Goal: Task Accomplishment & Management: Manage account settings

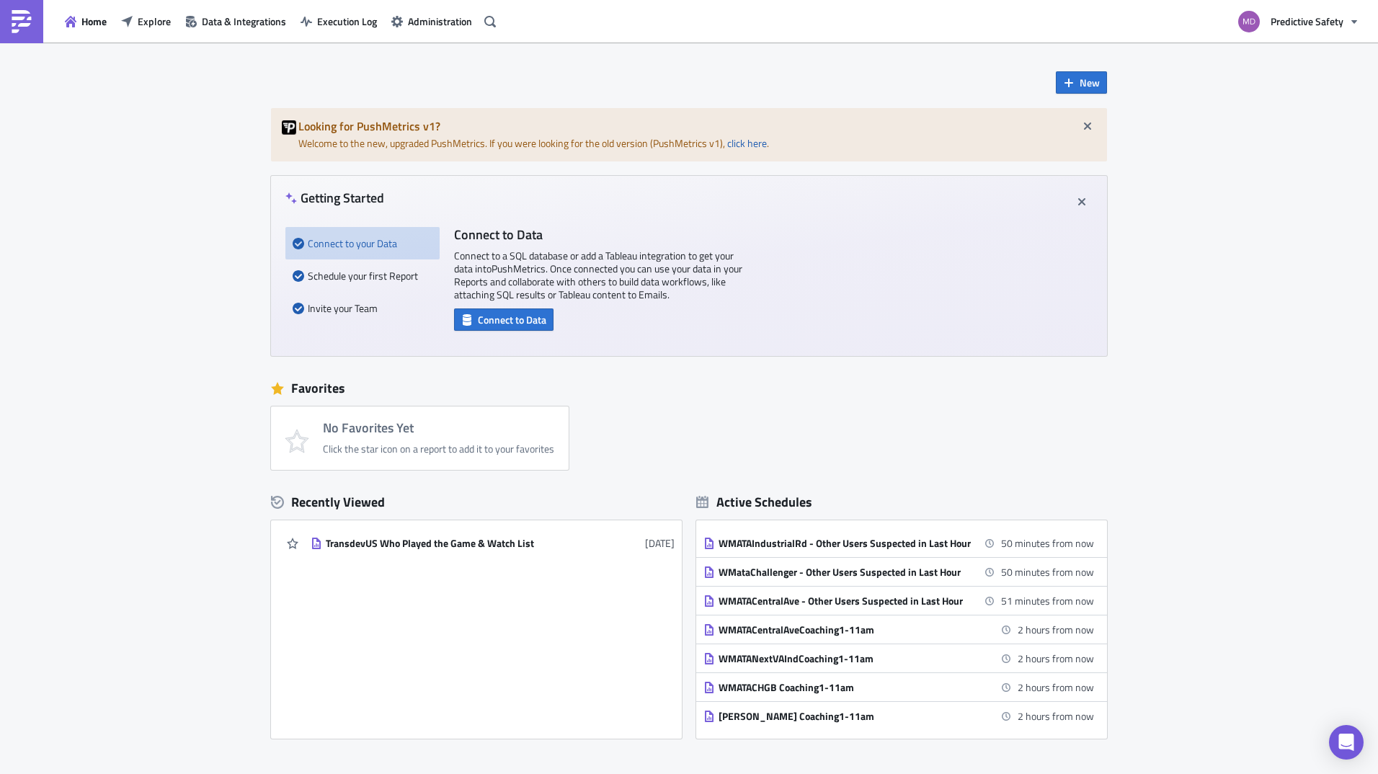
click at [70, 266] on div "New Looking for PushMetrics v1? Welcome to the new, upgraded PushMetrics. If yo…" at bounding box center [689, 463] width 1378 height 840
click at [861, 546] on div "WMATAIndustrialRd - Other Users Suspected in Last Hour" at bounding box center [845, 543] width 252 height 13
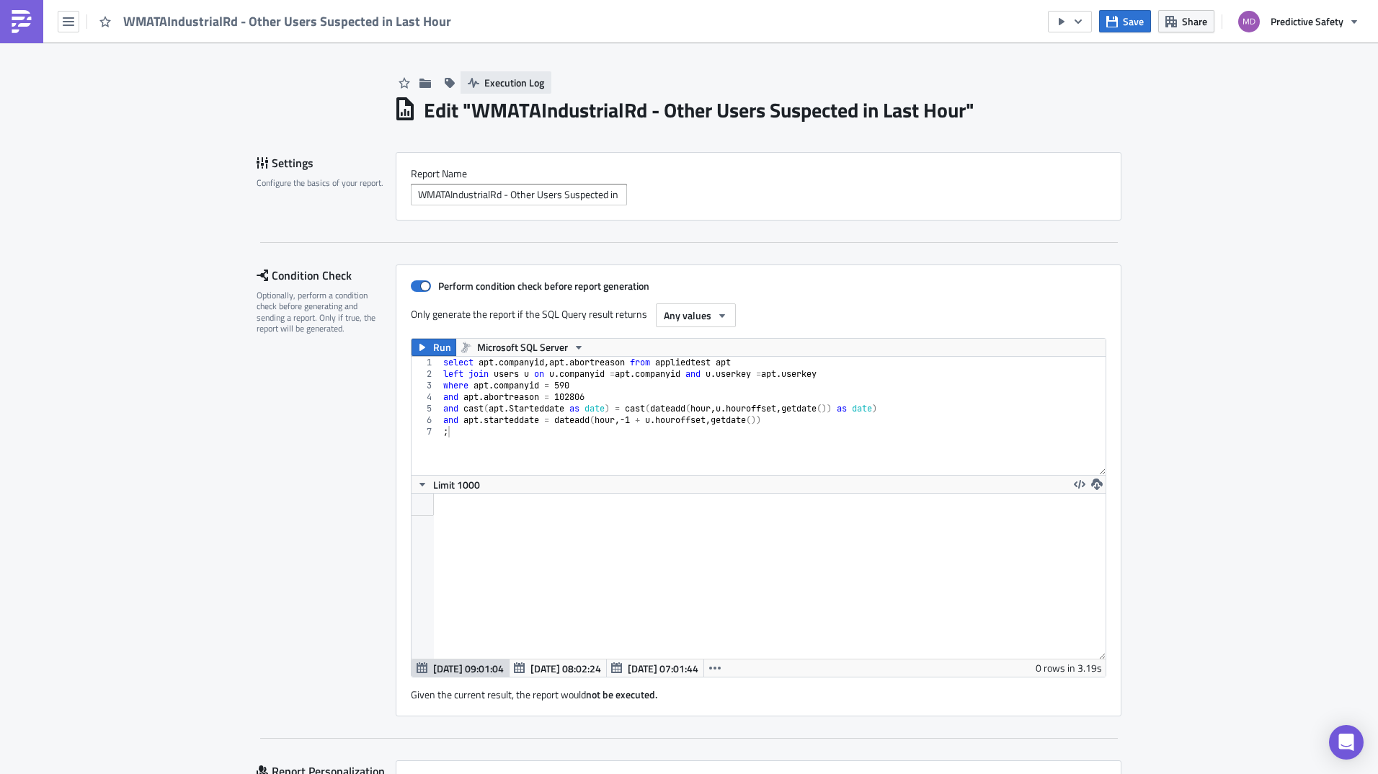
click at [474, 81] on button "Execution Log" at bounding box center [506, 82] width 91 height 22
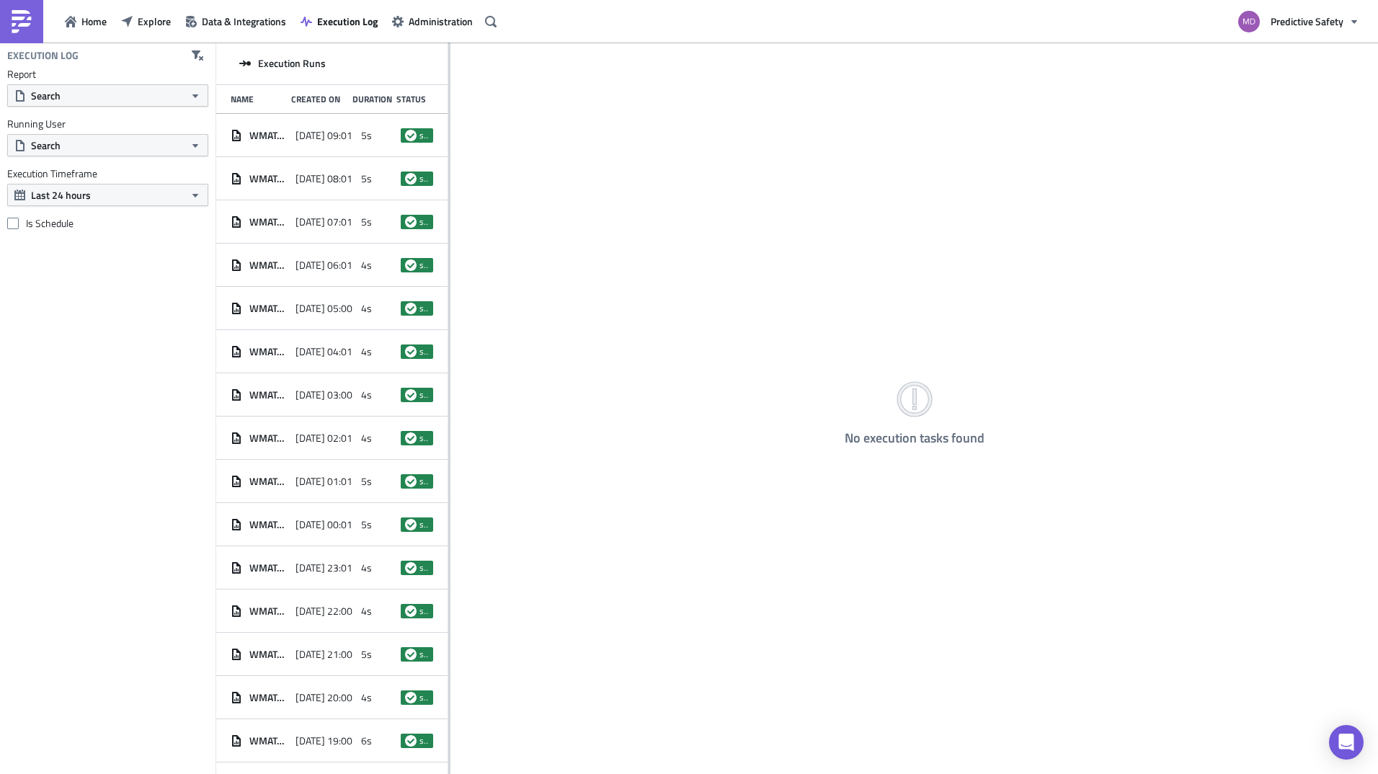
click at [203, 655] on div "Execution Log Report Search Running User Search Execution Timeframe Last 24 hou…" at bounding box center [108, 409] width 216 height 732
click at [285, 141] on div "WMATAIndustrialRd - Other Users Suspected in Last Hour 2025-09-17 09:01 5s succ…" at bounding box center [331, 135] width 231 height 43
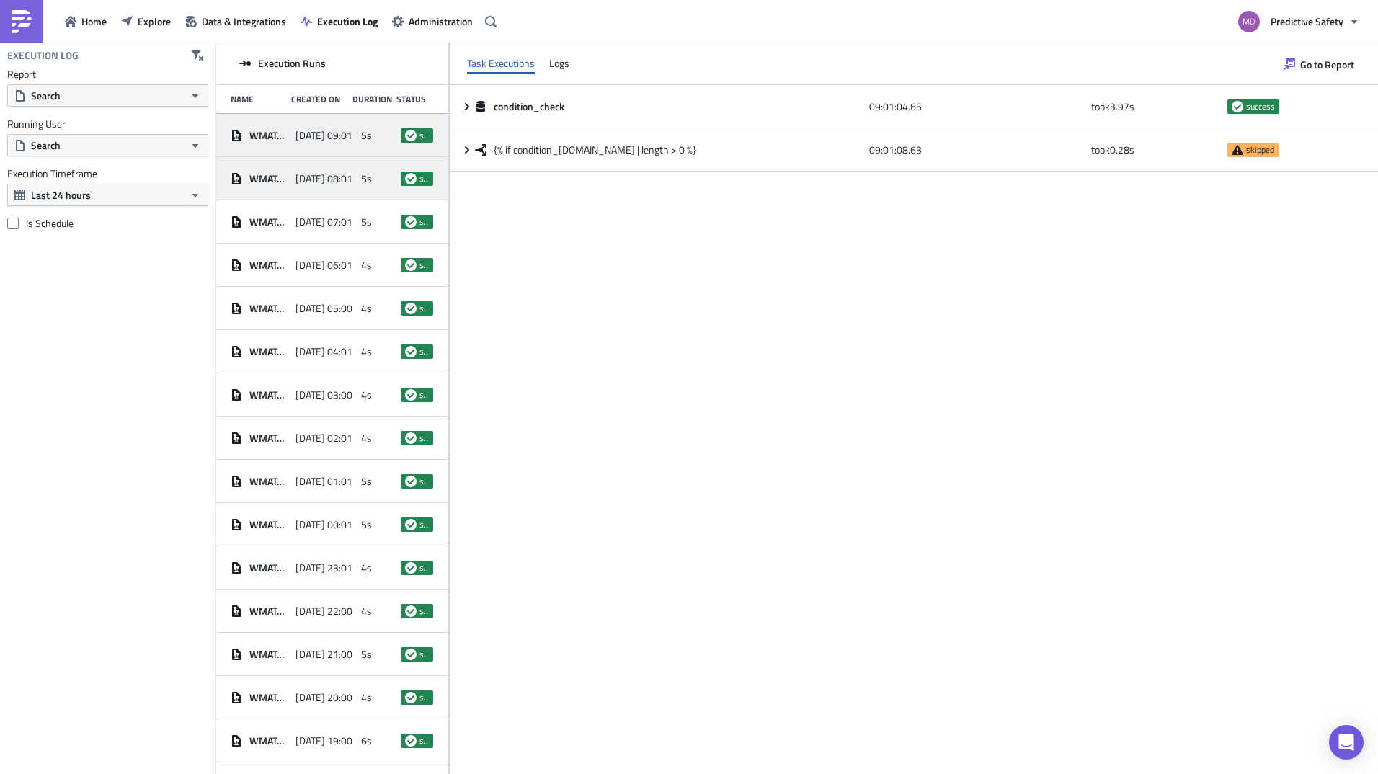
click at [271, 169] on div "WMATAIndustrialRd - Other Users Suspected in Last Hour" at bounding box center [260, 179] width 58 height 26
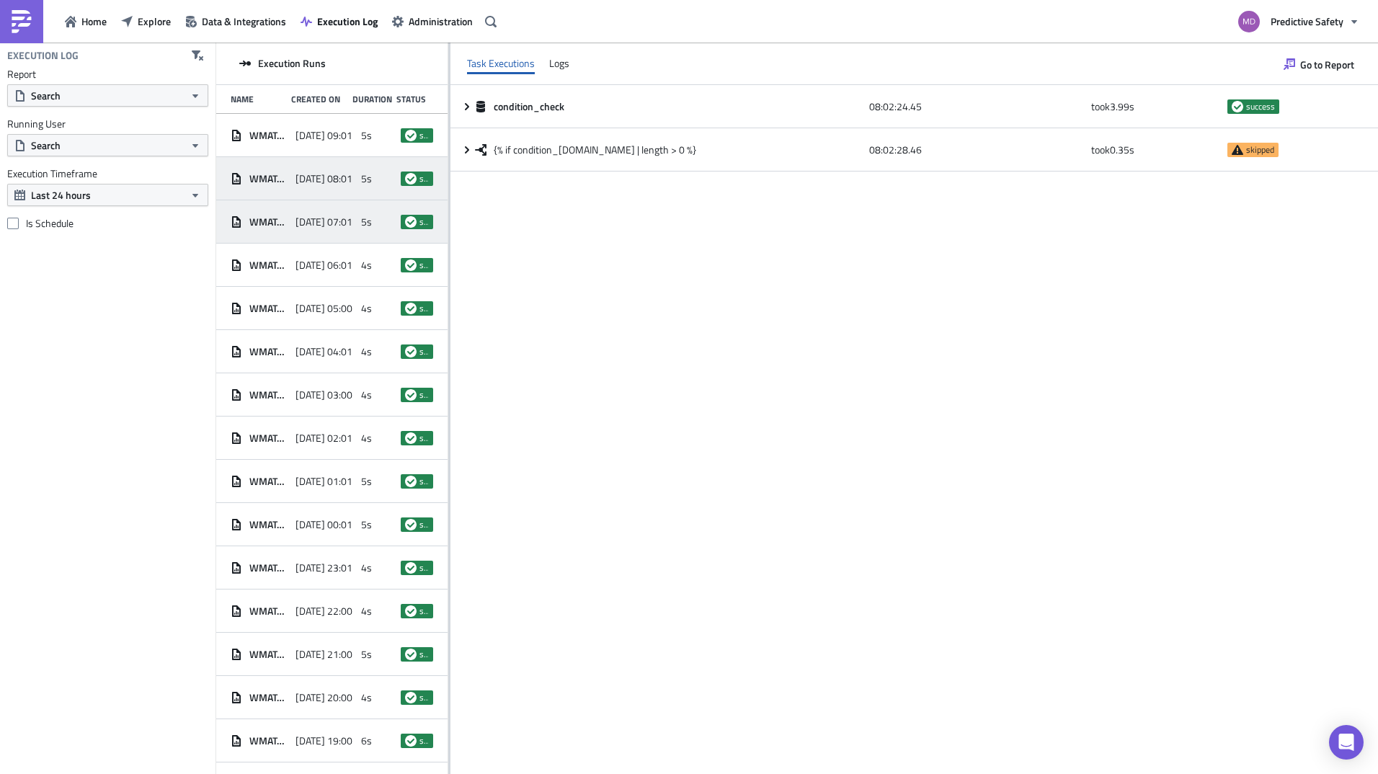
click at [284, 223] on span "WMATAIndustrialRd - Other Users Suspected in Last Hour" at bounding box center [268, 222] width 39 height 13
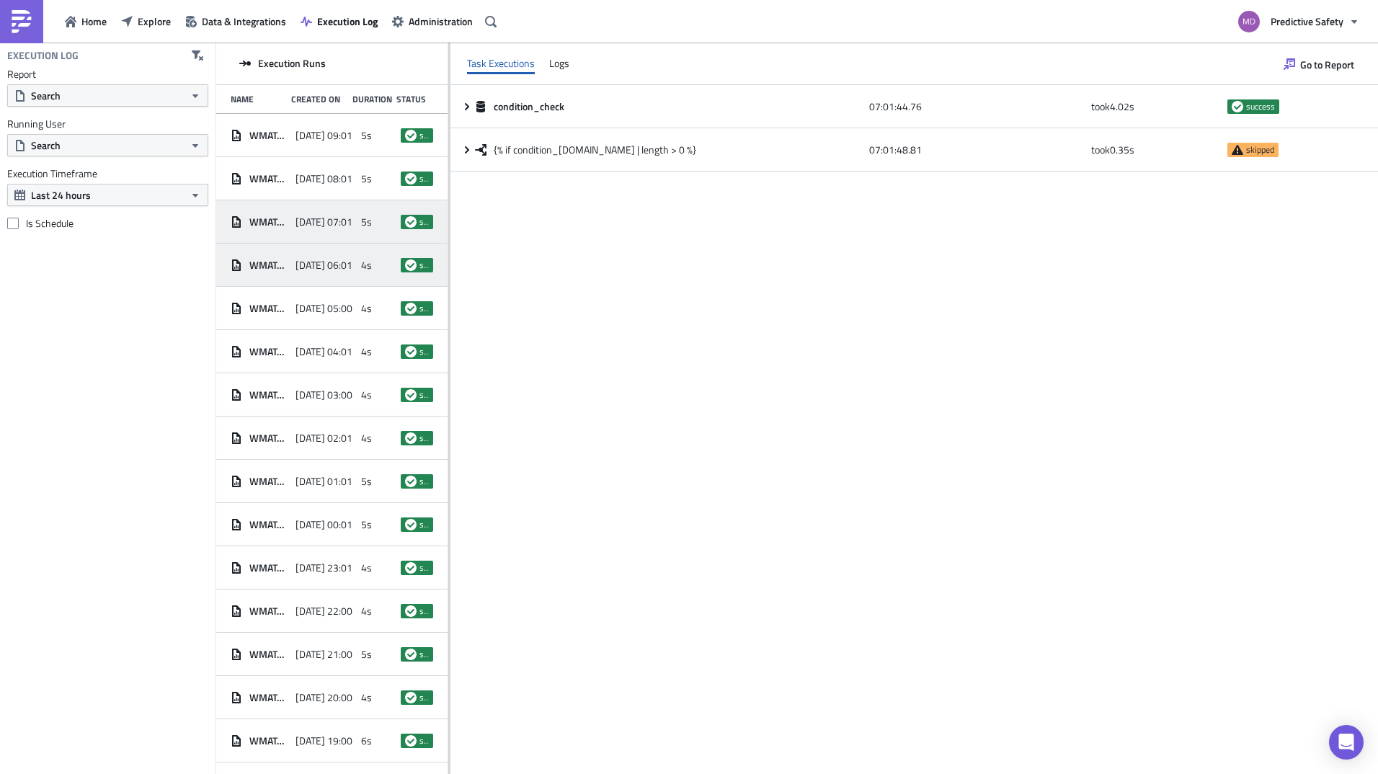
click at [298, 279] on div "WMATAIndustrialRd - Other Users Suspected in Last Hour 2025-09-17 06:01 4s succ…" at bounding box center [331, 265] width 231 height 43
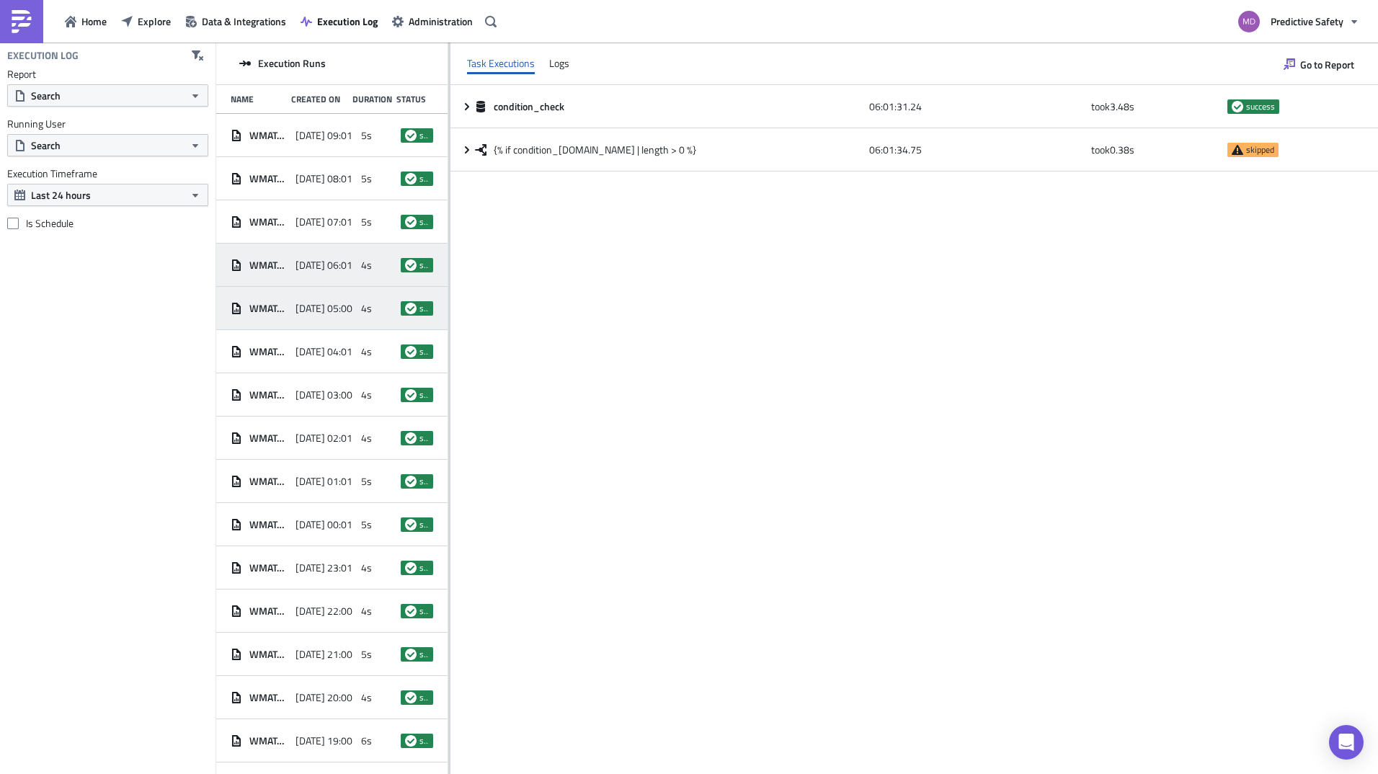
click at [299, 305] on span "2025-09-17 05:00" at bounding box center [324, 308] width 57 height 13
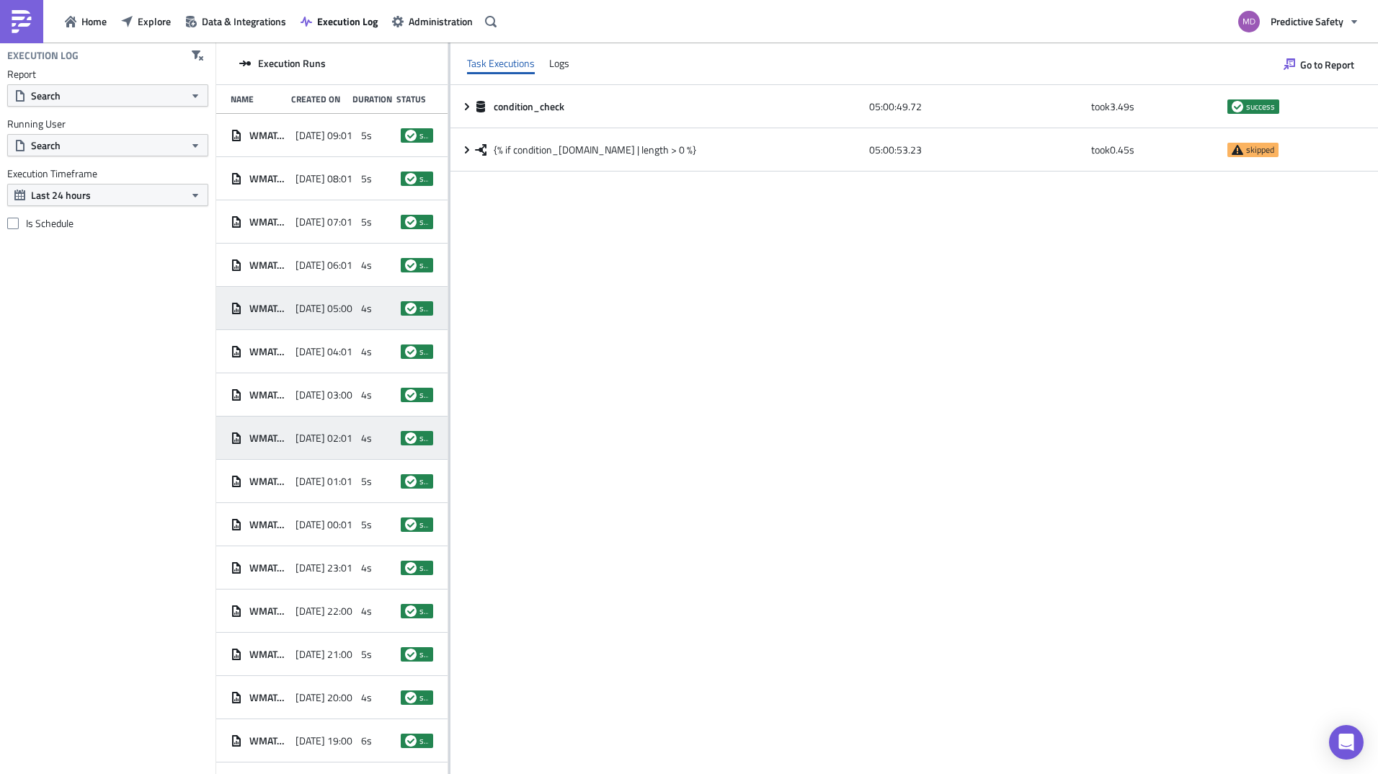
scroll to position [22, 0]
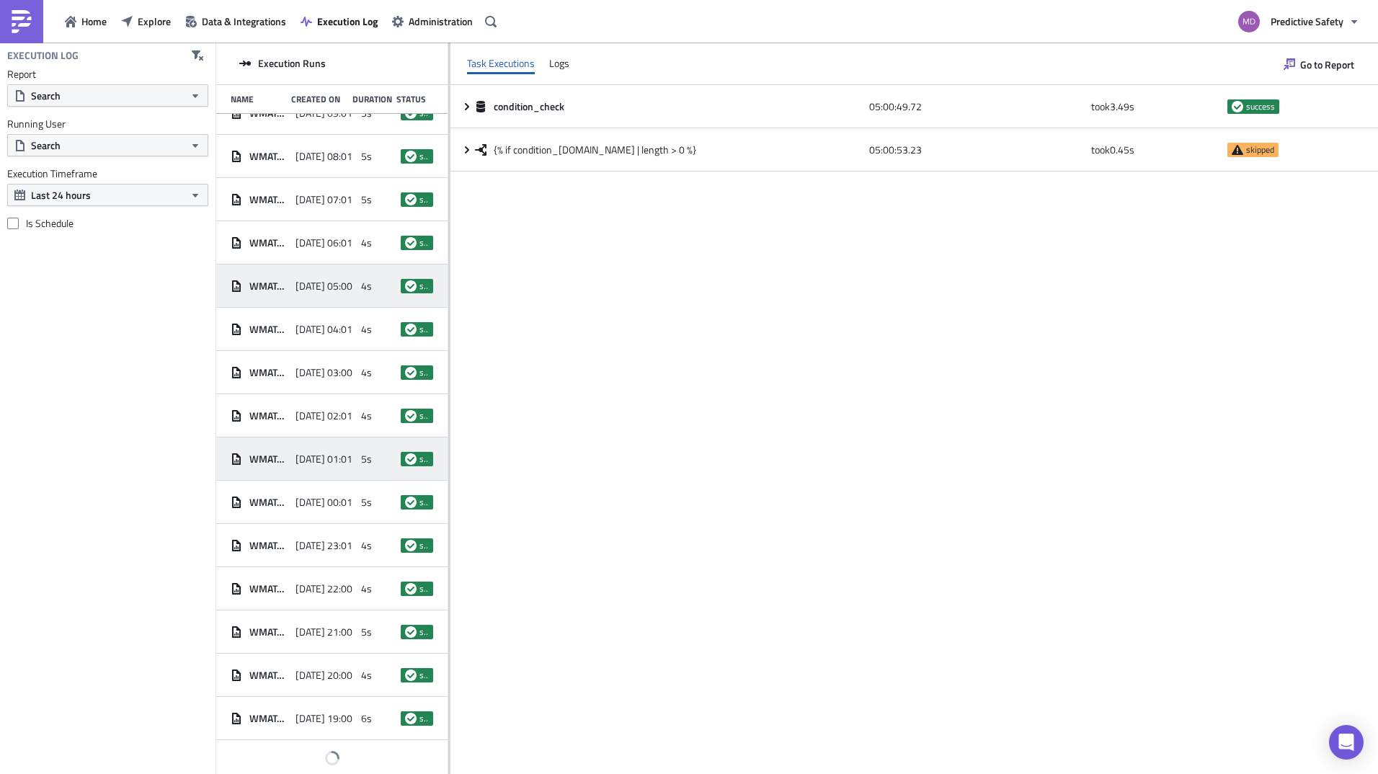
click at [308, 444] on div "WMATAIndustrialRd - Other Users Suspected in Last Hour 2025-09-17 01:01 5s succ…" at bounding box center [331, 459] width 231 height 43
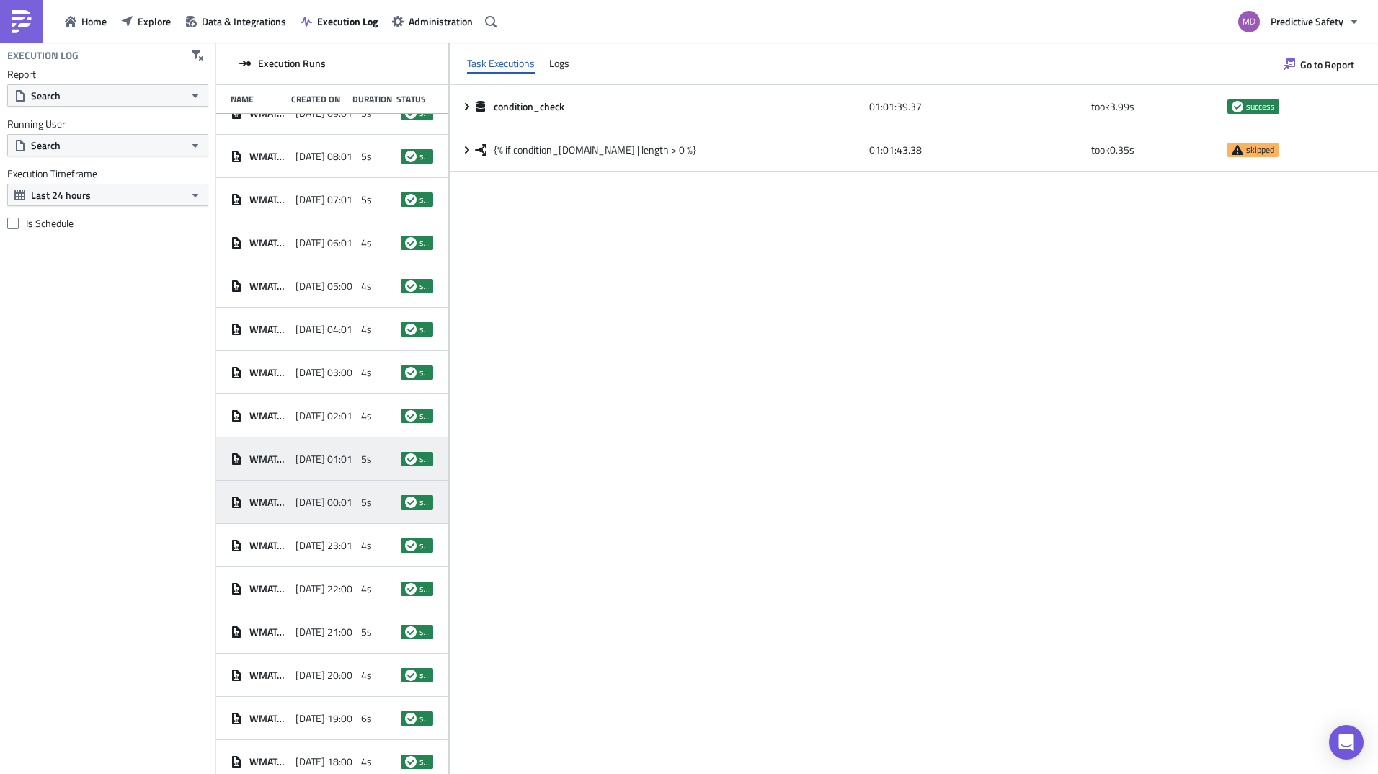
click at [303, 490] on div "2025-09-17 00:01" at bounding box center [325, 502] width 58 height 26
click at [308, 595] on span "2025-09-16 22:00" at bounding box center [324, 588] width 57 height 13
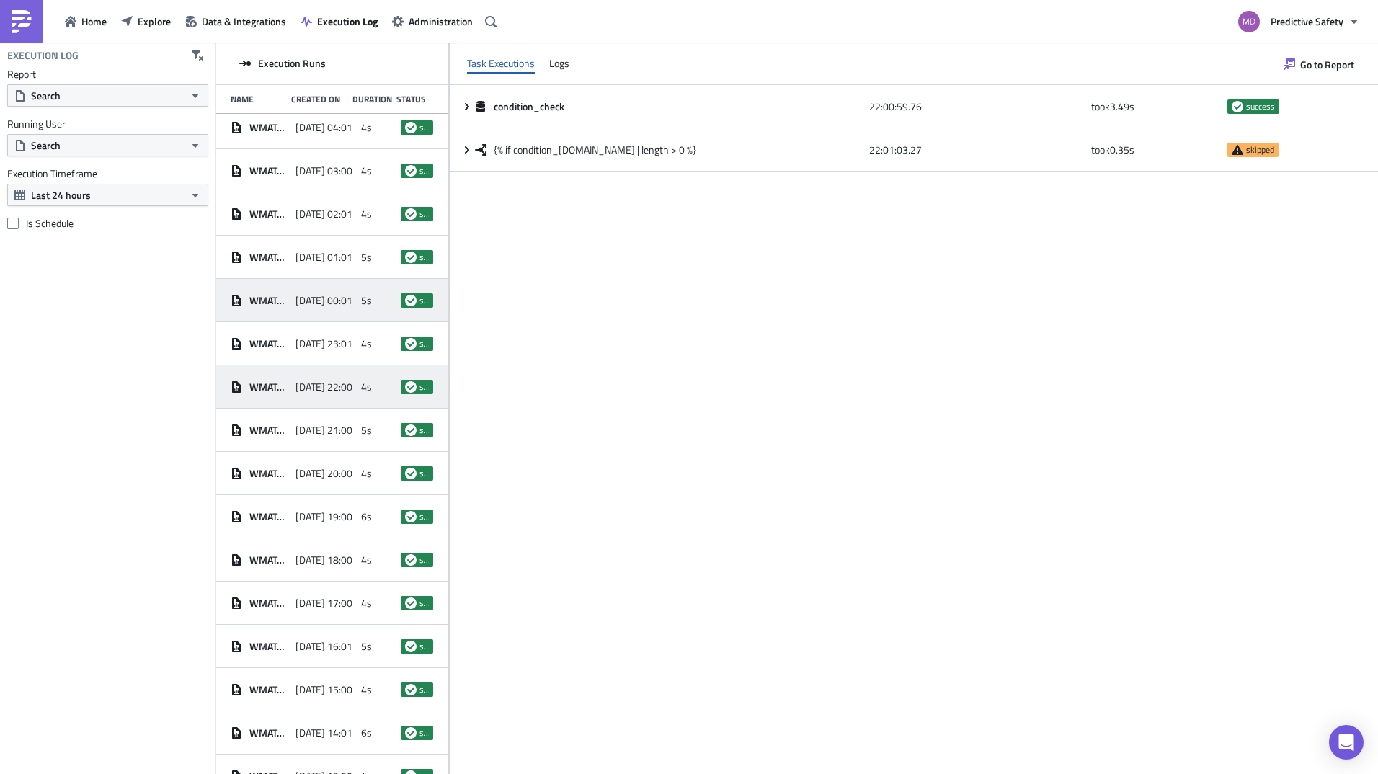
scroll to position [226, 0]
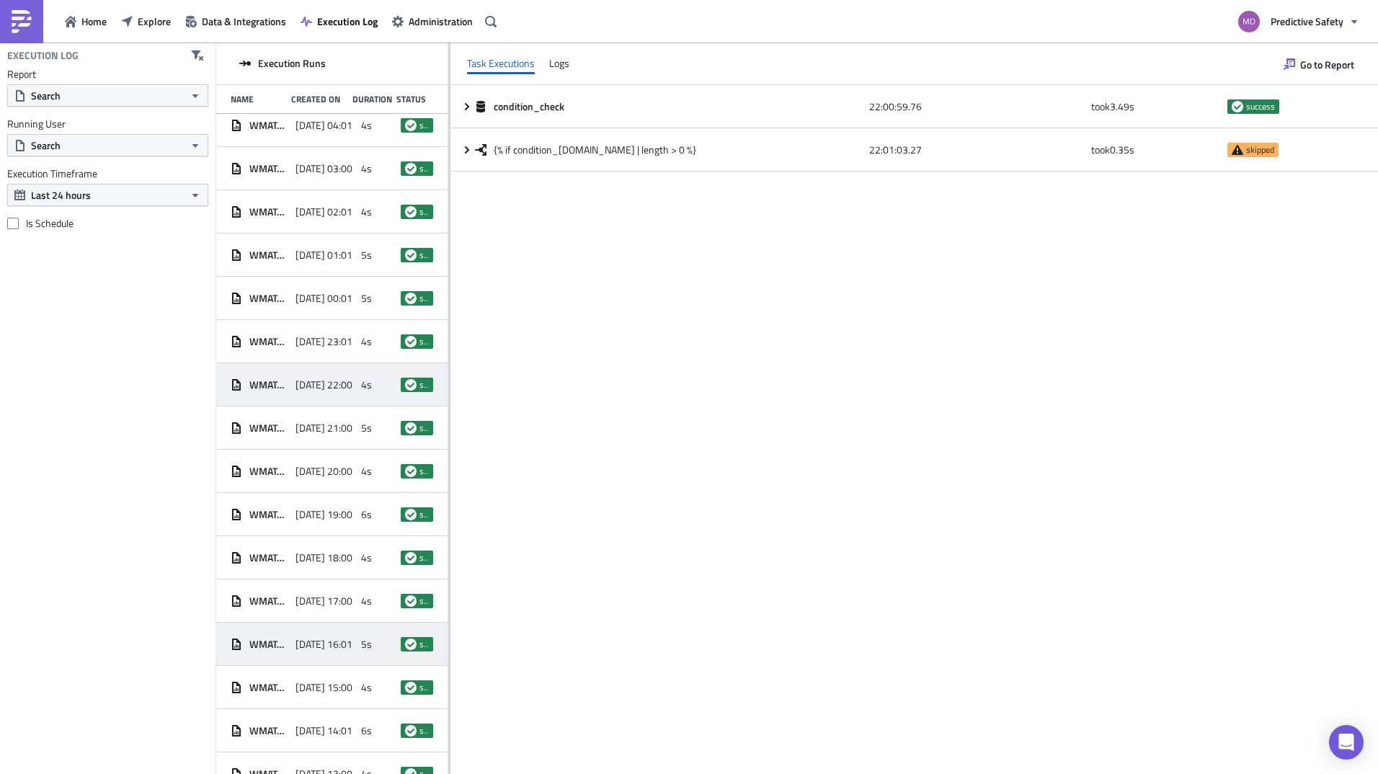
click at [305, 623] on div "WMATAIndustrialRd - Other Users Suspected in Last Hour 2025-09-16 16:01 5s succ…" at bounding box center [331, 644] width 231 height 43
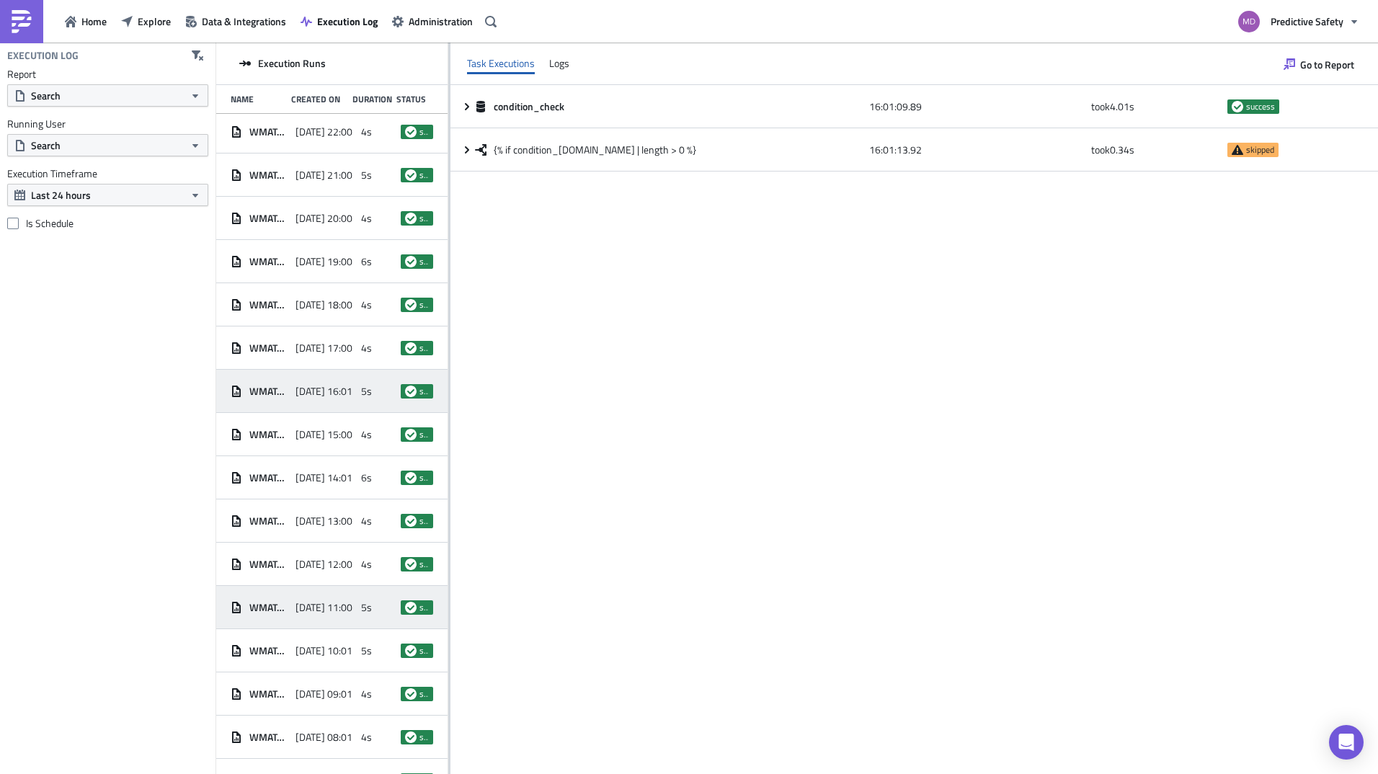
scroll to position [480, 0]
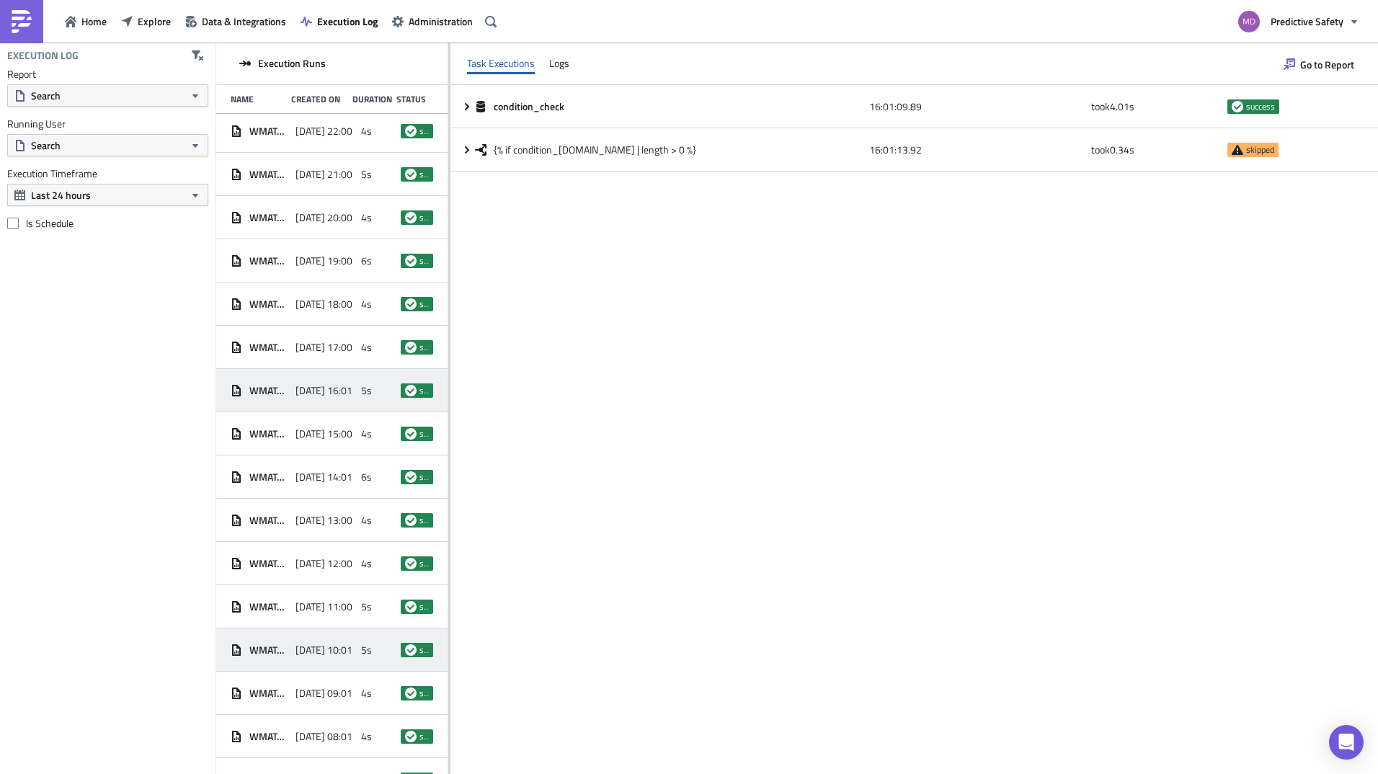
click at [311, 639] on div "2025-09-16 10:01" at bounding box center [325, 650] width 58 height 26
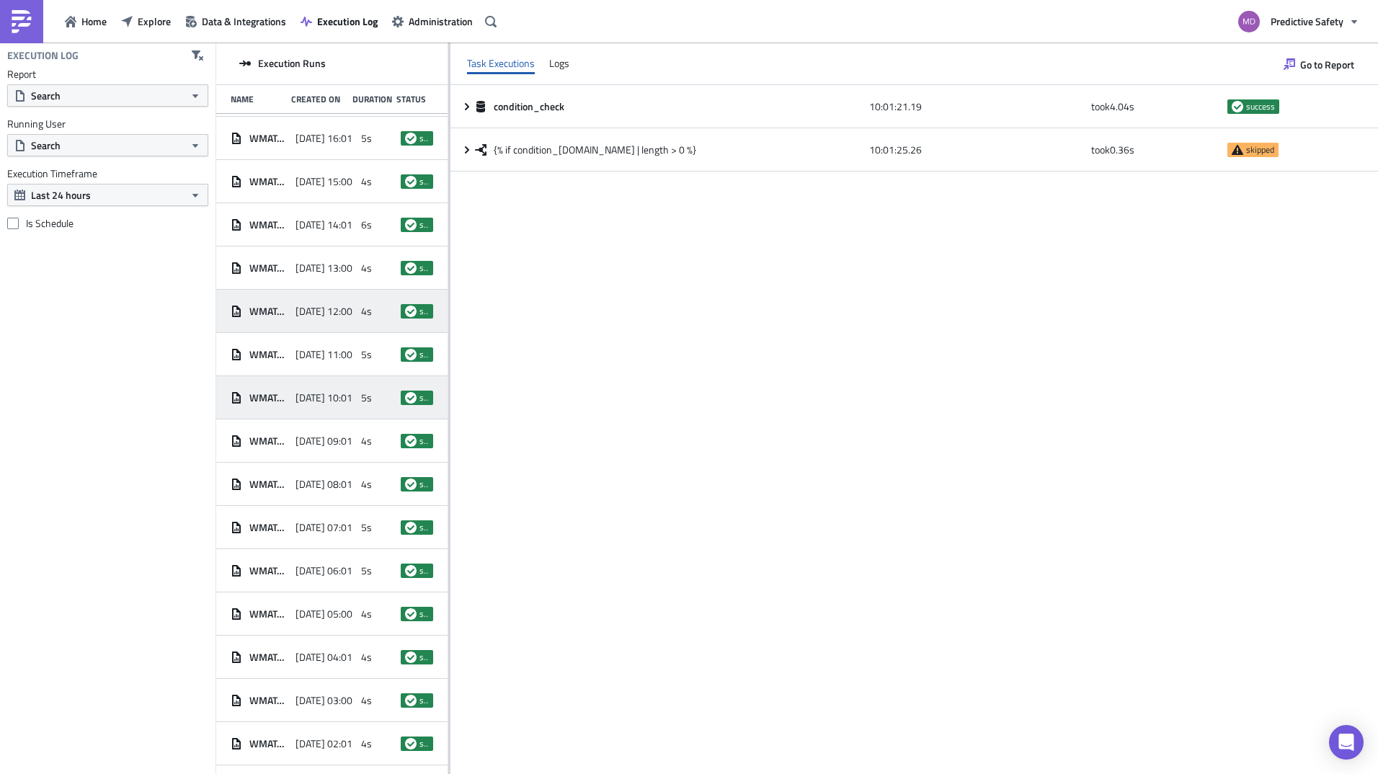
scroll to position [734, 0]
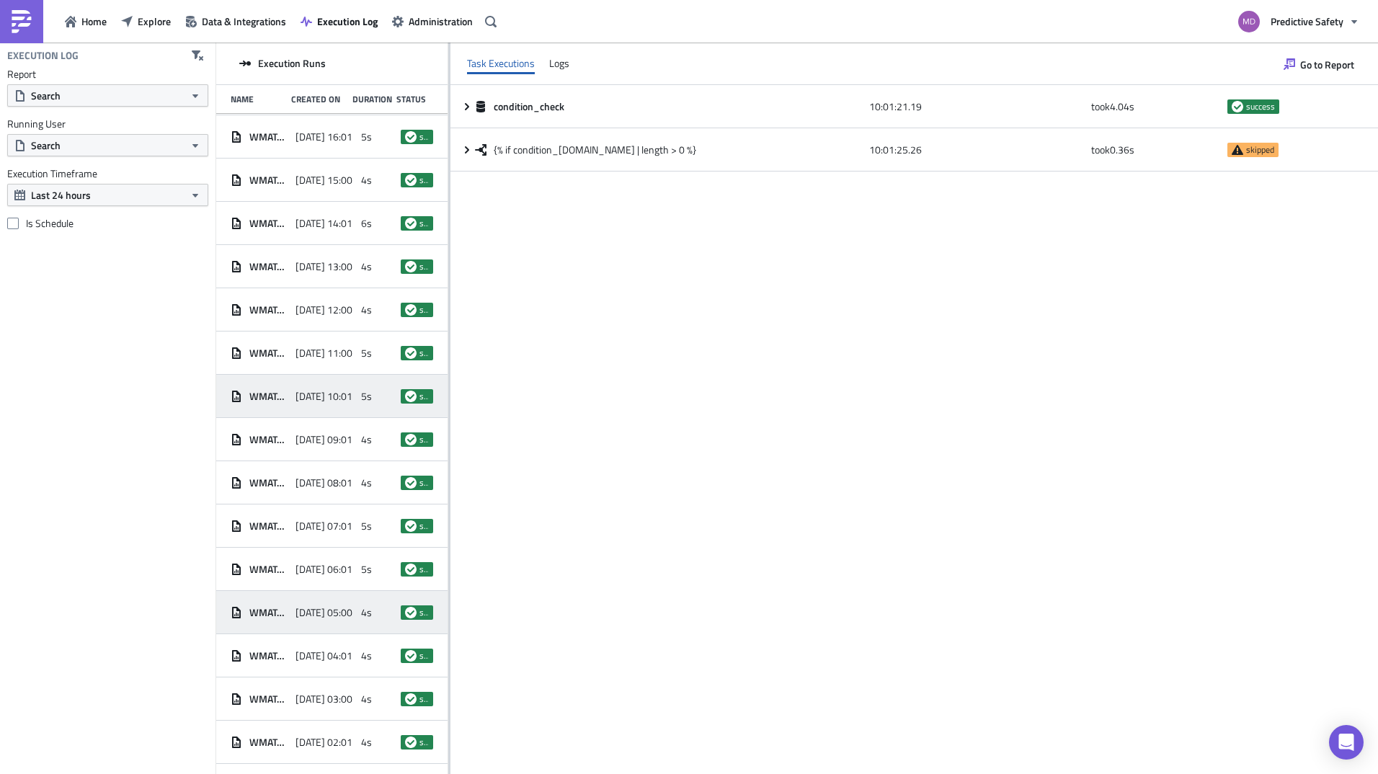
click at [305, 611] on span "2025-09-16 05:00" at bounding box center [324, 612] width 57 height 13
click at [205, 22] on span "Data & Integrations" at bounding box center [244, 21] width 84 height 15
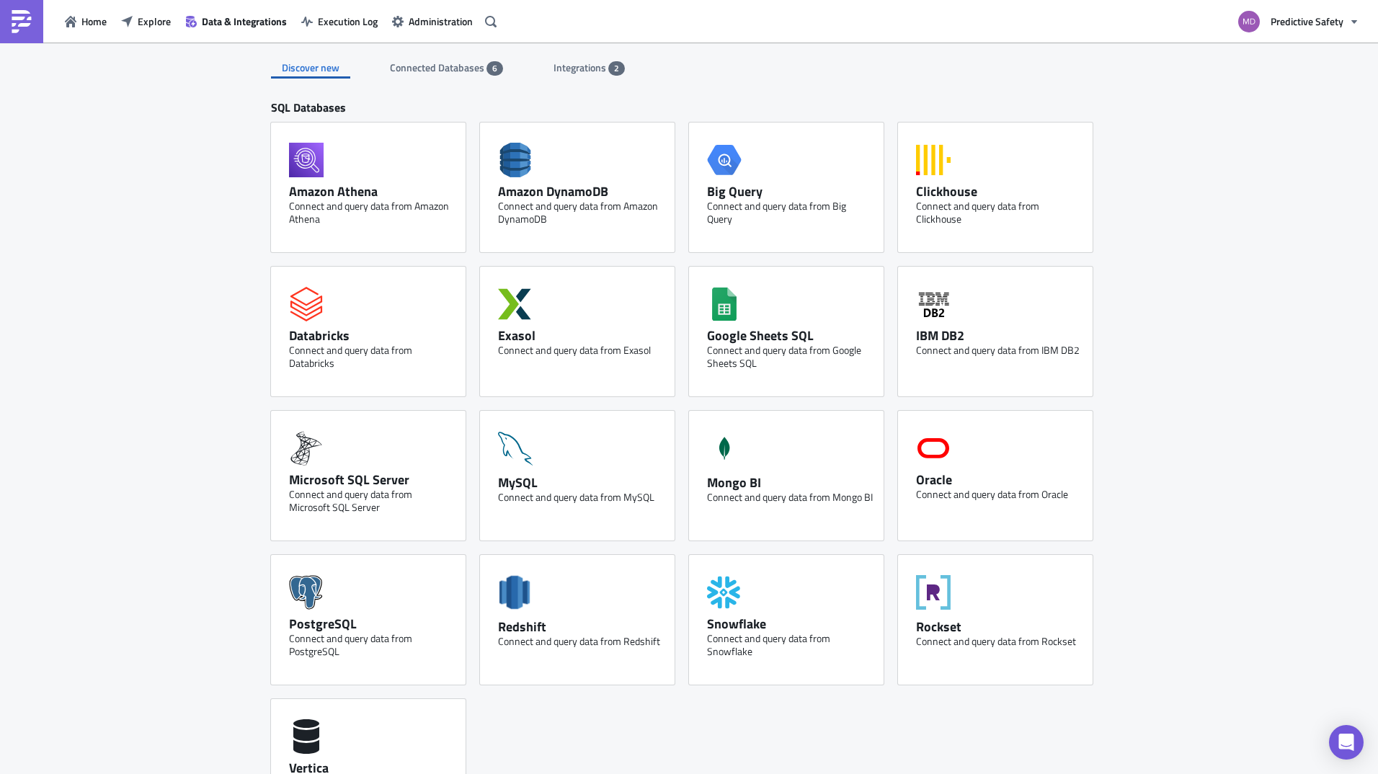
click at [440, 74] on span "Connected Databases" at bounding box center [438, 67] width 97 height 15
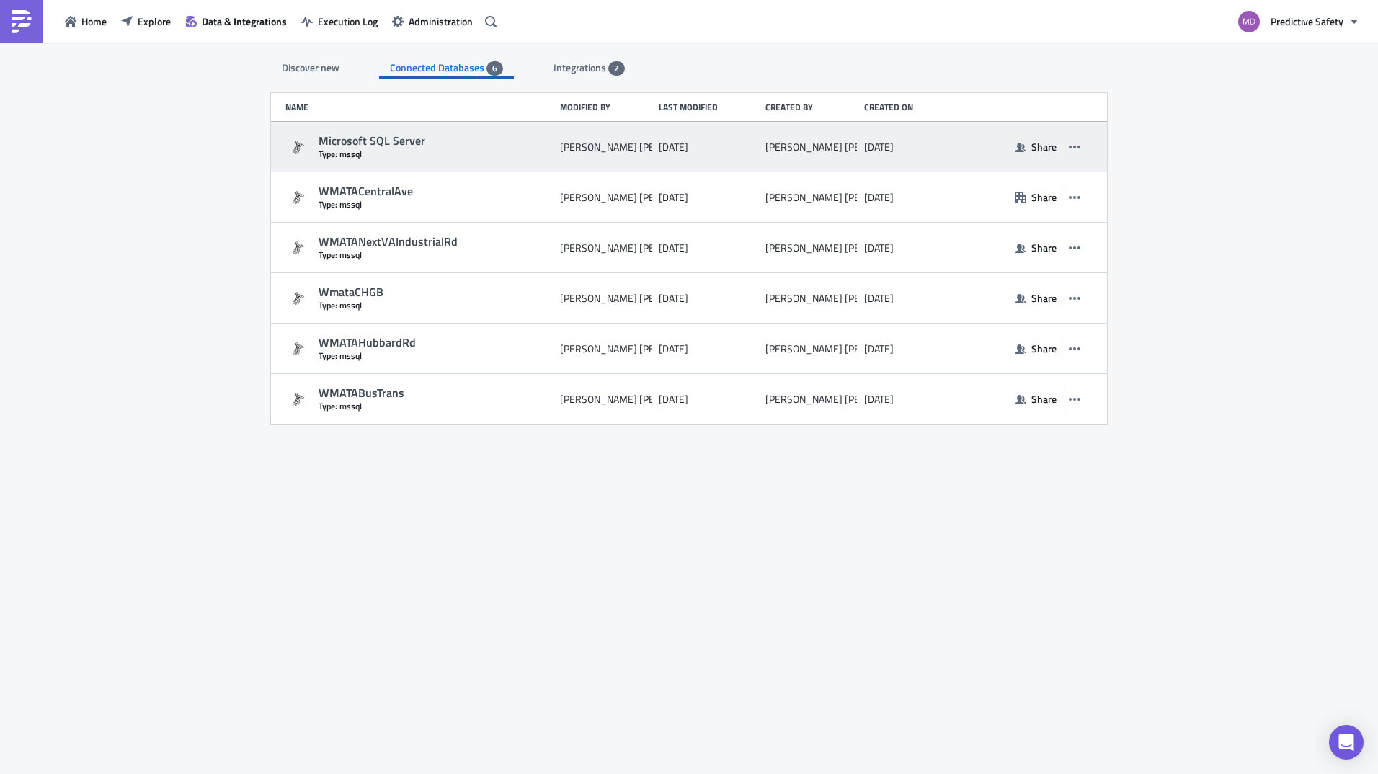
click at [400, 143] on div "Microsoft SQL Server" at bounding box center [436, 140] width 234 height 15
click at [373, 134] on div "Microsoft SQL Server" at bounding box center [436, 140] width 234 height 15
click at [363, 144] on div "Microsoft SQL Server" at bounding box center [436, 140] width 234 height 15
click at [1077, 151] on icon "button" at bounding box center [1075, 147] width 12 height 12
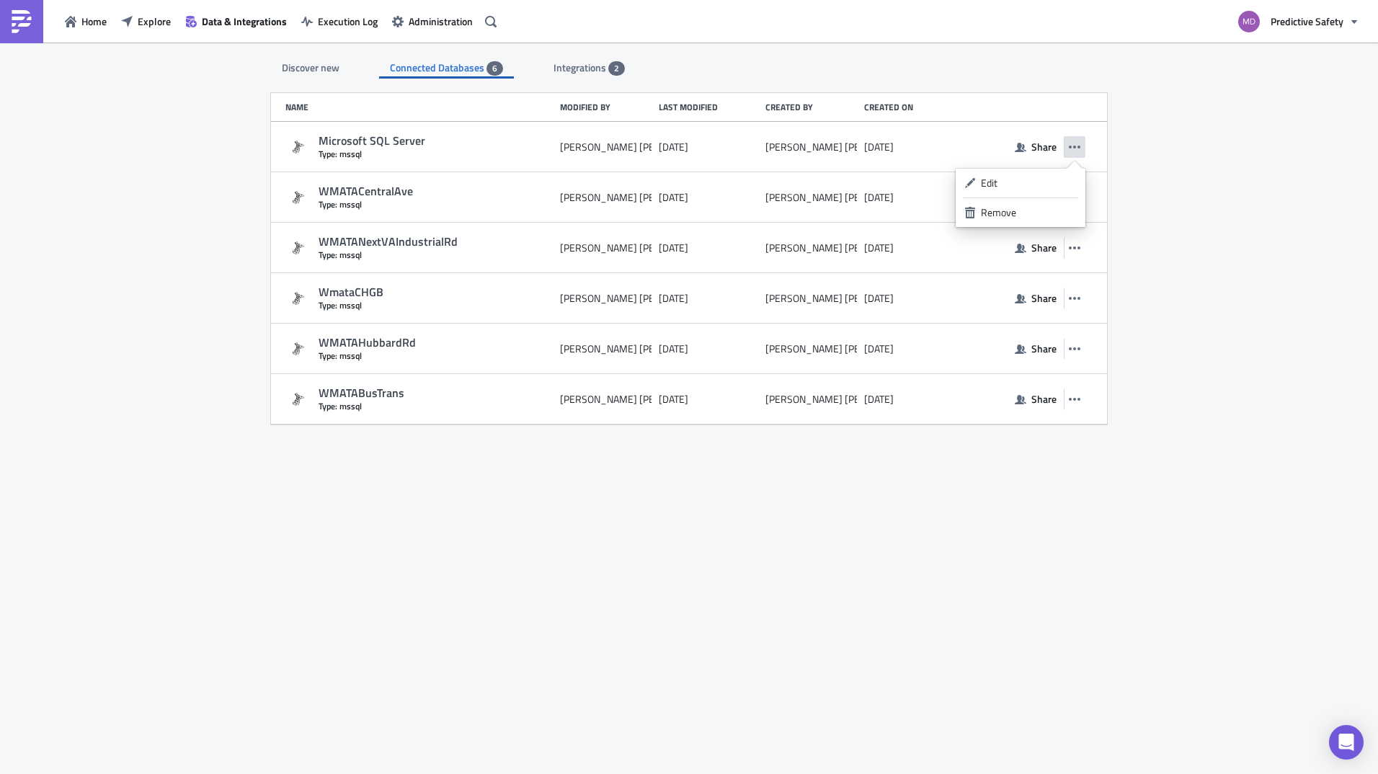
click at [1185, 174] on div "Discover new Connected Databases 6 Integrations 2 SQL Databases Amazon Athena C…" at bounding box center [689, 410] width 1378 height 734
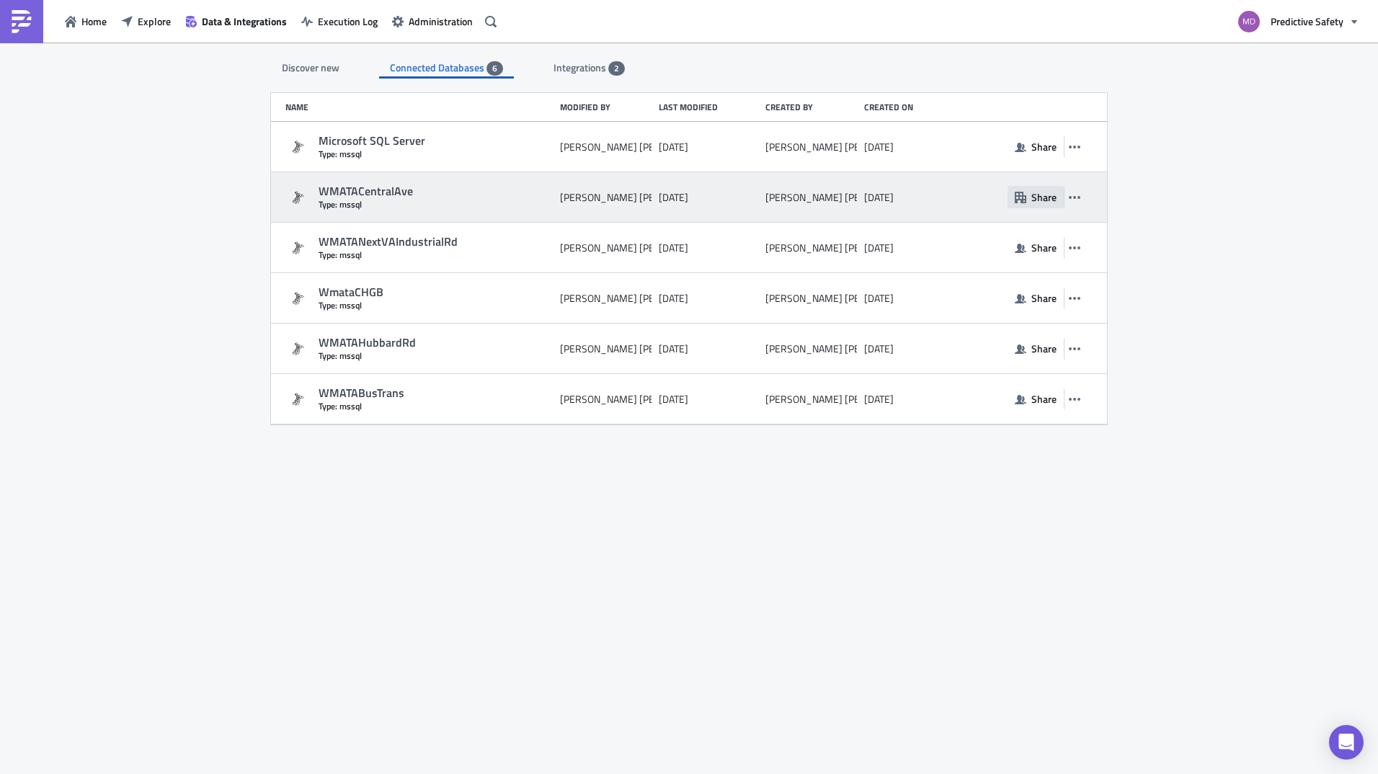
click at [1019, 194] on icon "button" at bounding box center [1021, 198] width 12 height 12
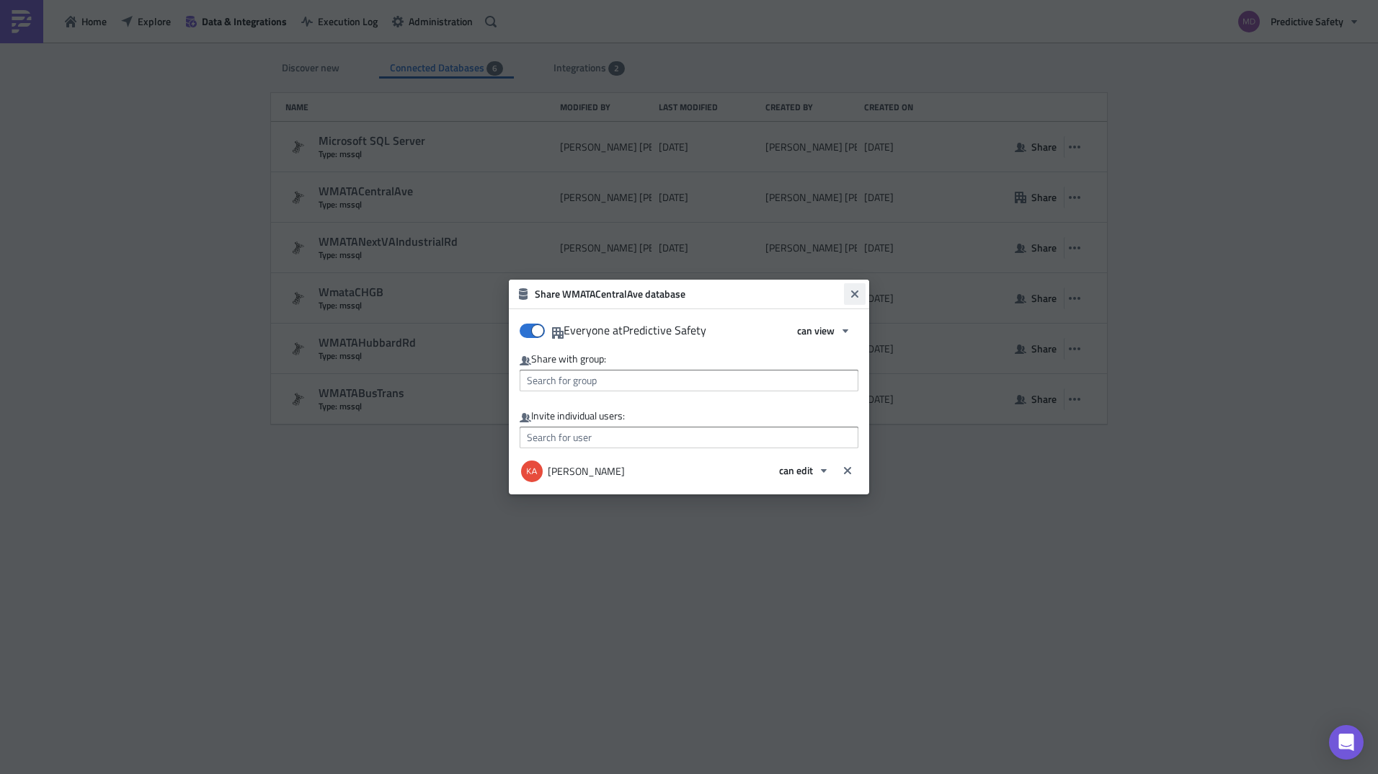
click at [856, 292] on icon "Close" at bounding box center [854, 293] width 7 height 7
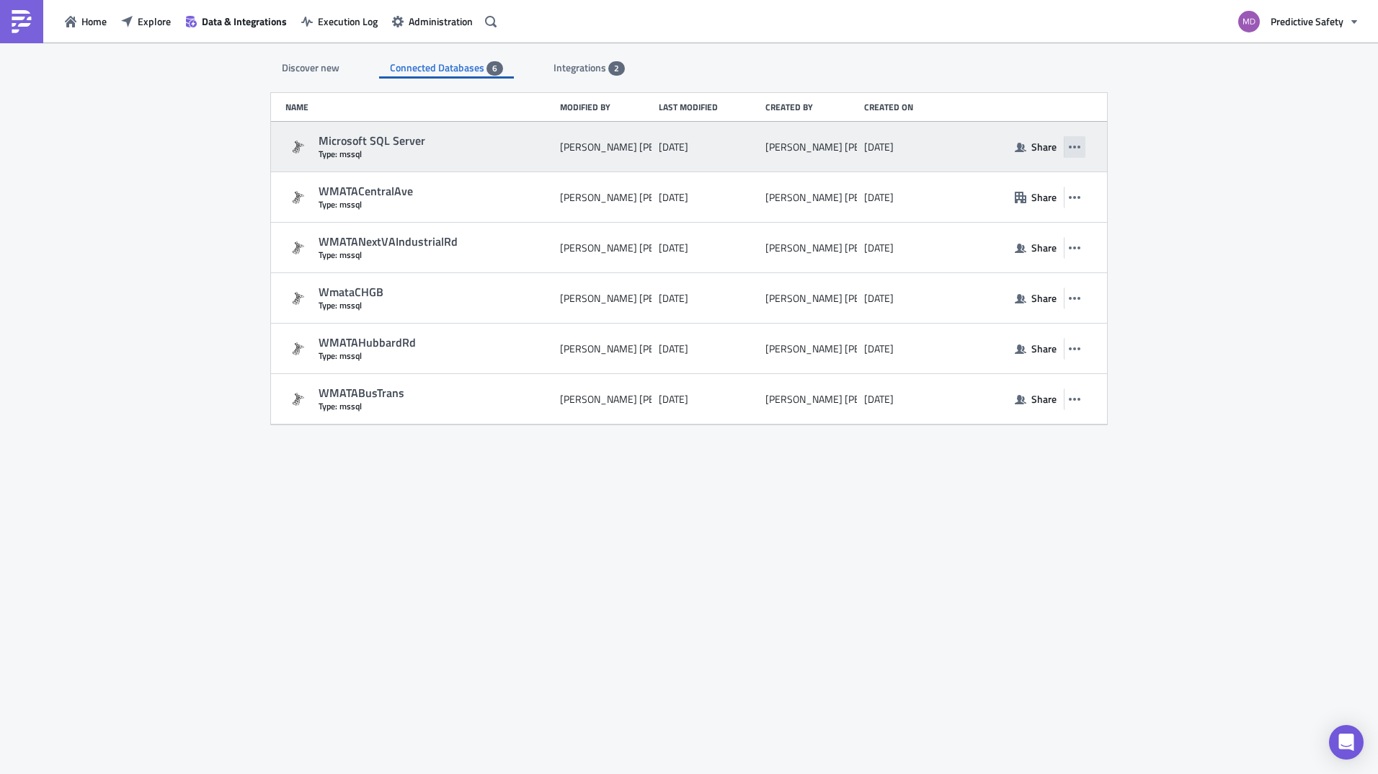
click at [1080, 151] on icon "button" at bounding box center [1075, 147] width 12 height 12
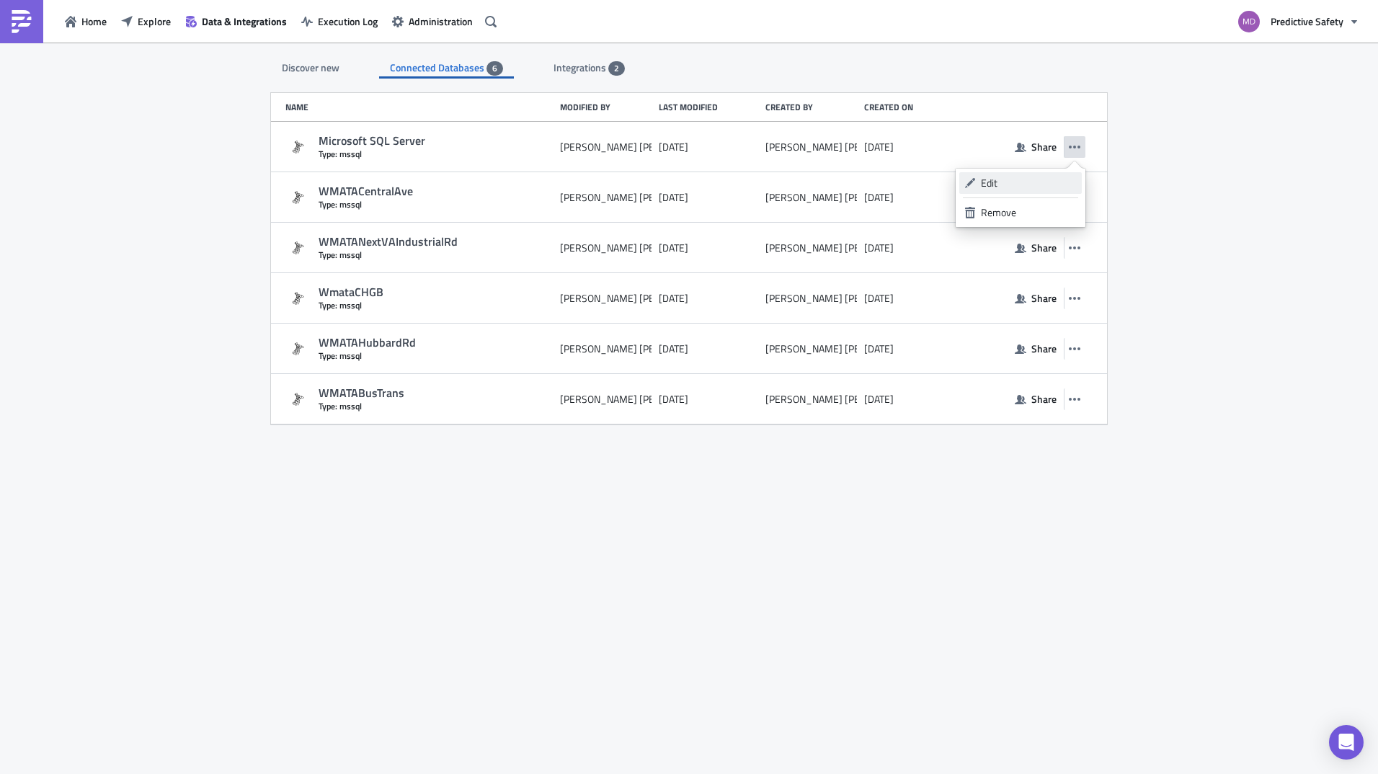
click at [1024, 187] on div "Edit" at bounding box center [1029, 183] width 96 height 14
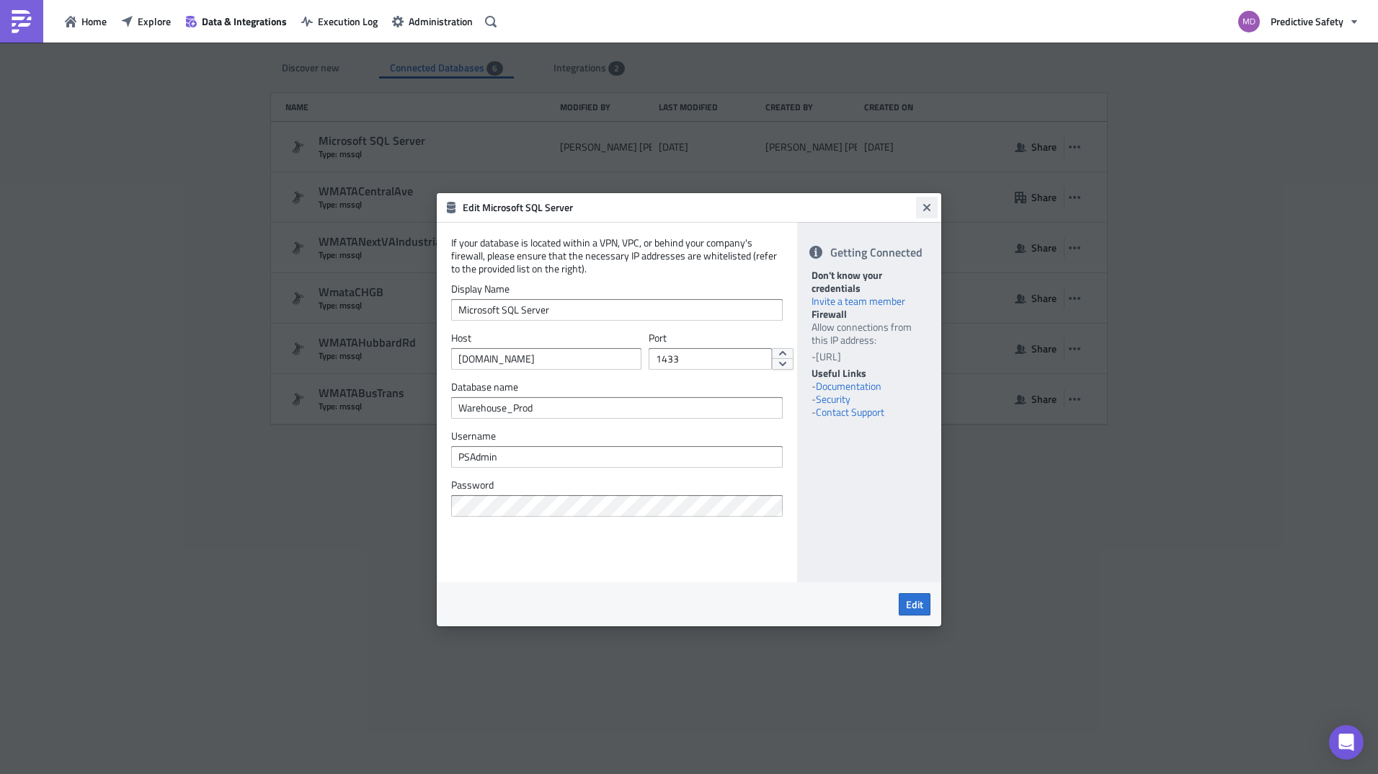
click at [923, 212] on icon "Close" at bounding box center [927, 208] width 12 height 12
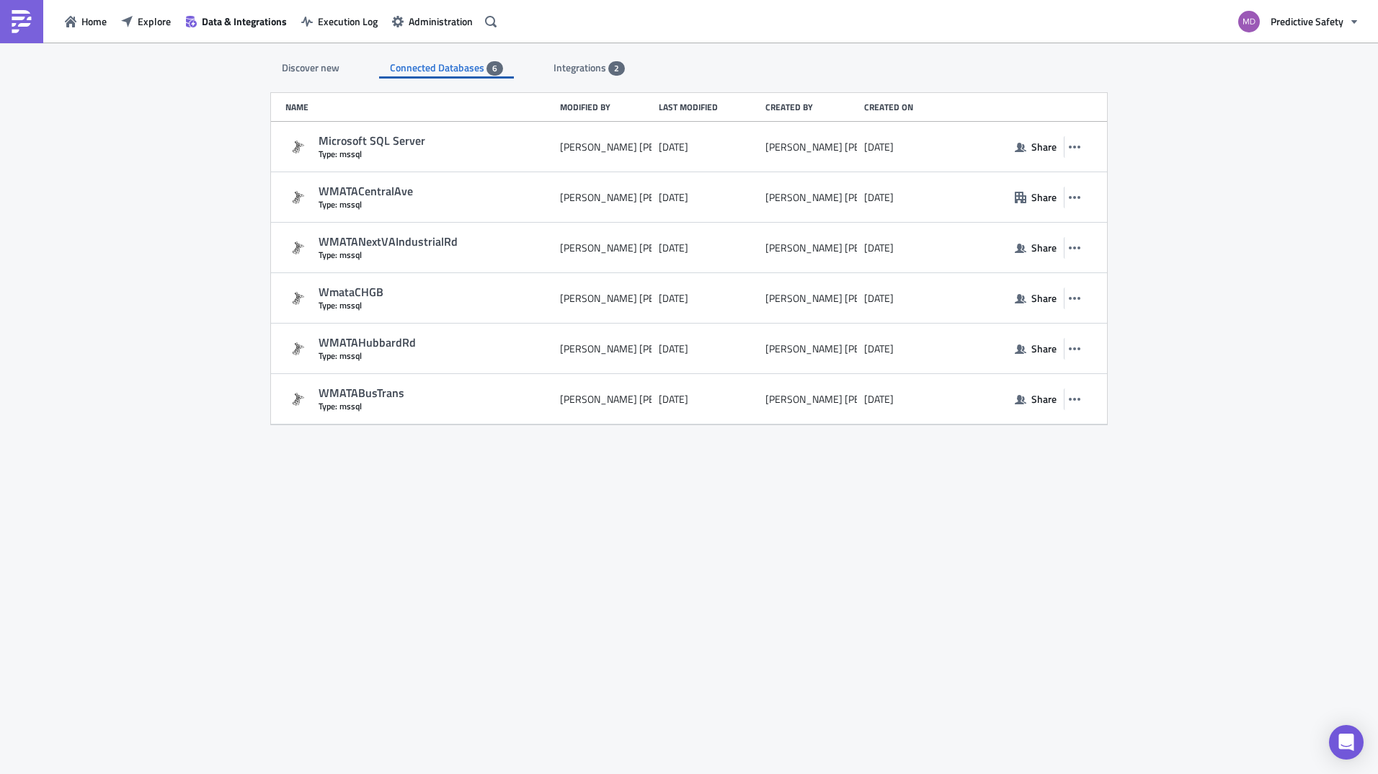
click at [584, 71] on span "Integrations" at bounding box center [581, 67] width 55 height 15
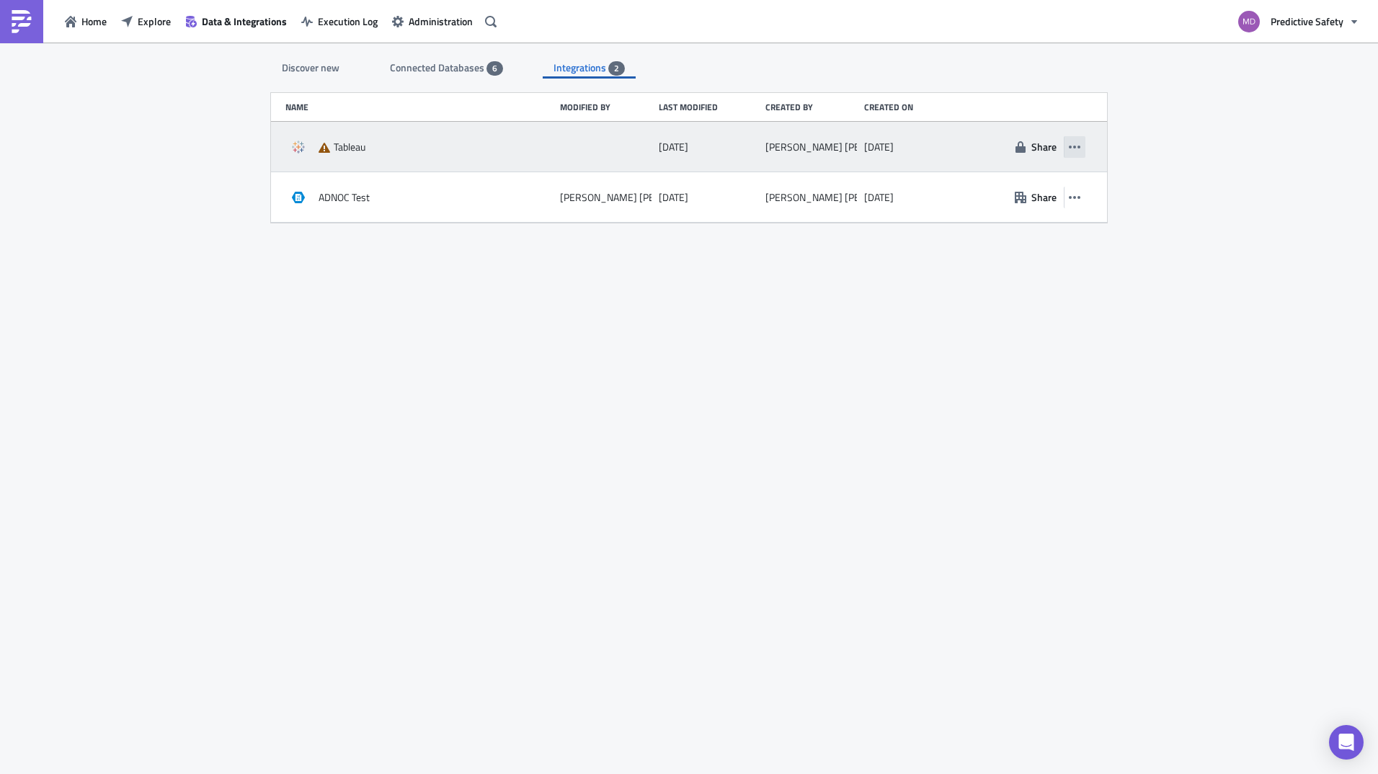
click at [1073, 146] on icon "button" at bounding box center [1075, 147] width 12 height 12
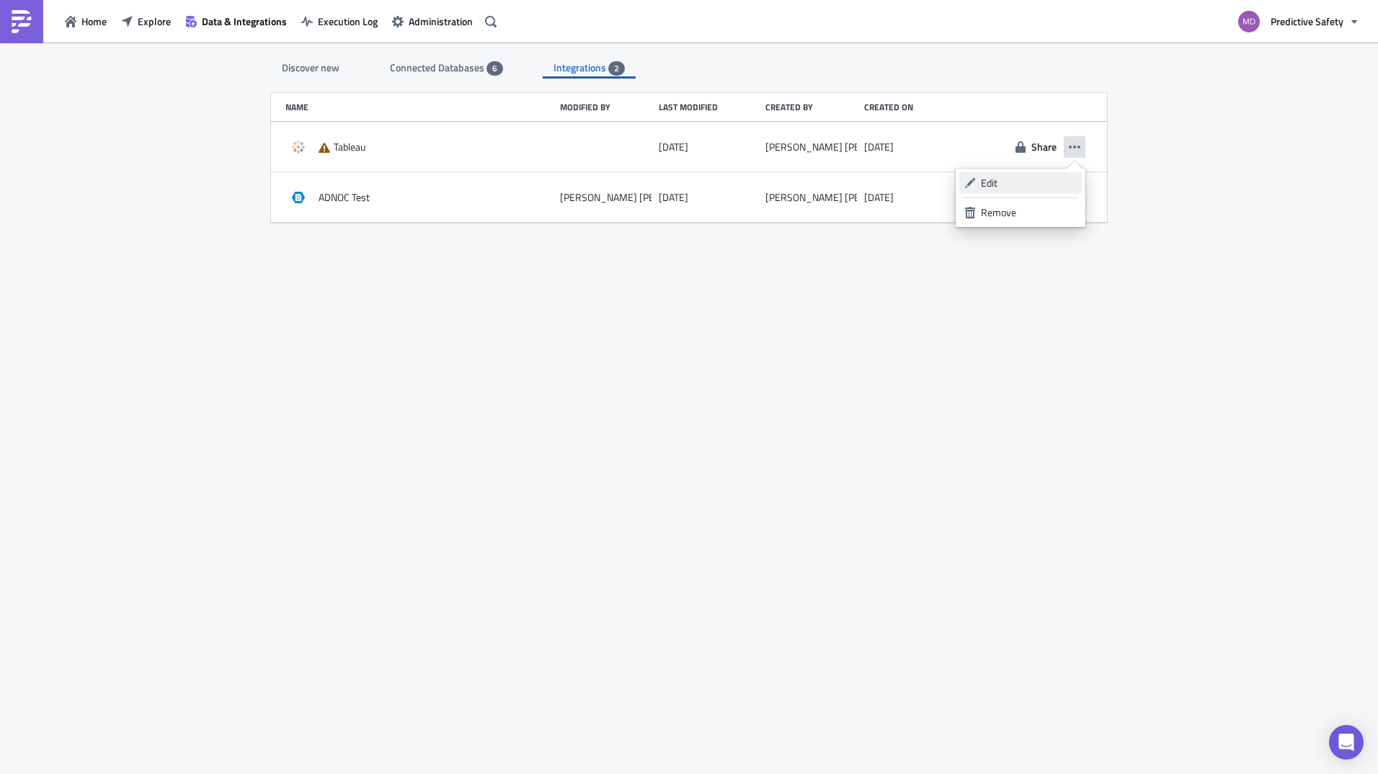
click at [1000, 182] on div "Edit" at bounding box center [1029, 183] width 96 height 14
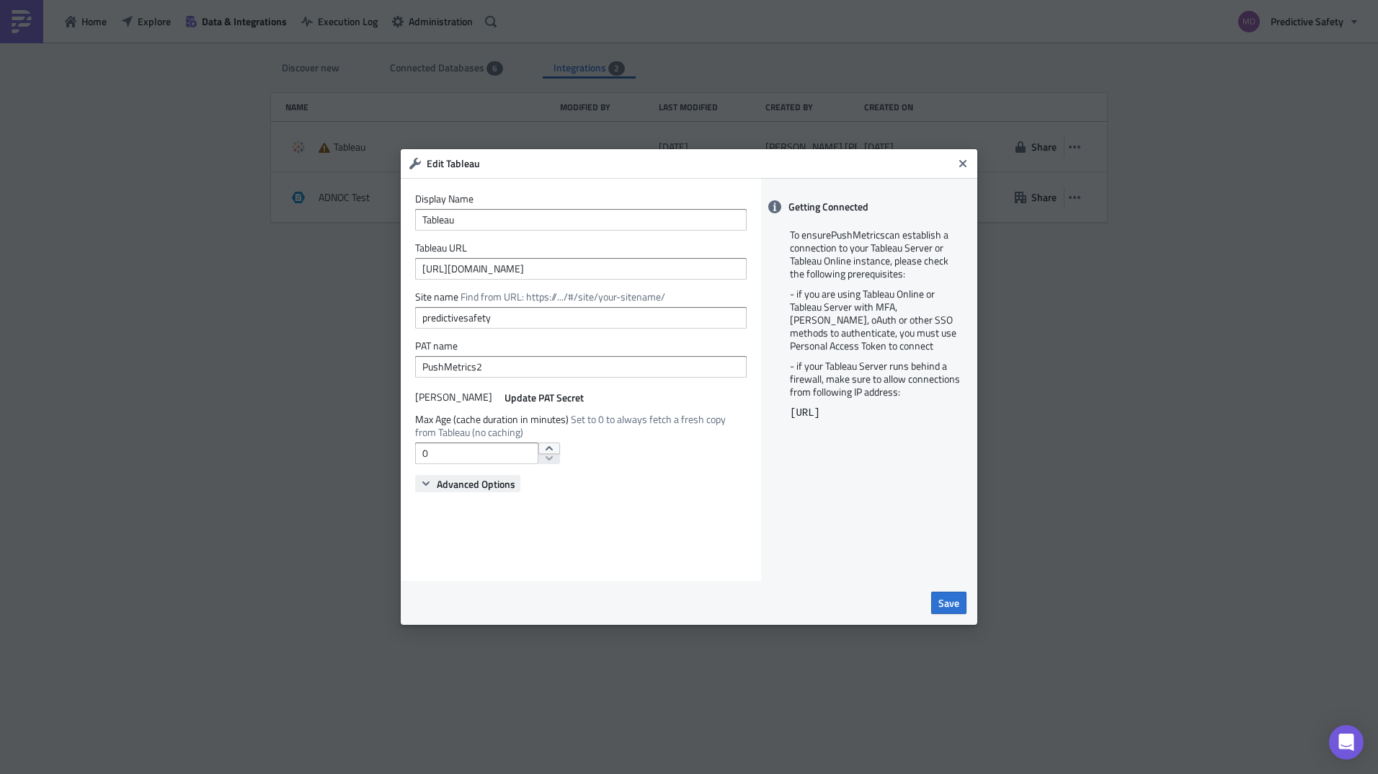
click at [441, 489] on span "Advanced Options" at bounding box center [476, 483] width 79 height 15
click at [428, 489] on button "Advanced Options" at bounding box center [467, 483] width 105 height 17
click at [956, 167] on button "Close" at bounding box center [963, 164] width 22 height 22
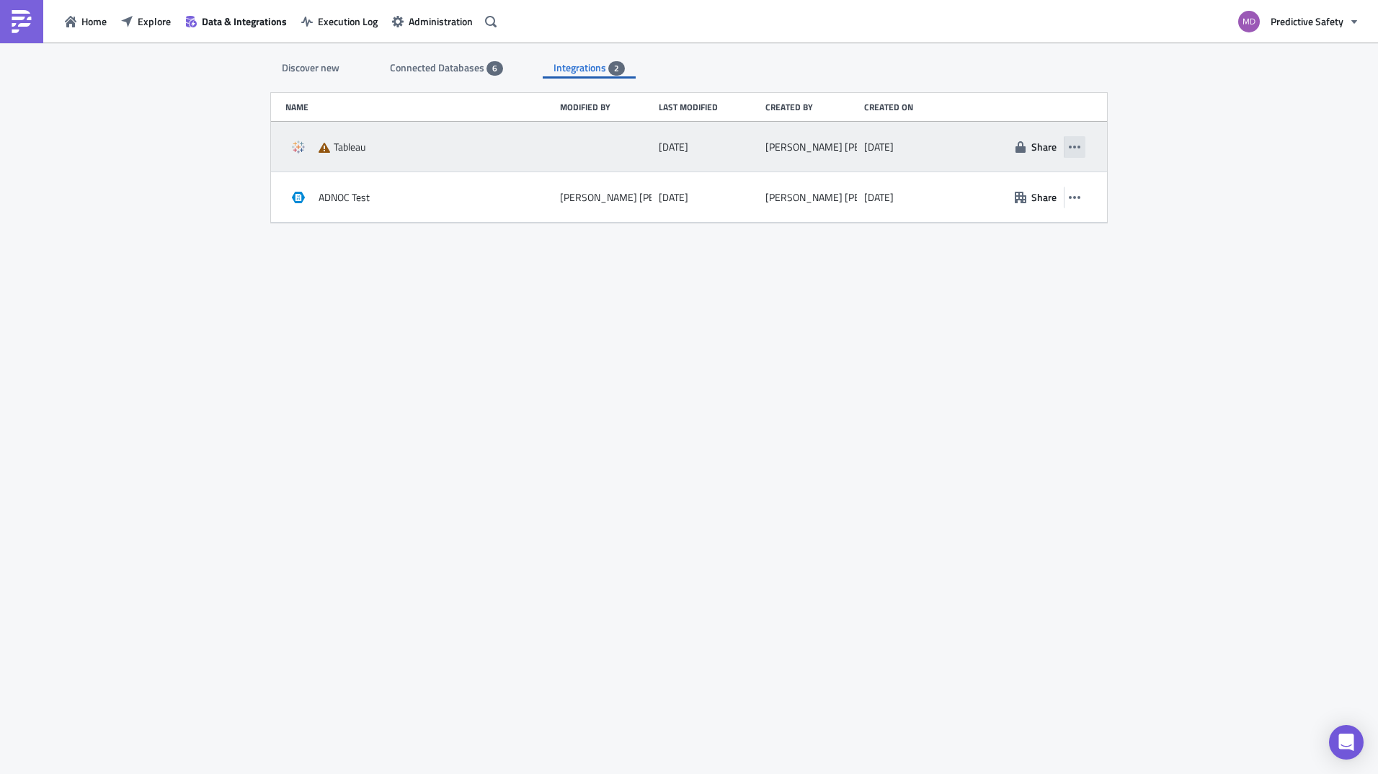
click at [1075, 143] on icon "button" at bounding box center [1075, 147] width 12 height 12
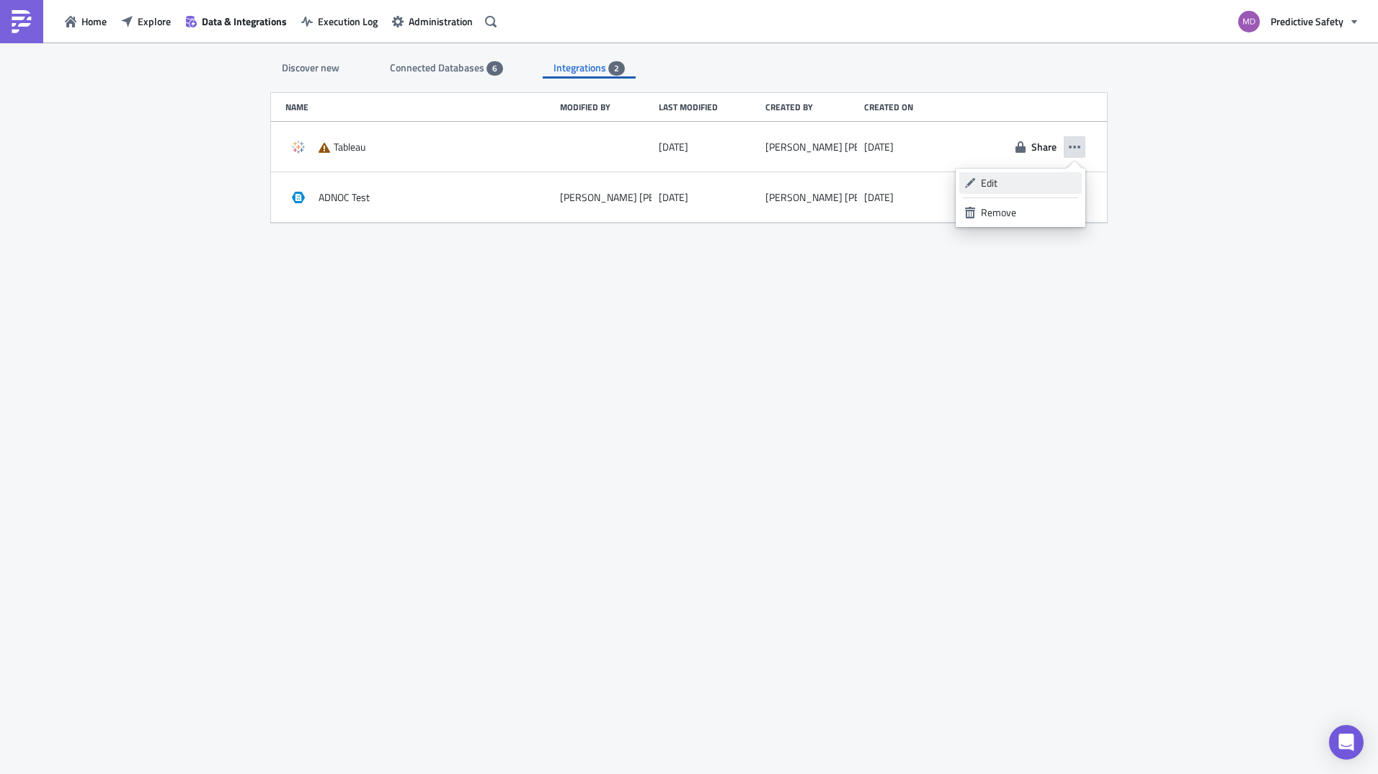
click at [1022, 177] on div "Edit" at bounding box center [1029, 183] width 96 height 14
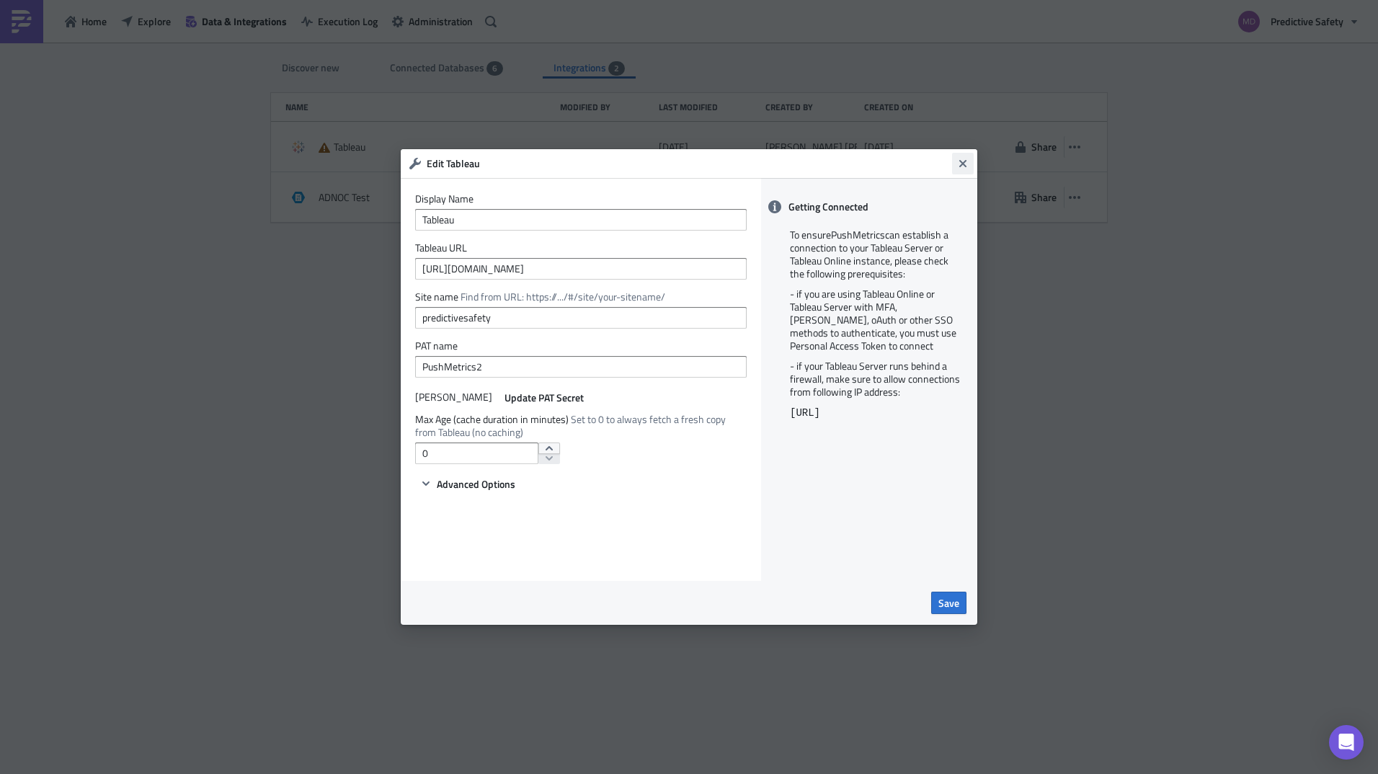
click at [966, 167] on icon "Close" at bounding box center [962, 163] width 7 height 7
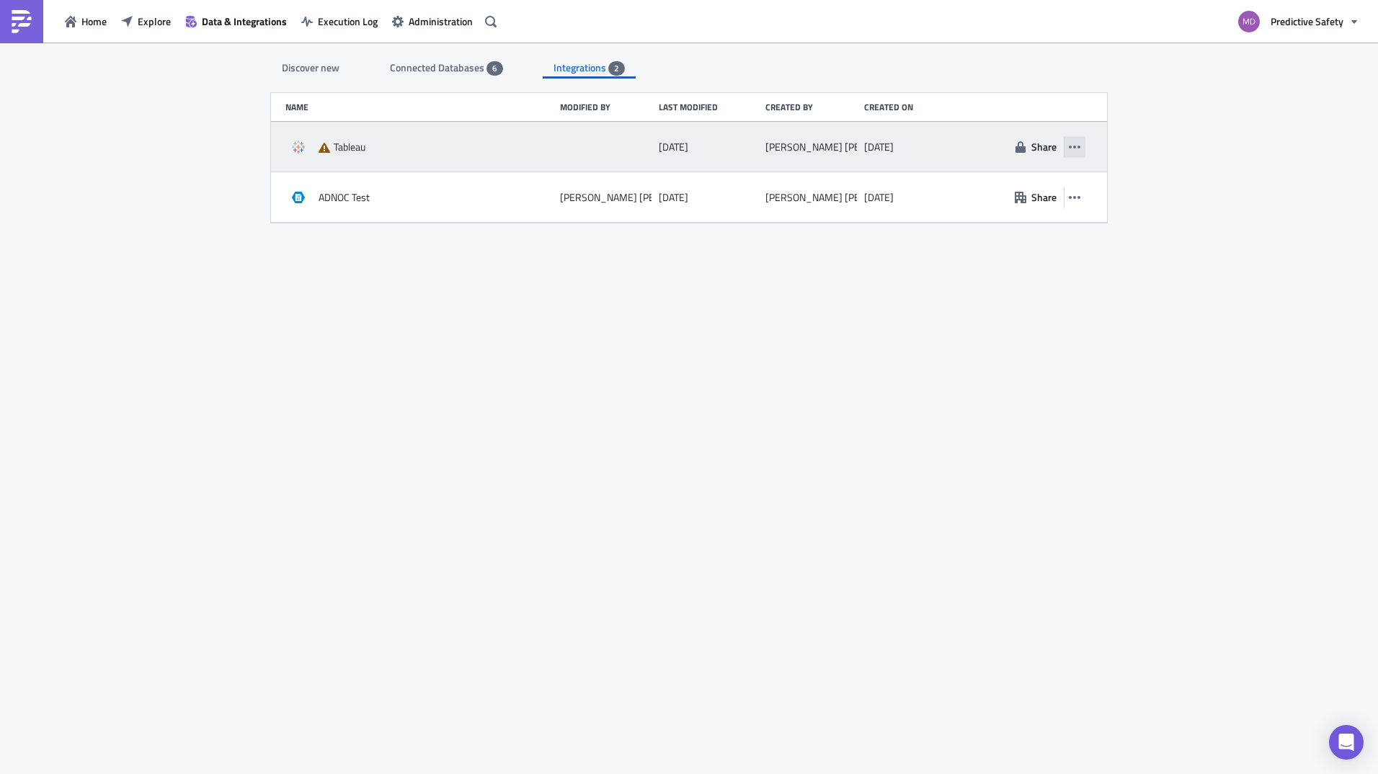
click at [1081, 149] on button "button" at bounding box center [1075, 147] width 22 height 22
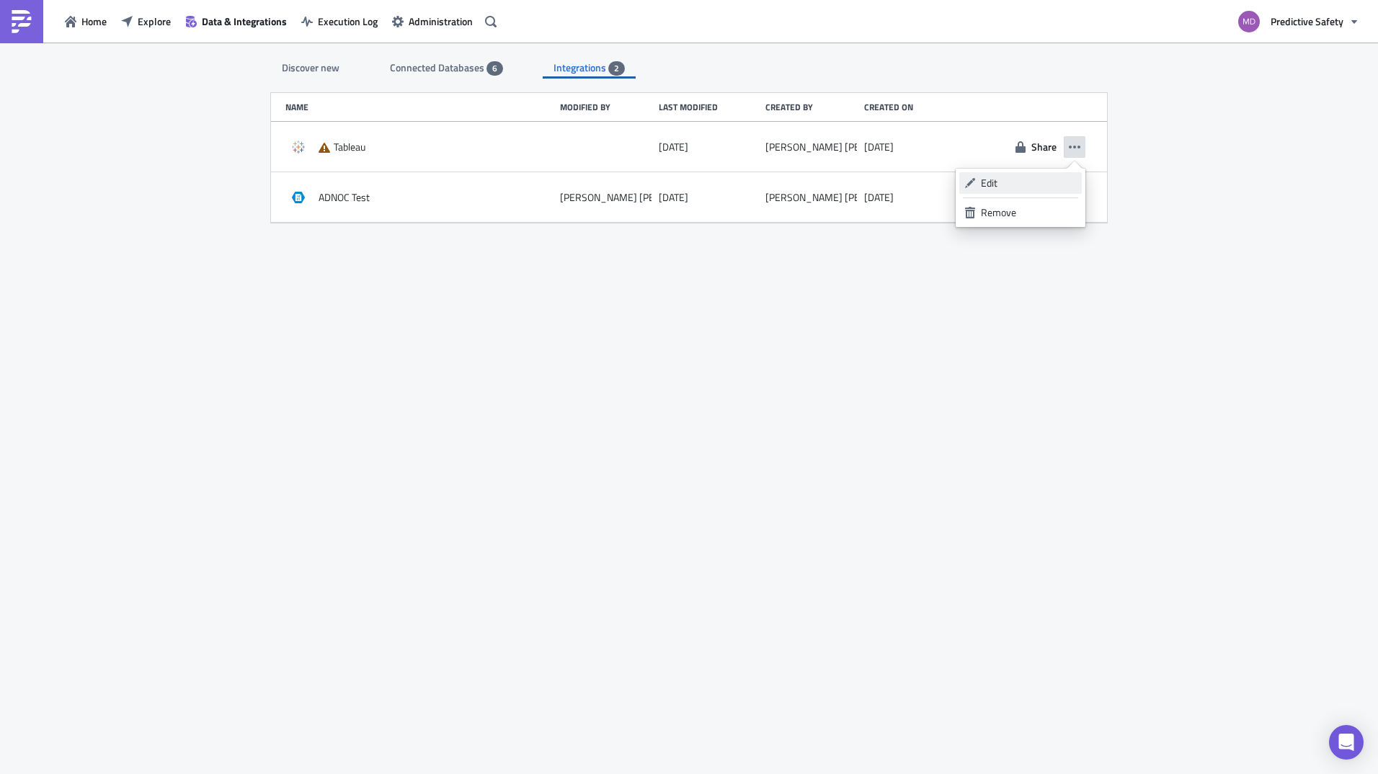
click at [1041, 178] on div "Edit" at bounding box center [1029, 183] width 96 height 14
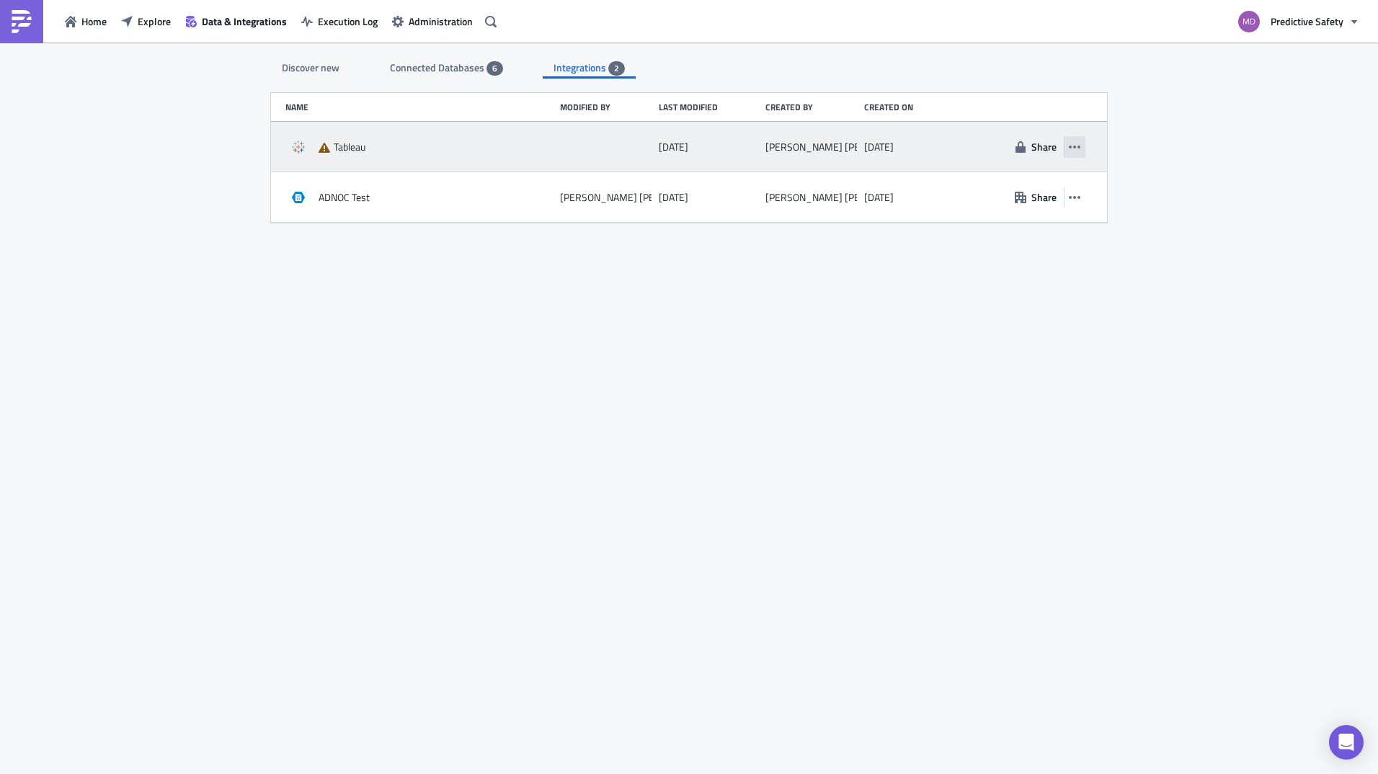
click at [1078, 146] on icon "button" at bounding box center [1075, 147] width 12 height 12
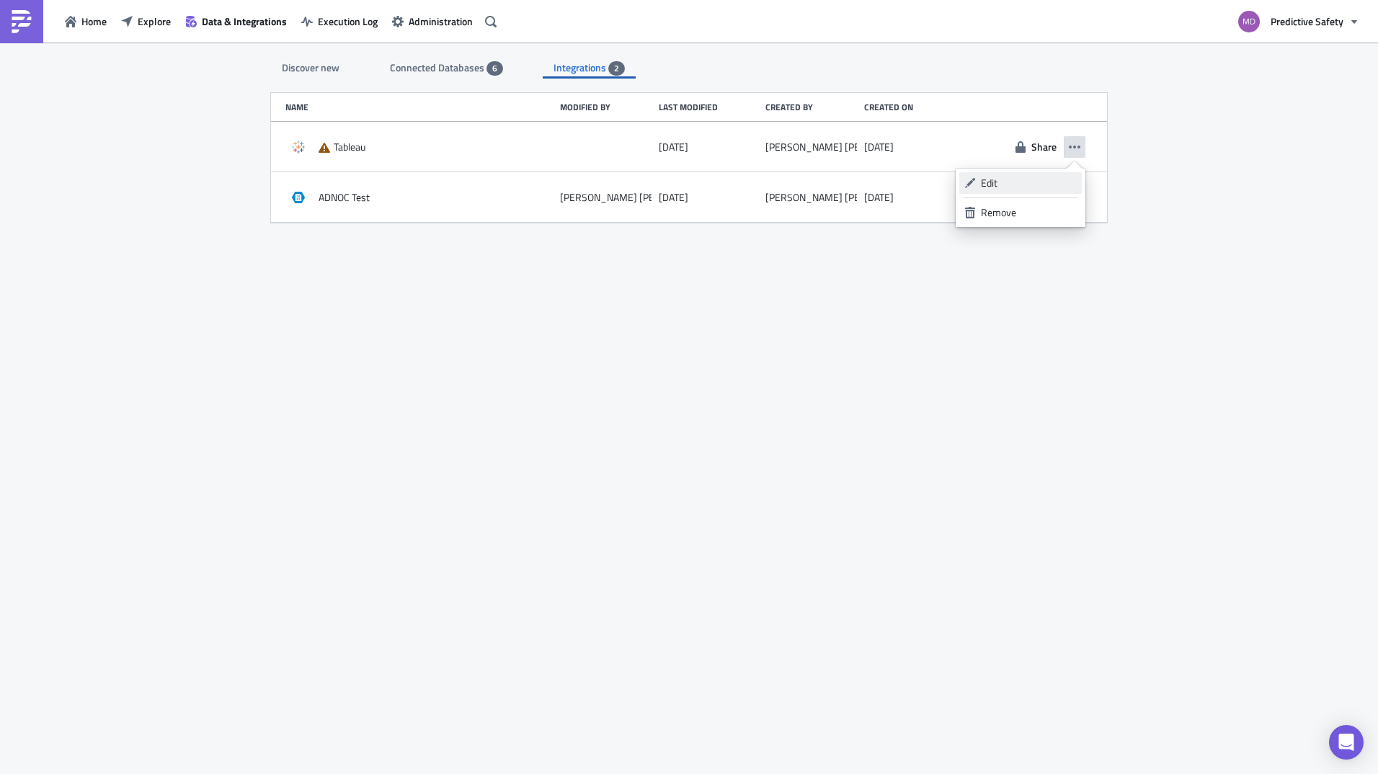
click at [1035, 177] on div "Edit" at bounding box center [1029, 183] width 96 height 14
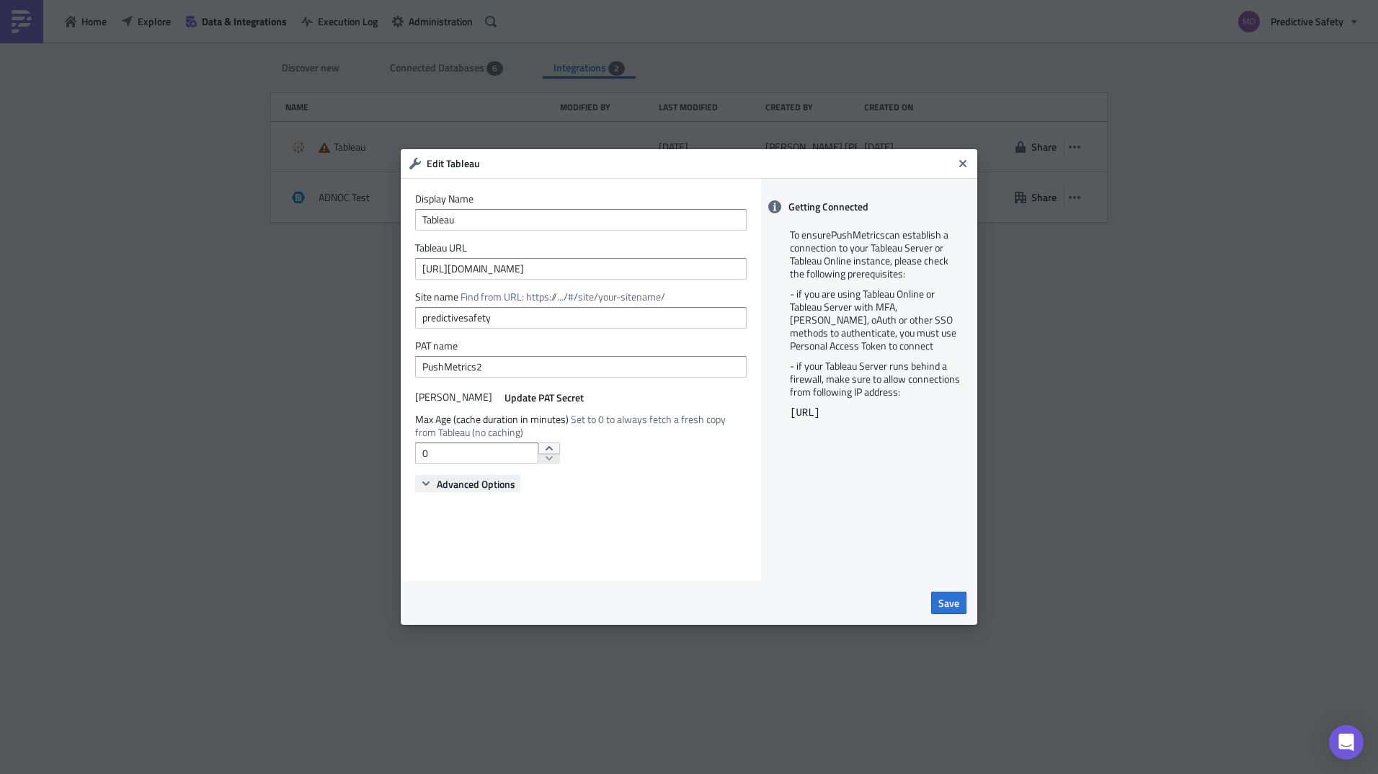
click at [429, 482] on icon "button" at bounding box center [425, 483] width 7 height 4
click at [422, 483] on icon "button" at bounding box center [426, 484] width 12 height 12
click at [443, 490] on span "Advanced Options" at bounding box center [476, 483] width 79 height 15
click at [432, 489] on button "Advanced Options" at bounding box center [467, 483] width 105 height 17
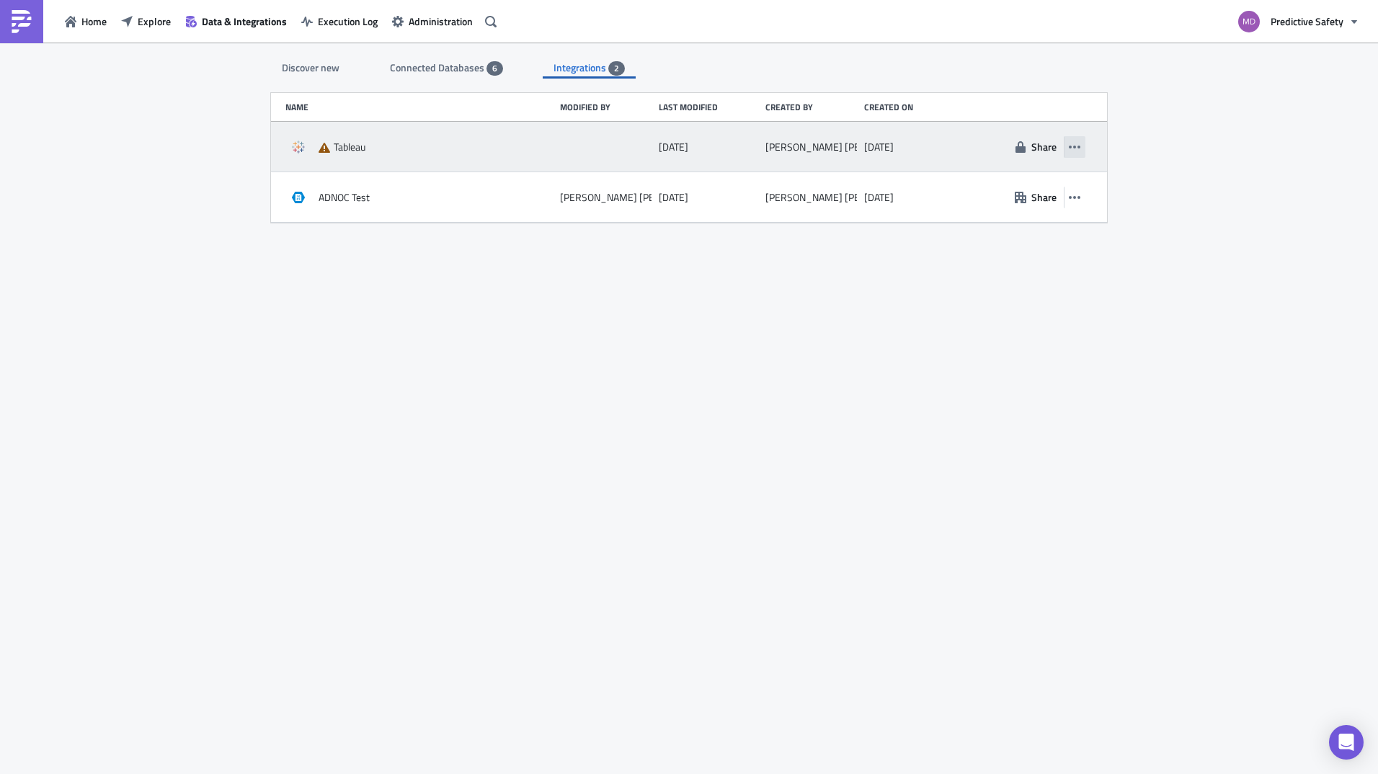
click at [1076, 147] on icon "button" at bounding box center [1075, 147] width 12 height 3
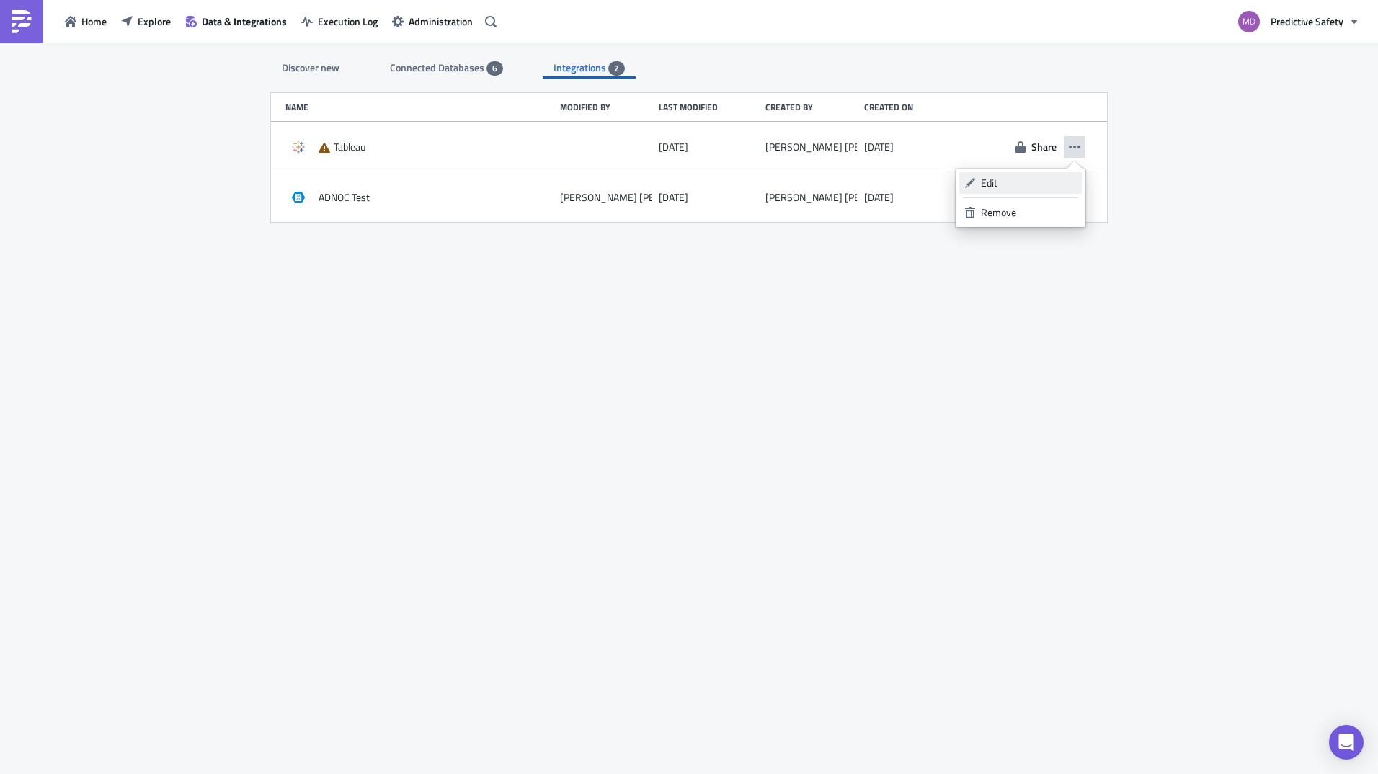
click at [1036, 177] on div "Edit" at bounding box center [1029, 183] width 96 height 14
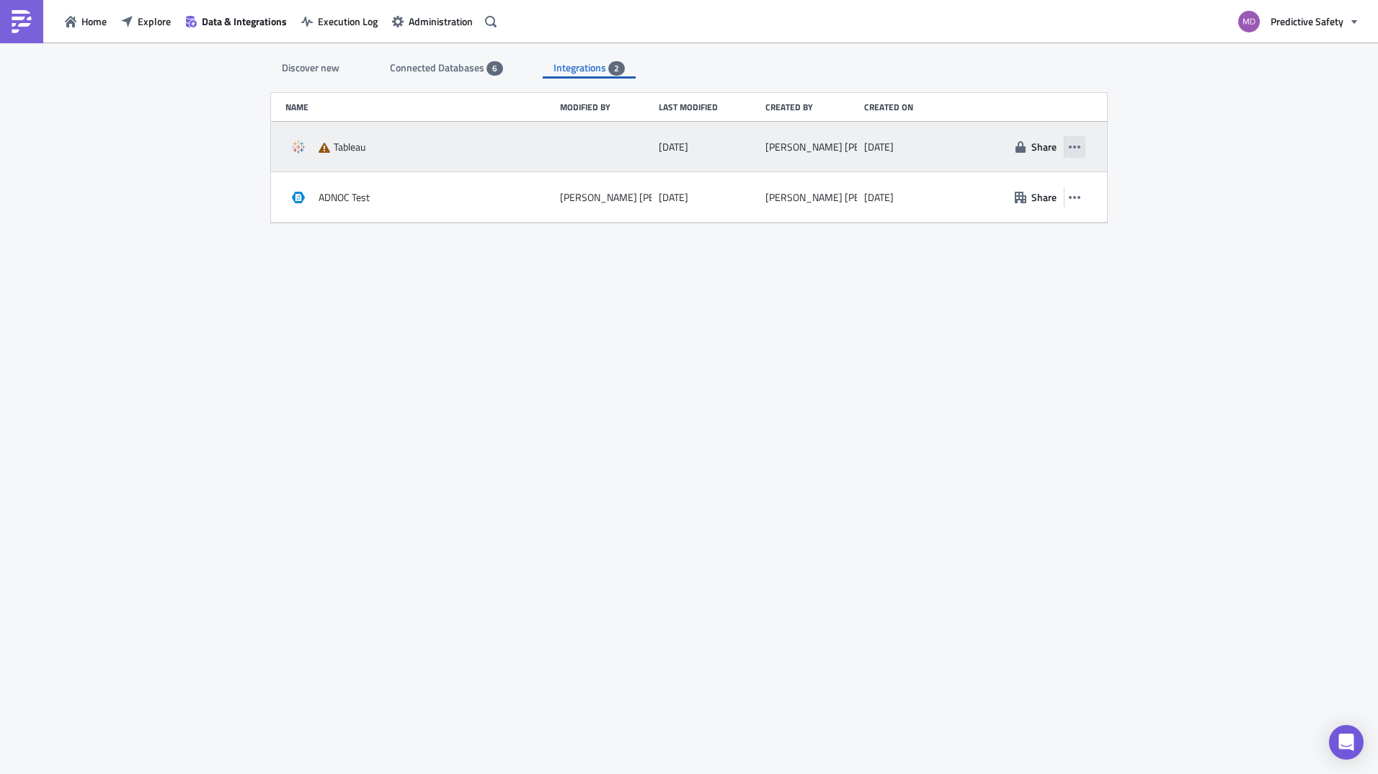
click at [1077, 154] on button "button" at bounding box center [1075, 147] width 22 height 22
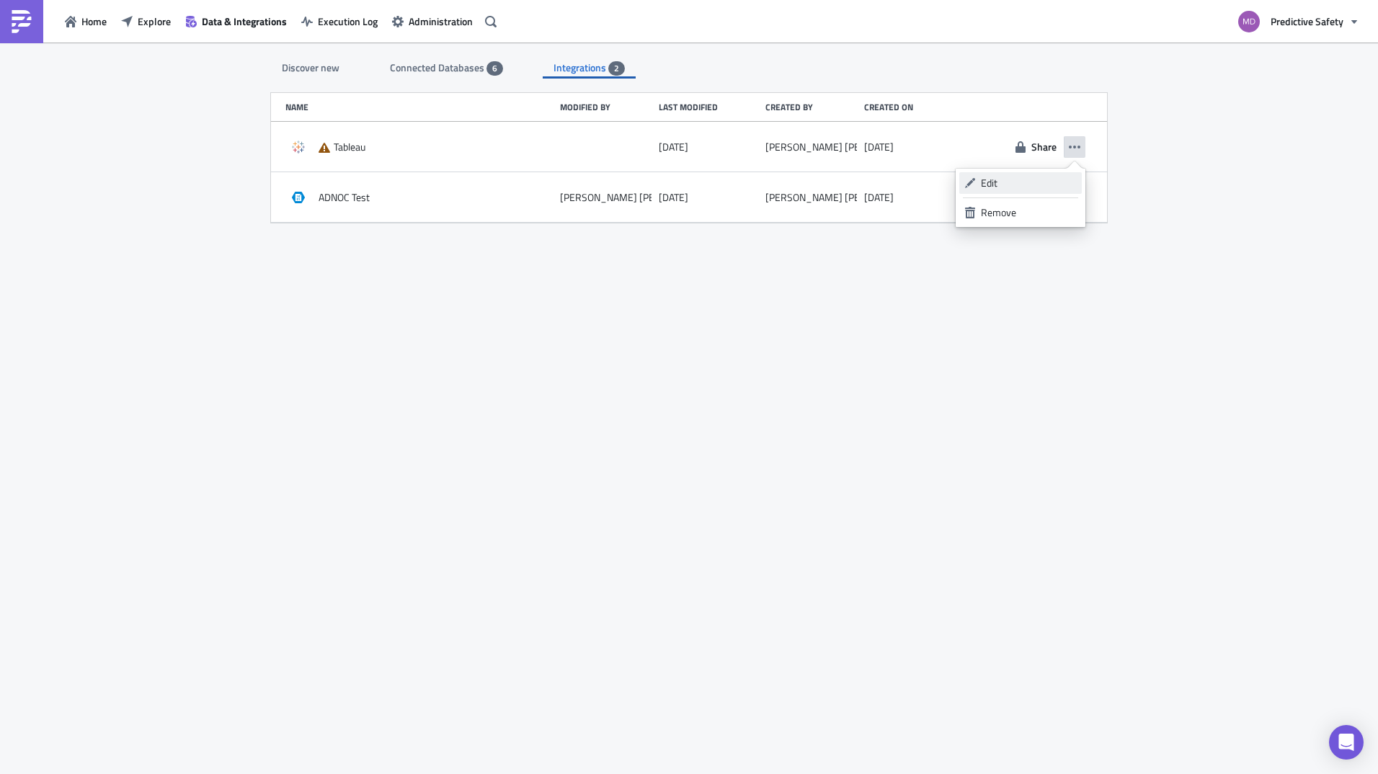
click at [1024, 184] on div "Edit" at bounding box center [1029, 183] width 96 height 14
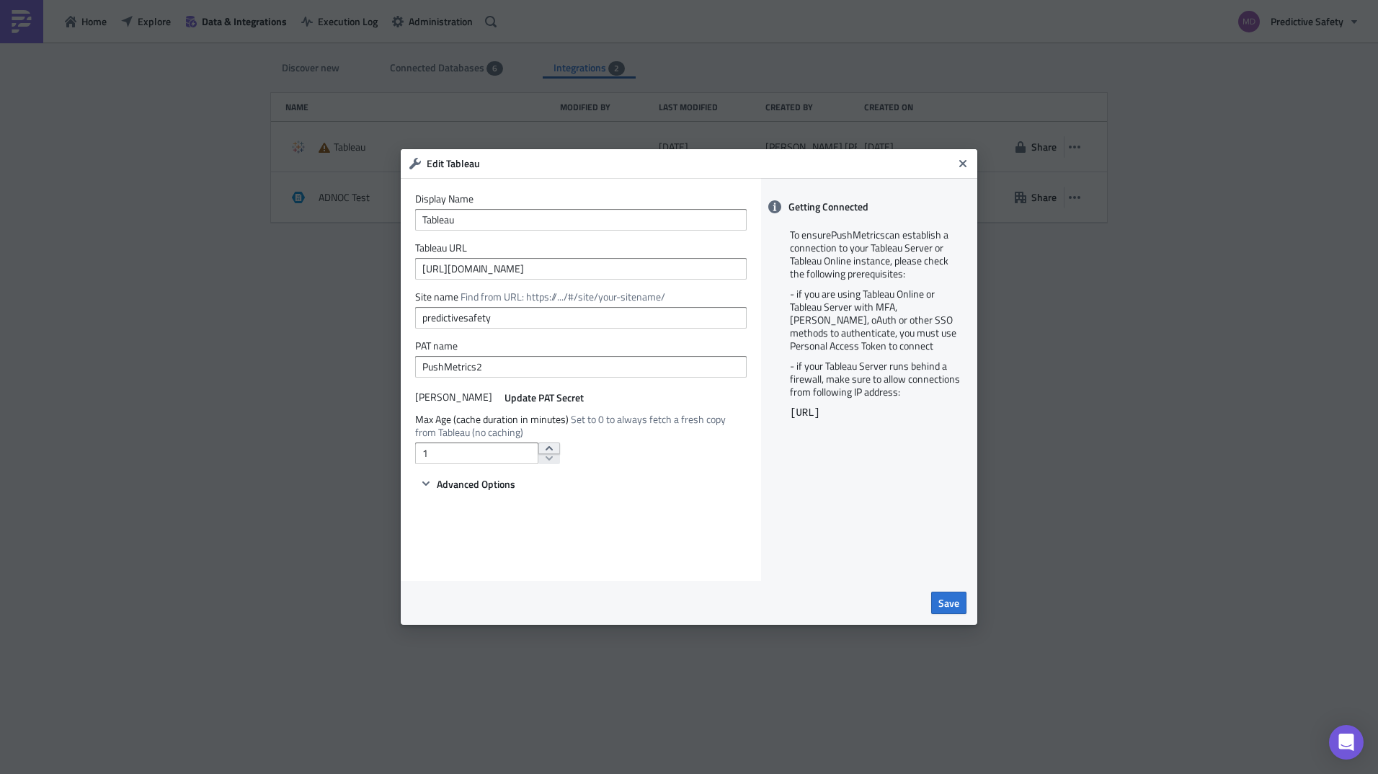
click at [546, 445] on icon "increment" at bounding box center [549, 449] width 12 height 12
click at [546, 448] on icon "increment" at bounding box center [549, 448] width 7 height 4
type input "5"
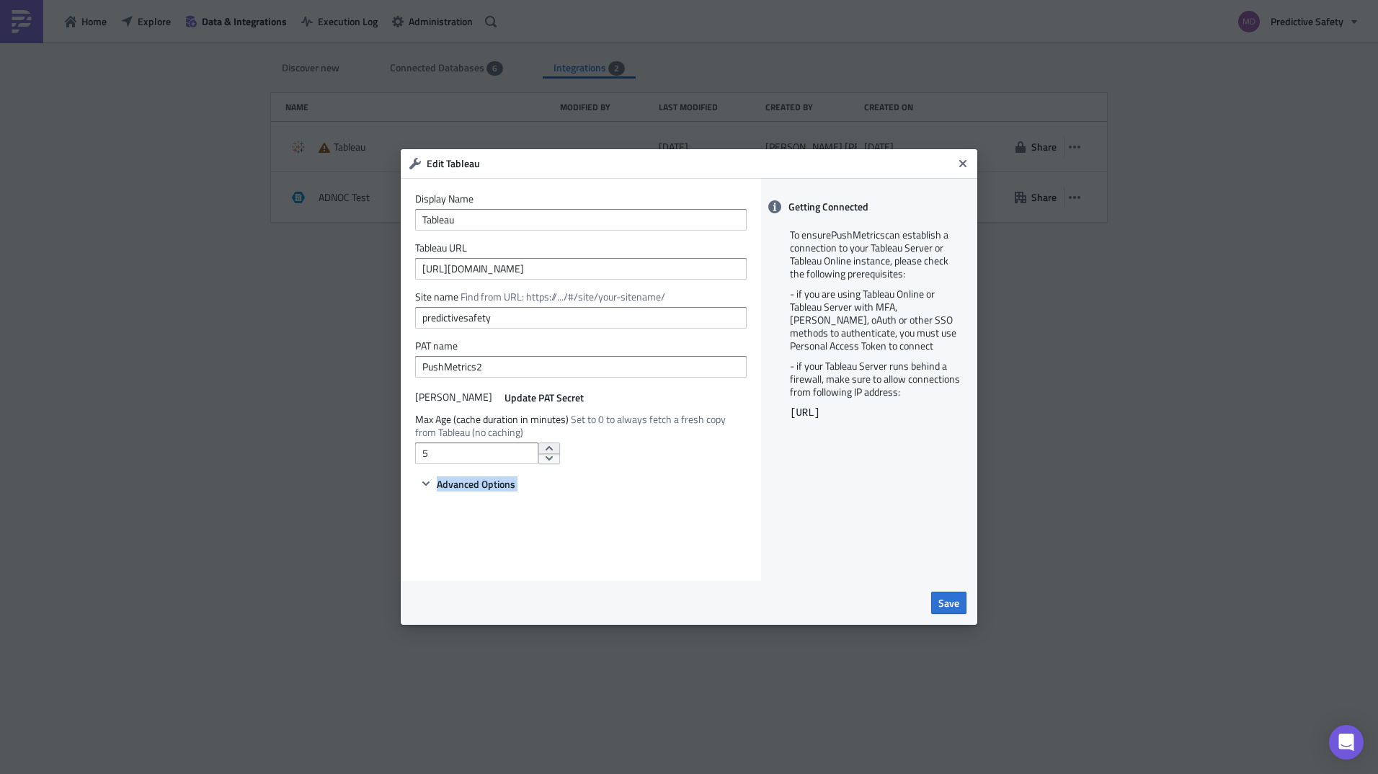
click at [546, 448] on icon "increment" at bounding box center [549, 448] width 7 height 4
drag, startPoint x: 541, startPoint y: 448, endPoint x: 623, endPoint y: 473, distance: 86.0
click at [623, 473] on form "Display Name Tableau Tableau URL https://10ay.online.tableau.com Site name Find…" at bounding box center [581, 342] width 332 height 300
click at [954, 603] on span "Save" at bounding box center [948, 602] width 21 height 15
click at [962, 165] on icon "Close" at bounding box center [962, 163] width 7 height 7
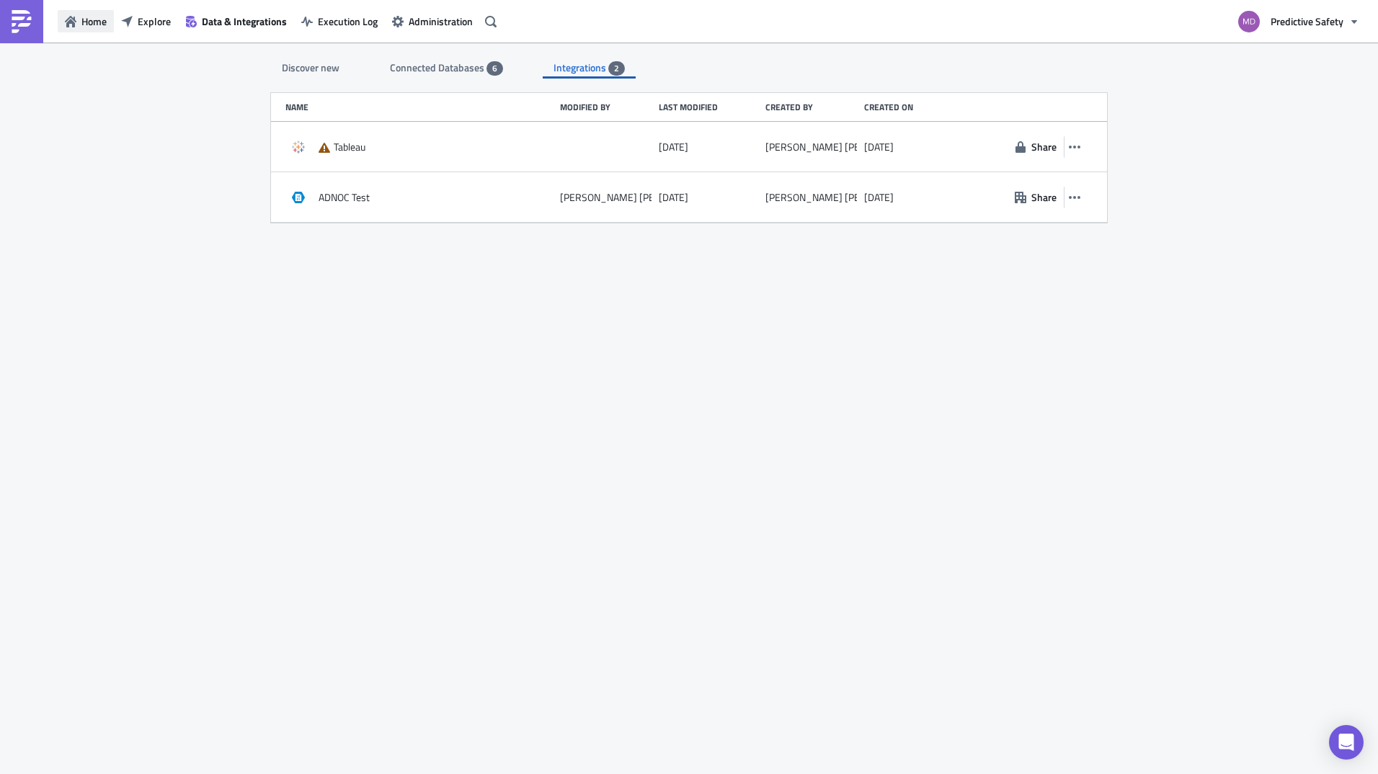
click at [90, 17] on span "Home" at bounding box center [93, 21] width 25 height 15
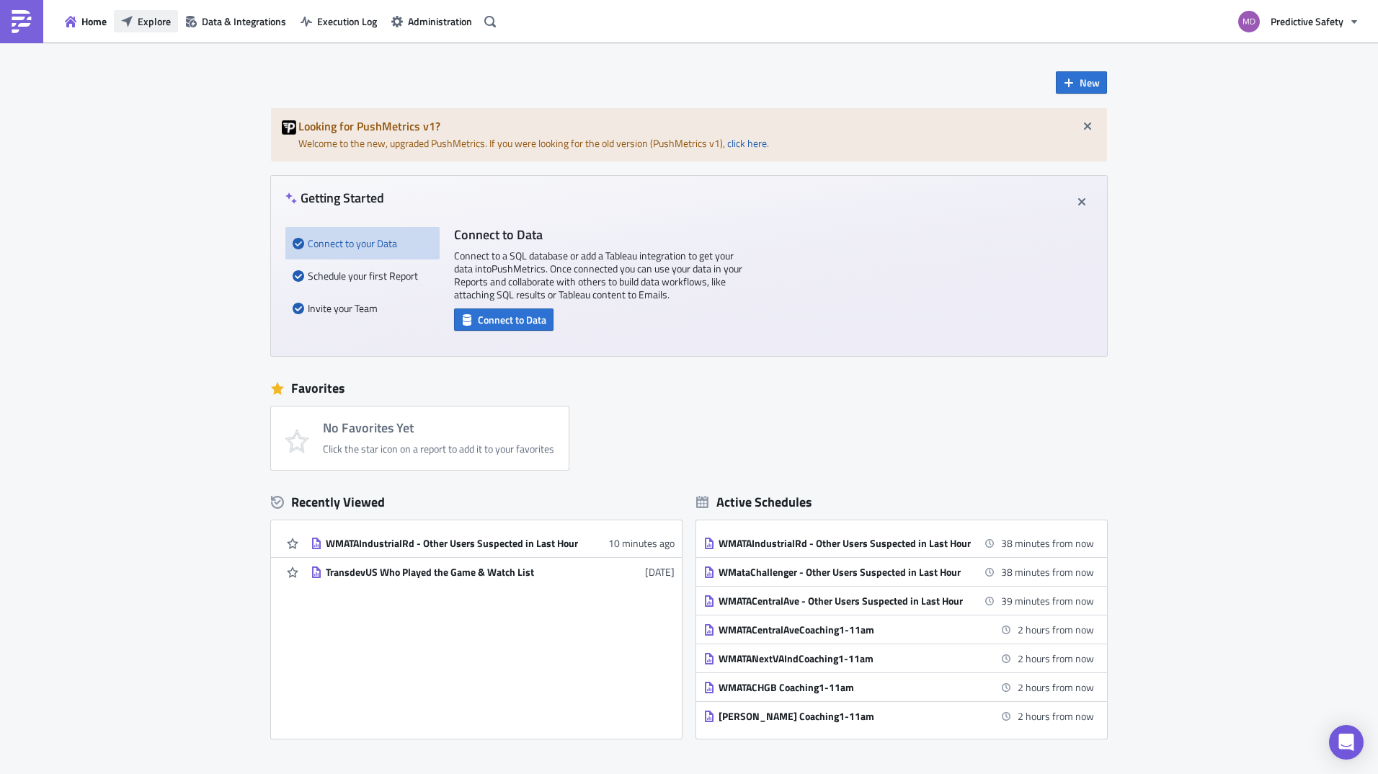
click at [154, 21] on span "Explore" at bounding box center [154, 21] width 33 height 15
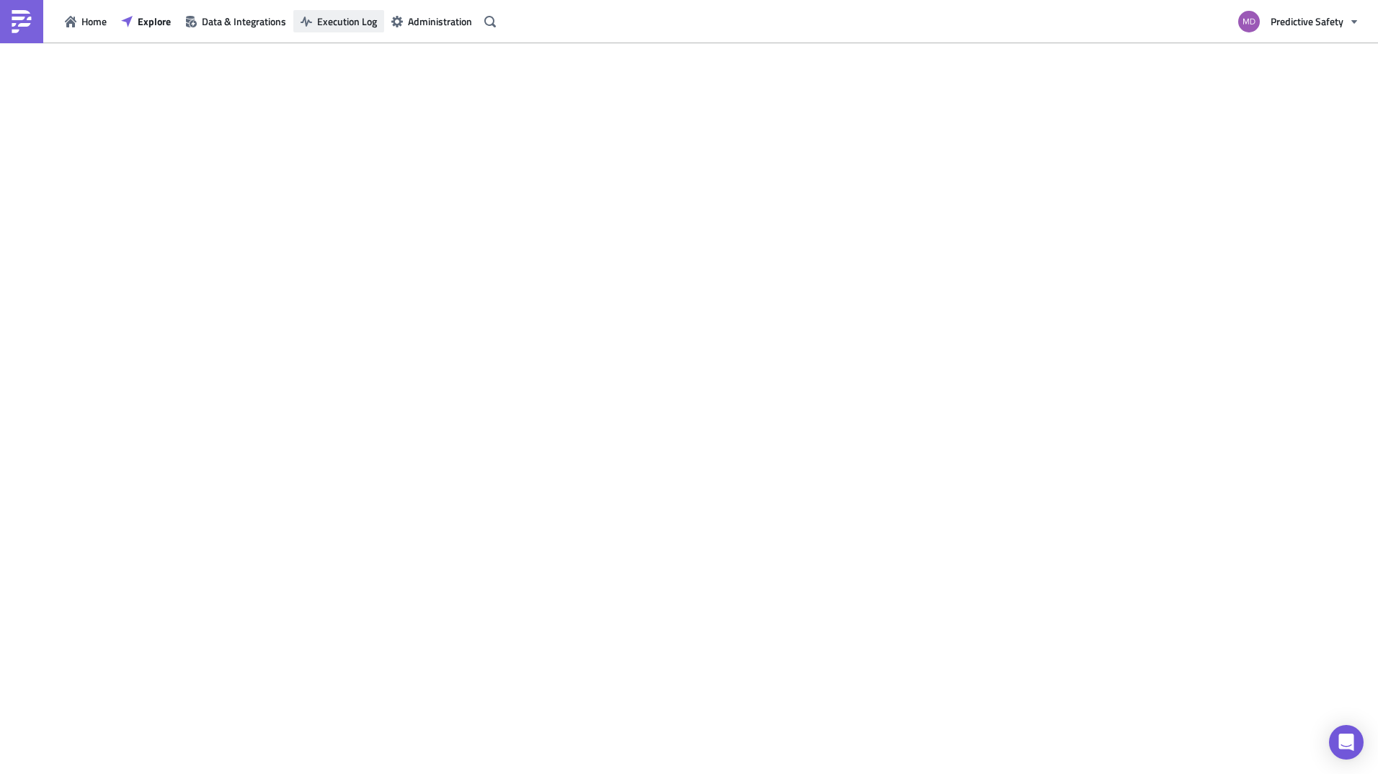
click at [345, 29] on button "Execution Log" at bounding box center [338, 21] width 91 height 22
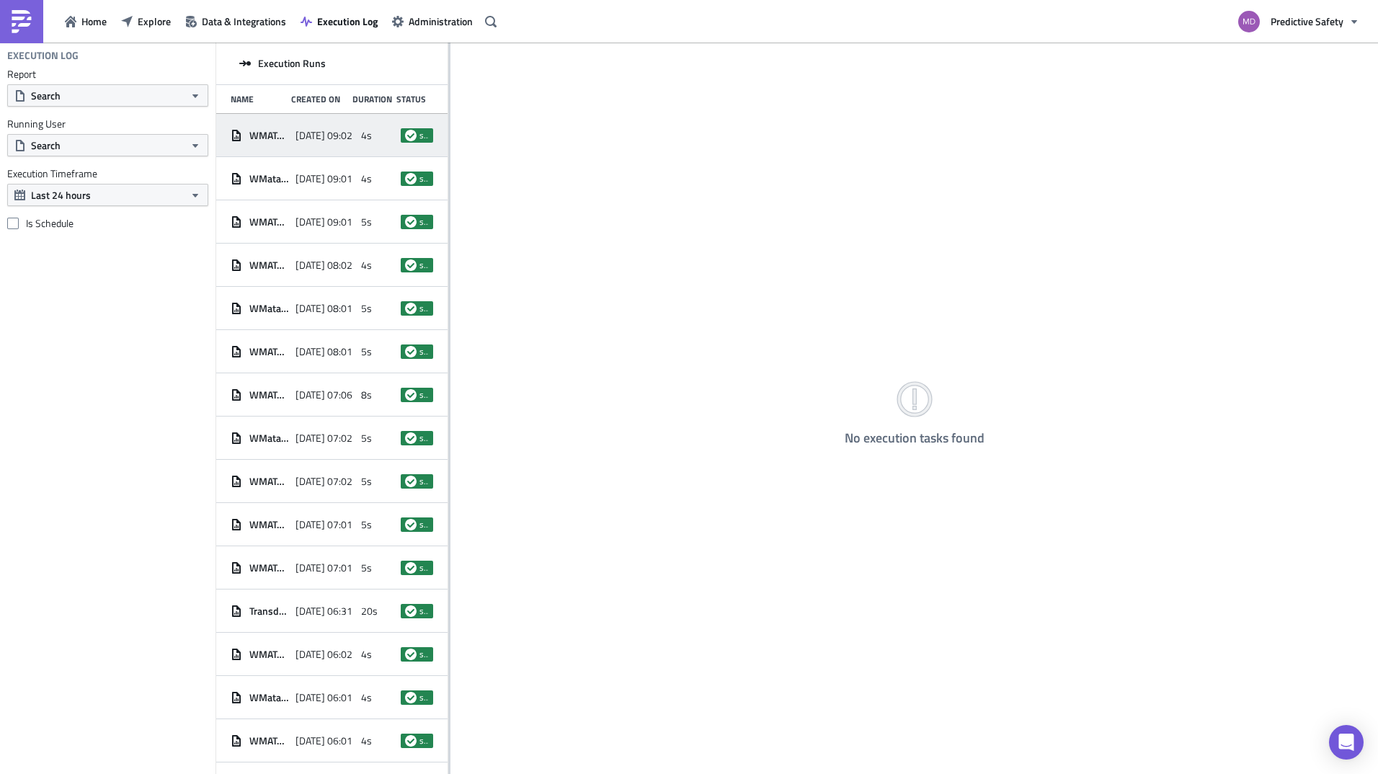
click at [312, 119] on div "WMATACentralAve - Other Users Suspected in Last Hour 2025-09-17 09:02 4s success" at bounding box center [331, 135] width 231 height 43
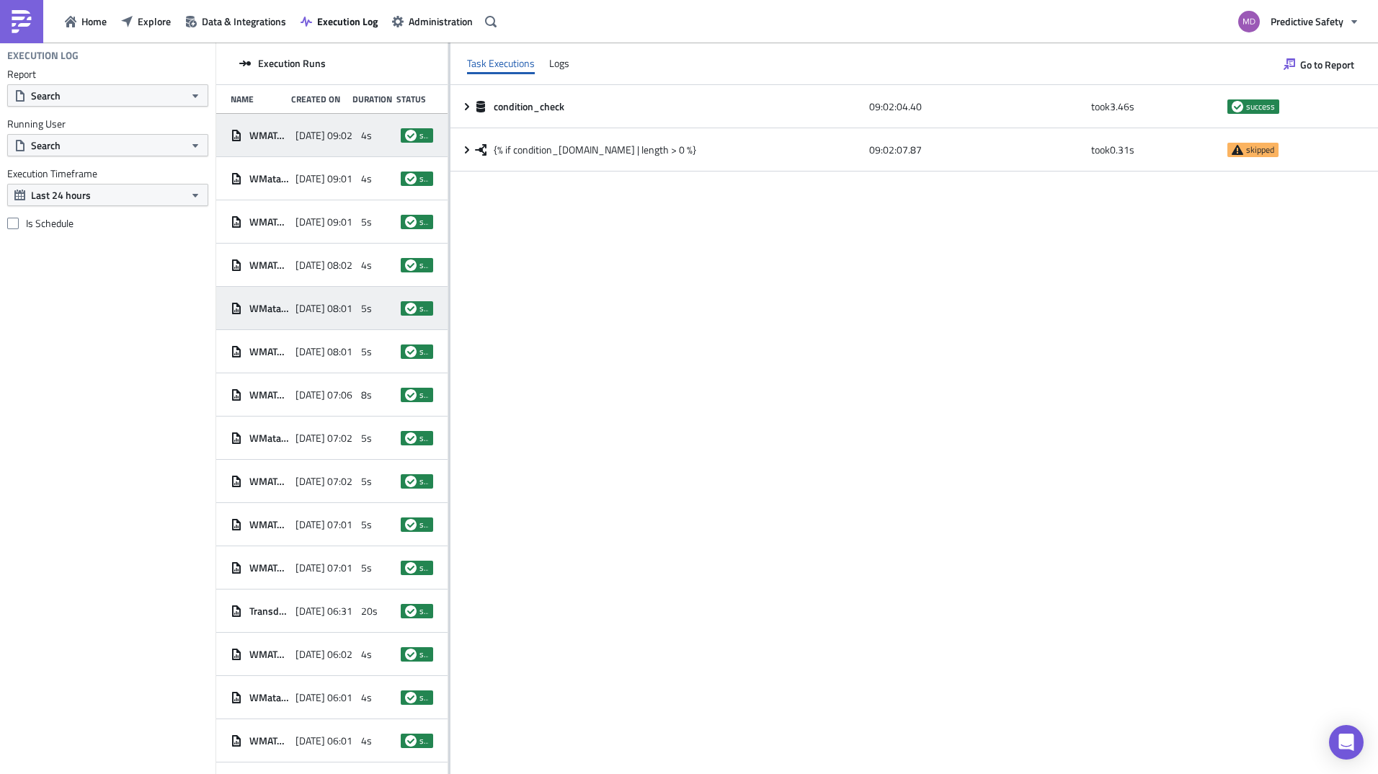
scroll to position [22, 0]
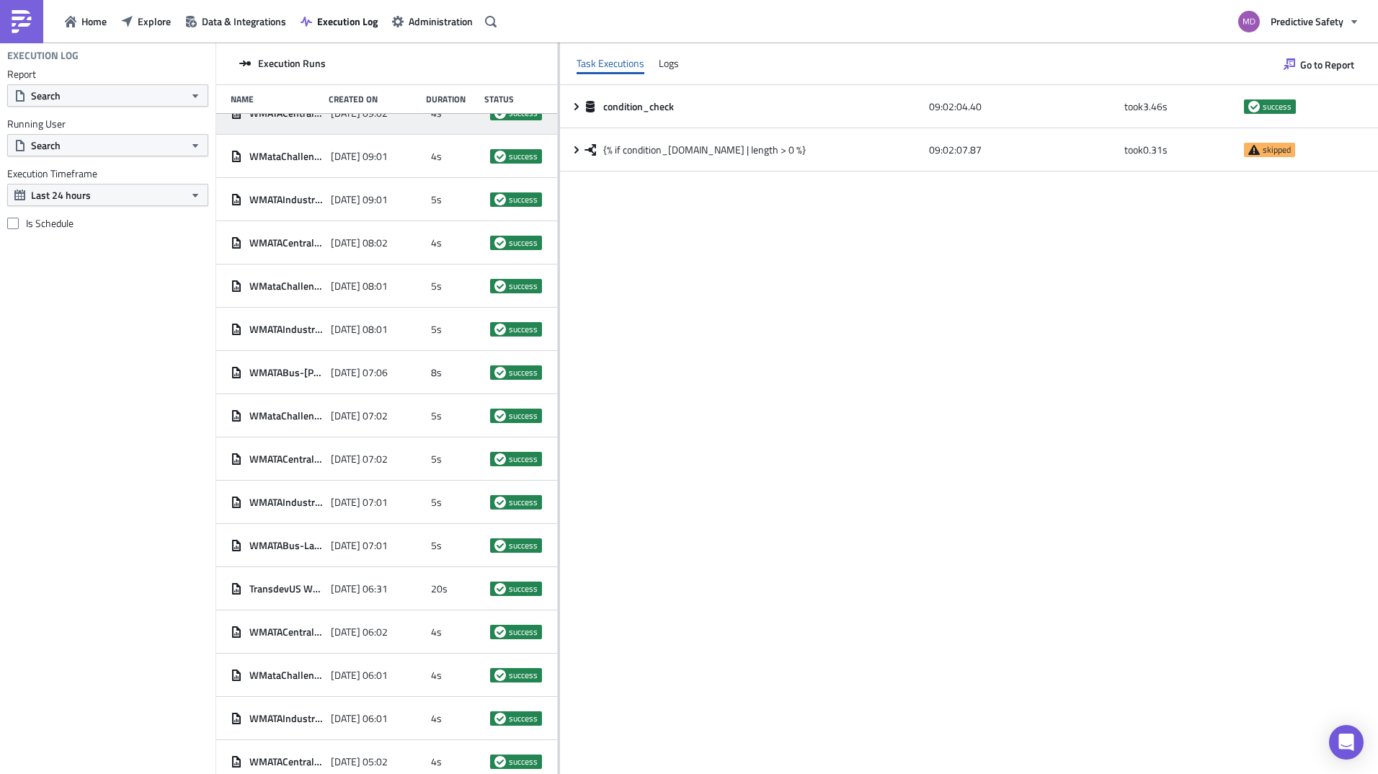
drag, startPoint x: 450, startPoint y: 238, endPoint x: 558, endPoint y: 241, distance: 108.2
click at [558, 241] on div at bounding box center [559, 410] width 2 height 734
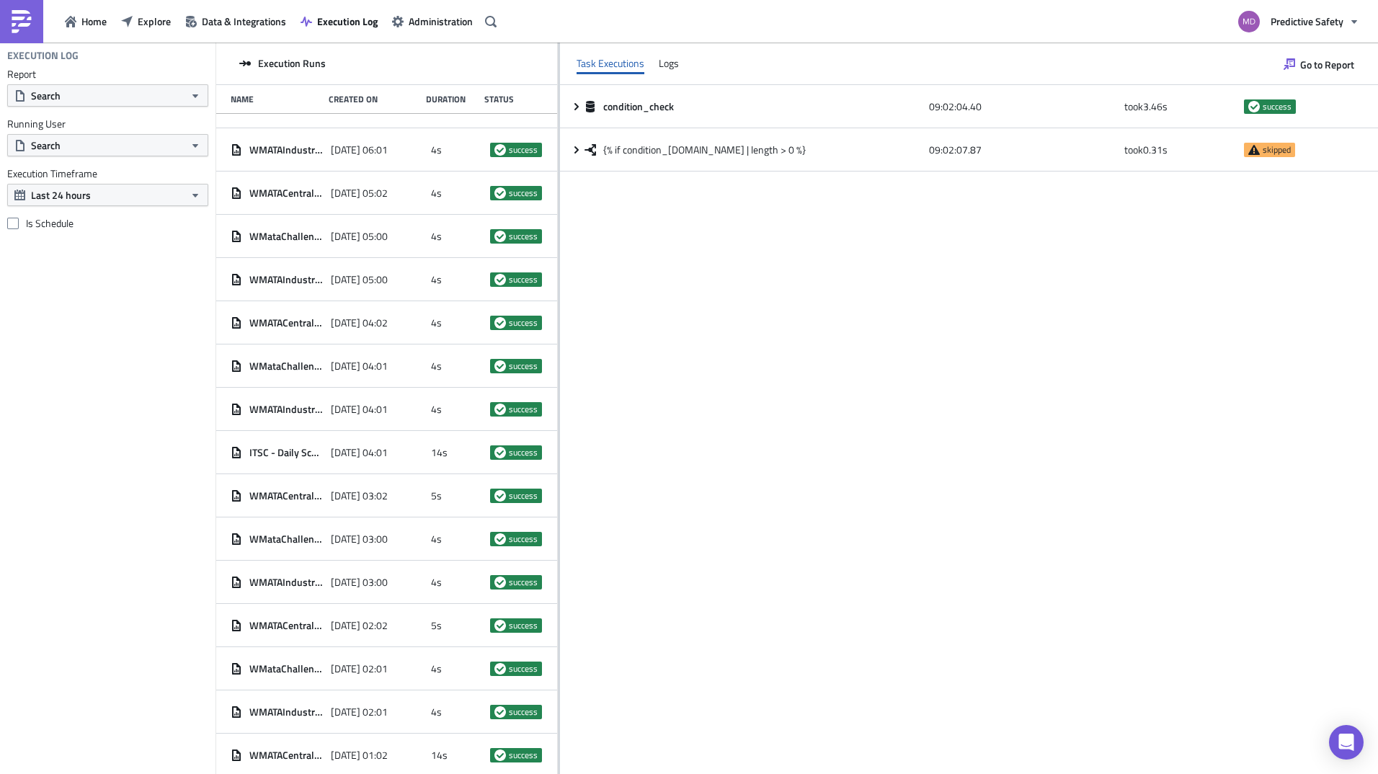
scroll to position [671, 0]
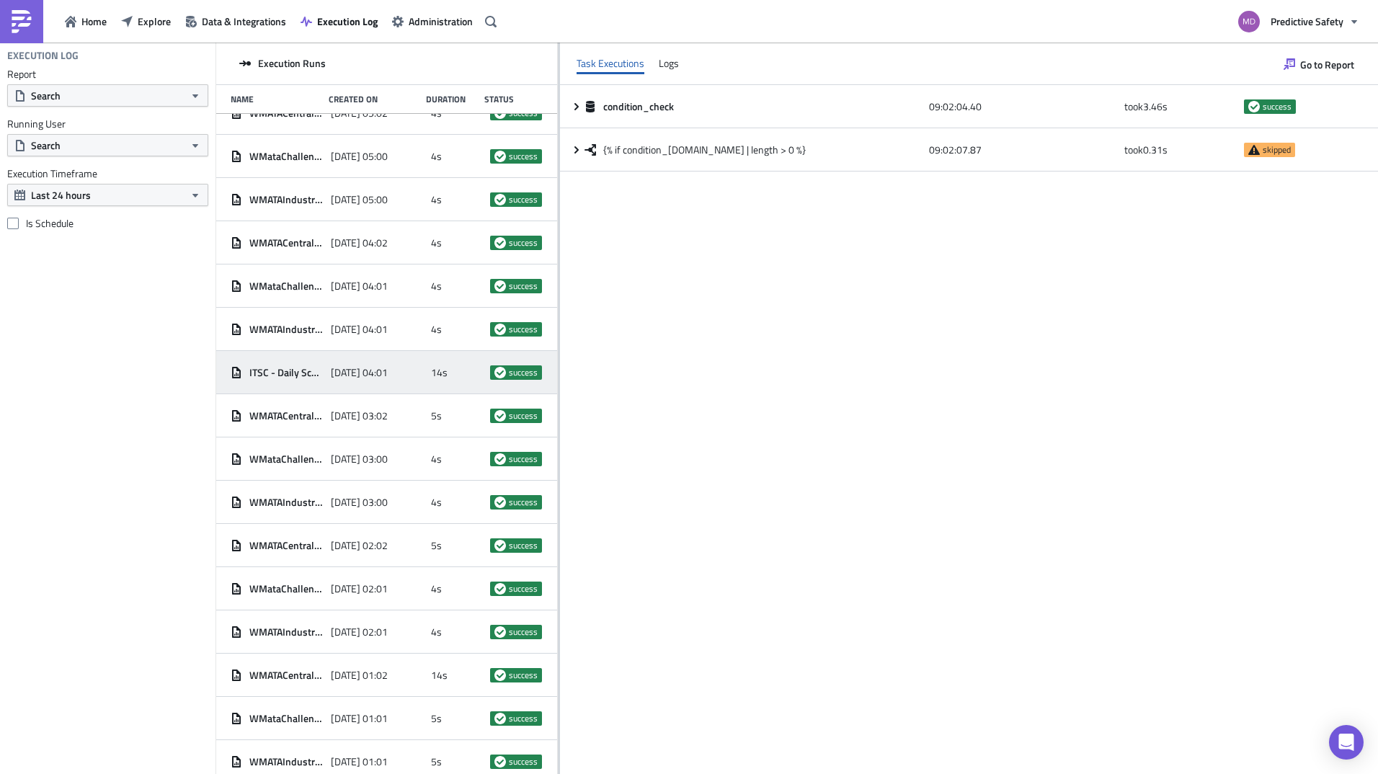
click at [345, 372] on span "2025-09-17 04:01" at bounding box center [359, 372] width 57 height 13
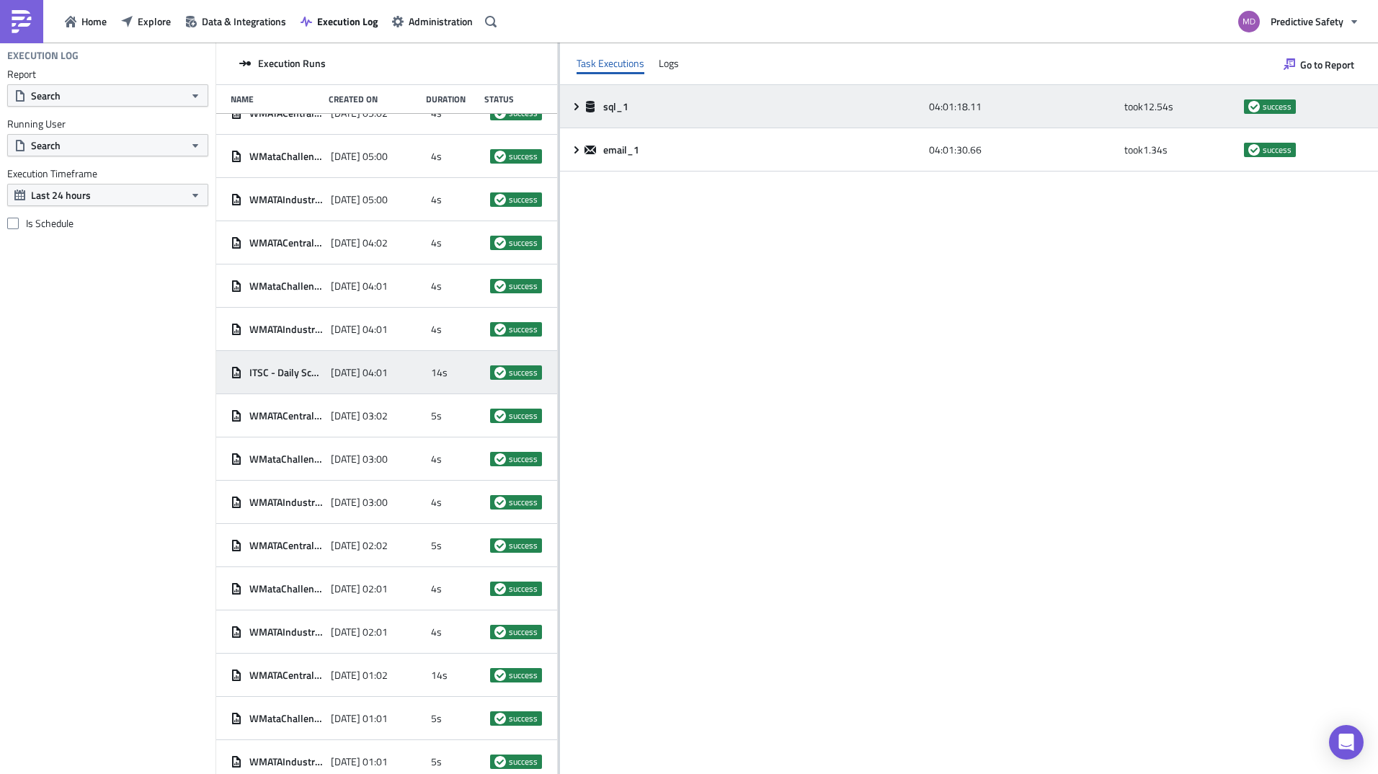
click at [713, 105] on div "sql_1" at bounding box center [754, 106] width 338 height 13
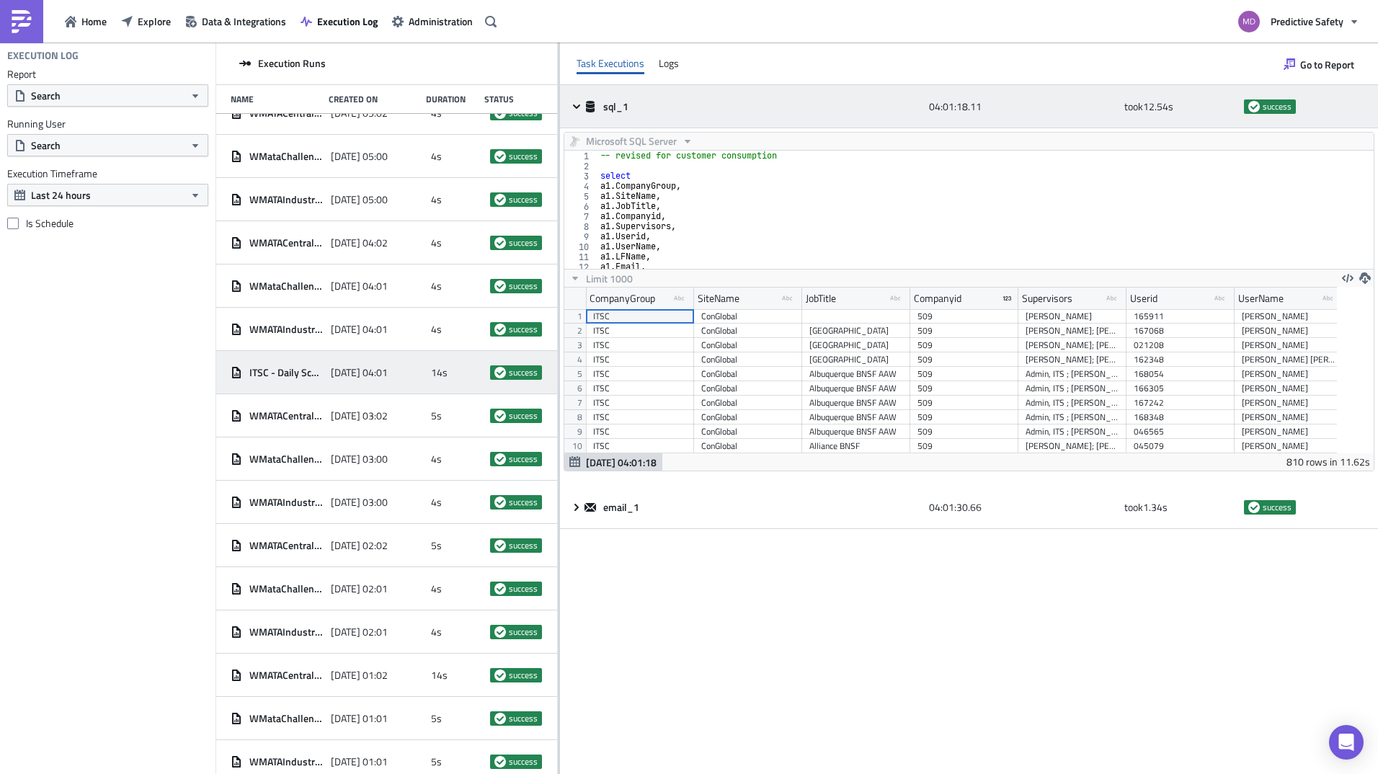
scroll to position [165, 773]
click at [713, 107] on div "sql_1" at bounding box center [754, 106] width 338 height 13
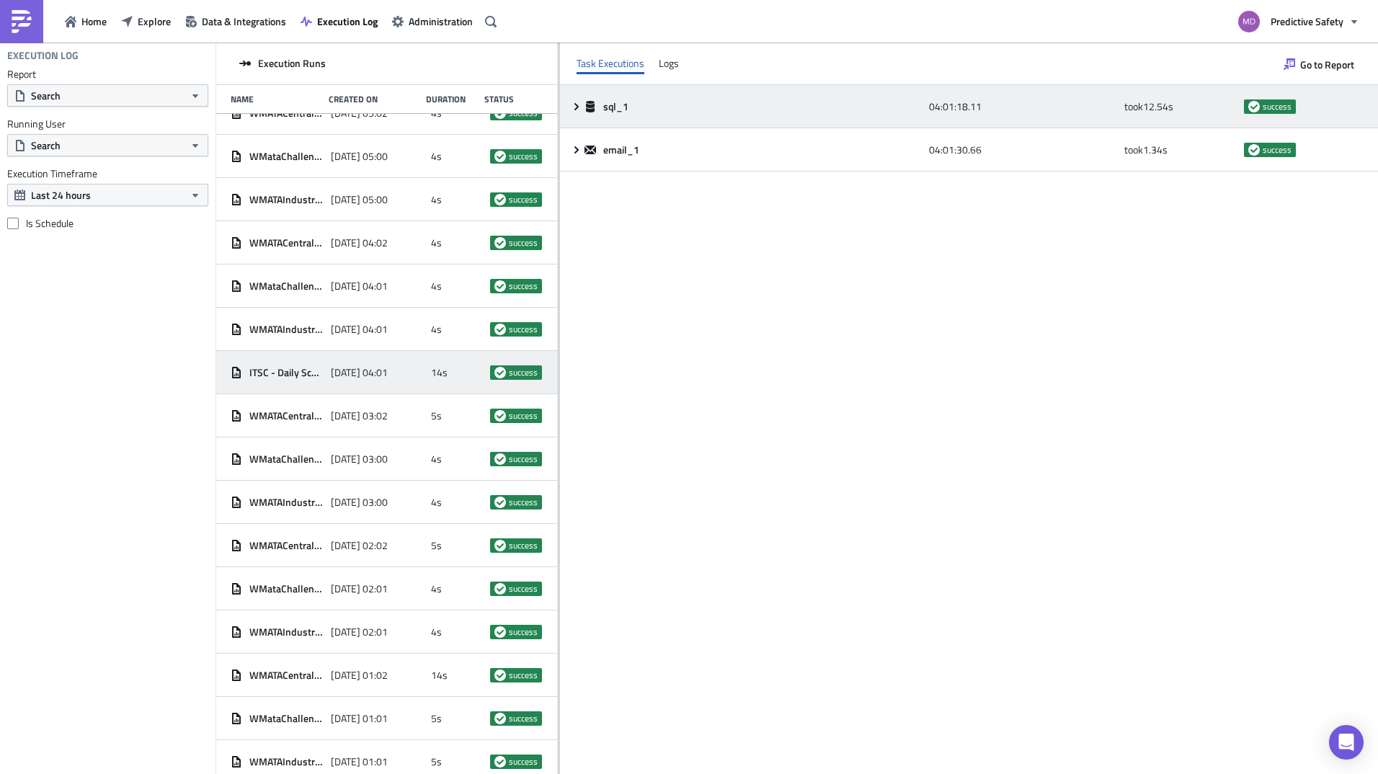
click at [713, 107] on div "sql_1" at bounding box center [754, 106] width 338 height 13
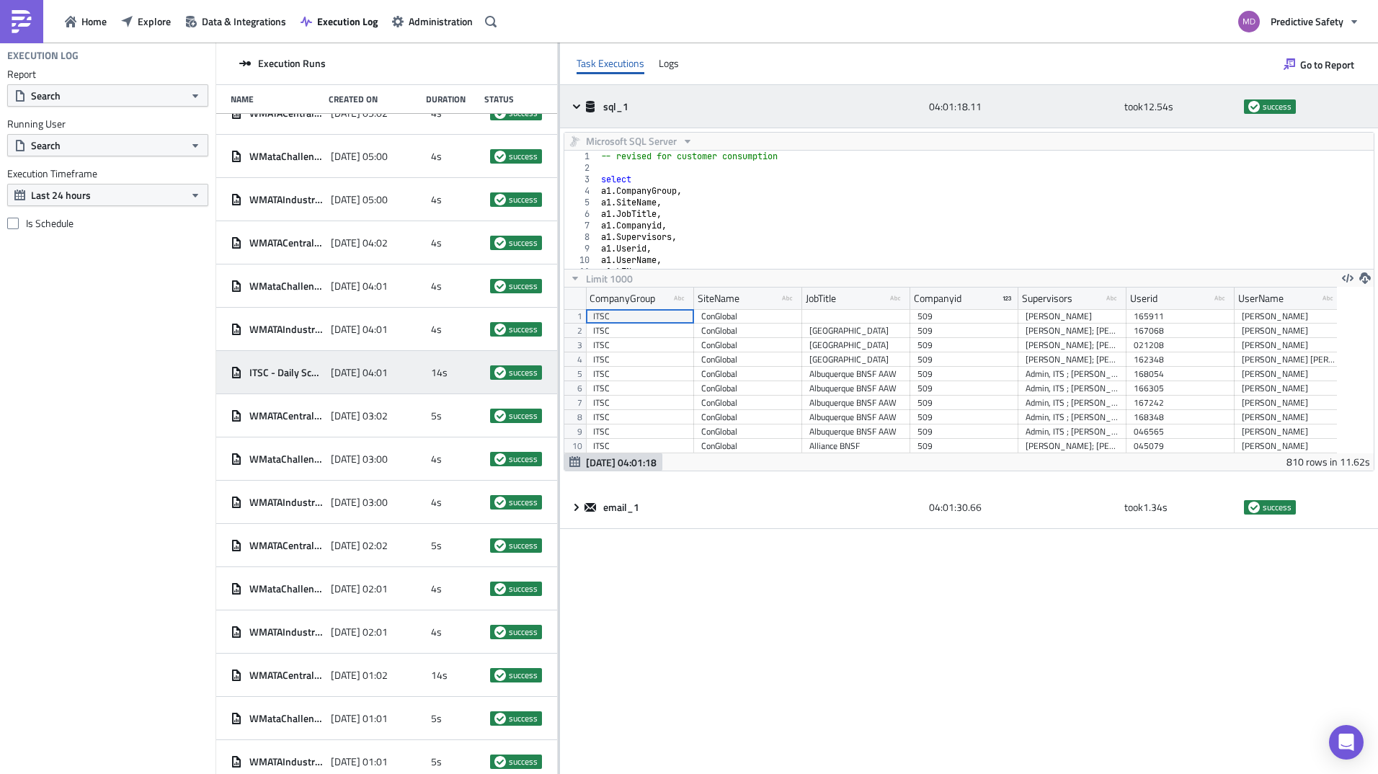
click at [713, 107] on div "sql_1" at bounding box center [754, 106] width 338 height 13
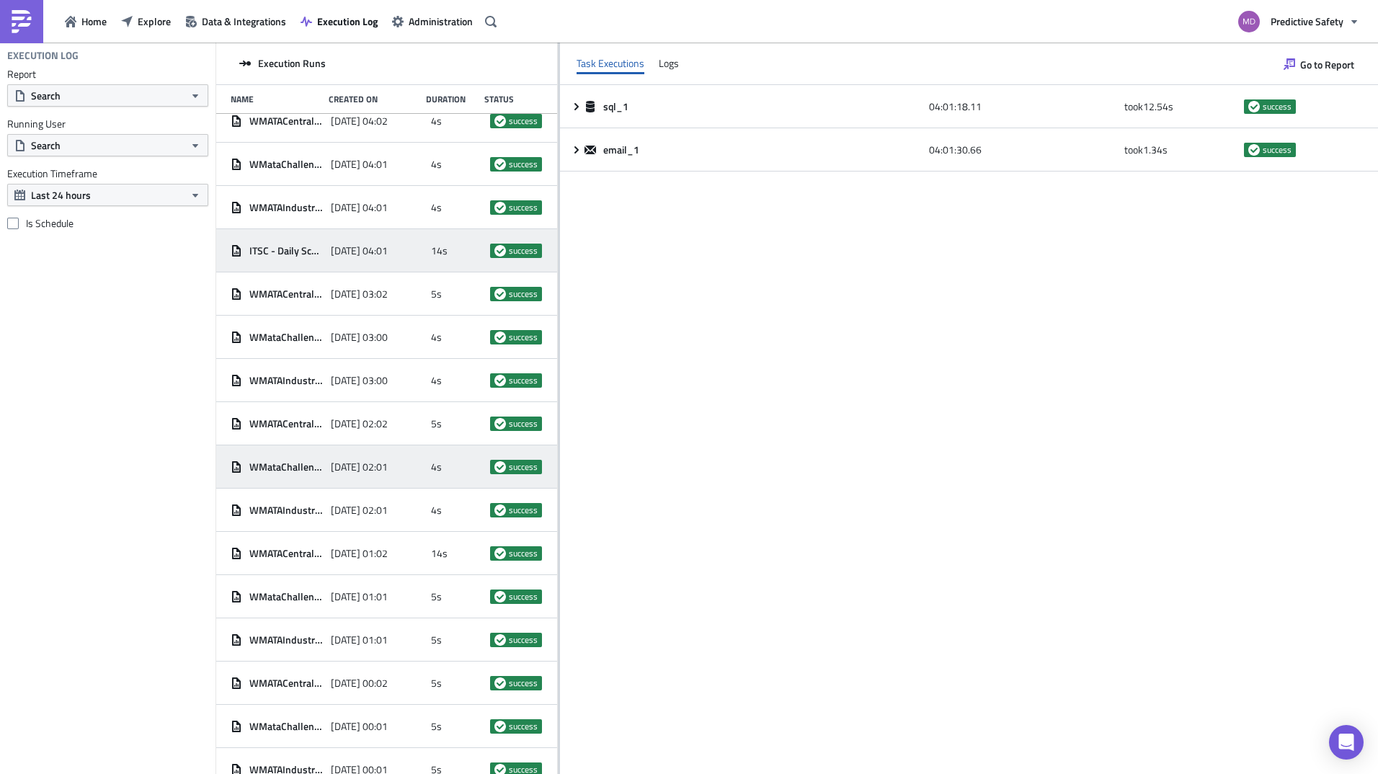
scroll to position [792, 0]
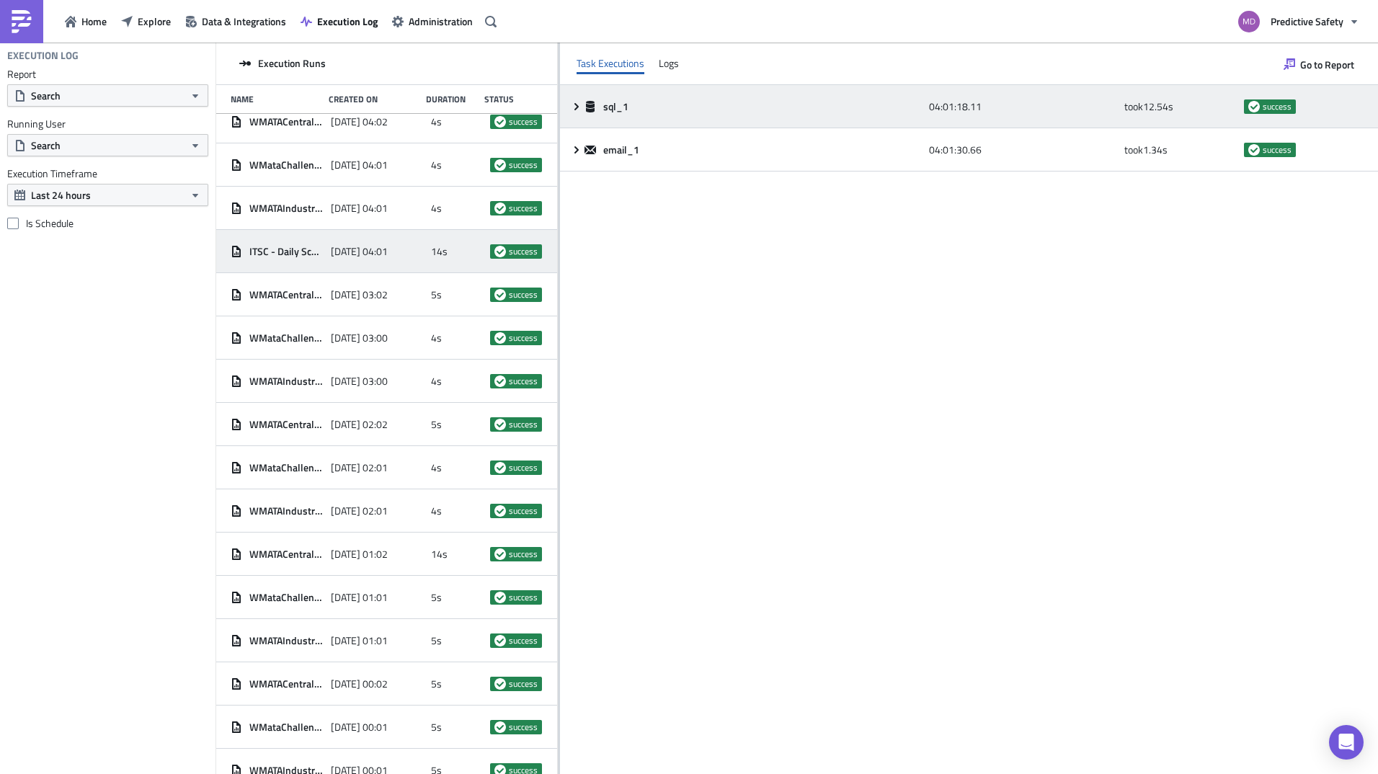
click at [579, 107] on icon at bounding box center [577, 107] width 12 height 12
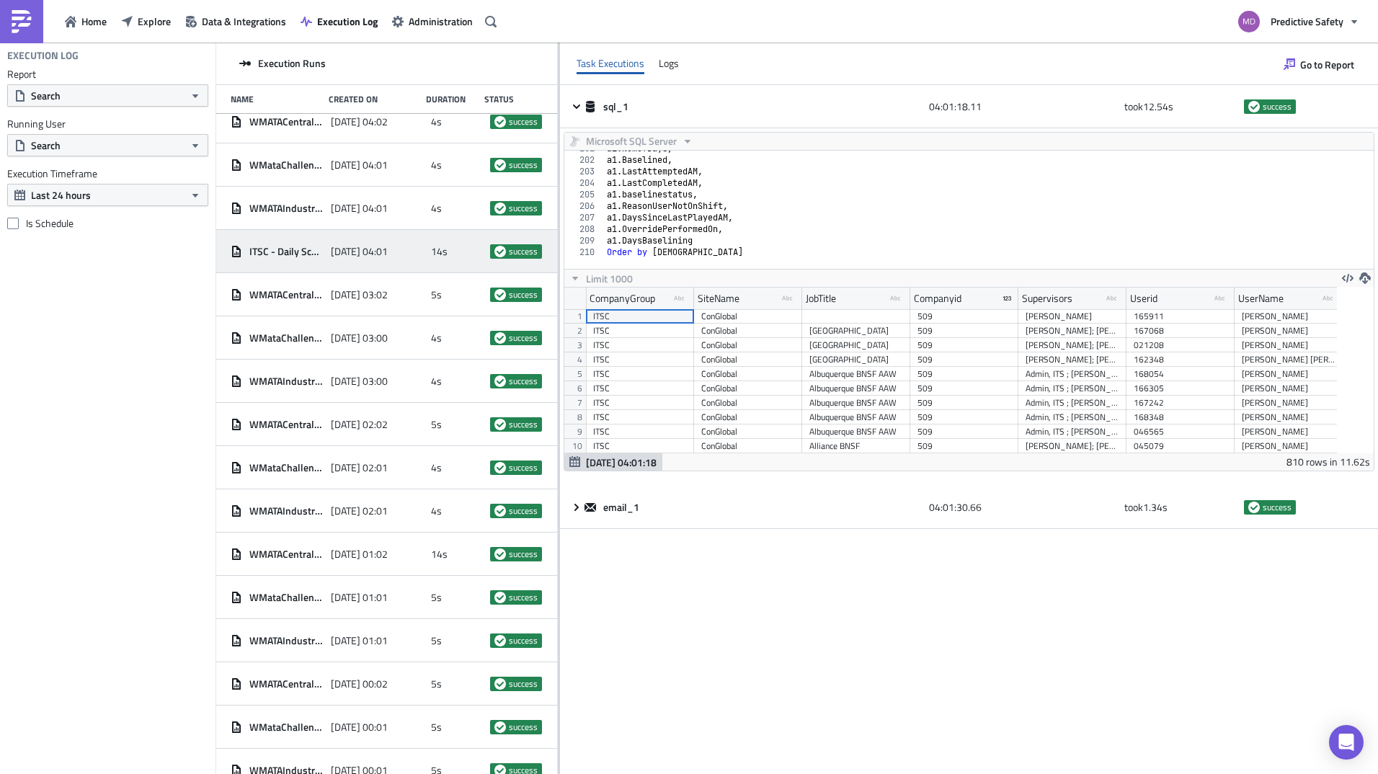
scroll to position [2314, 0]
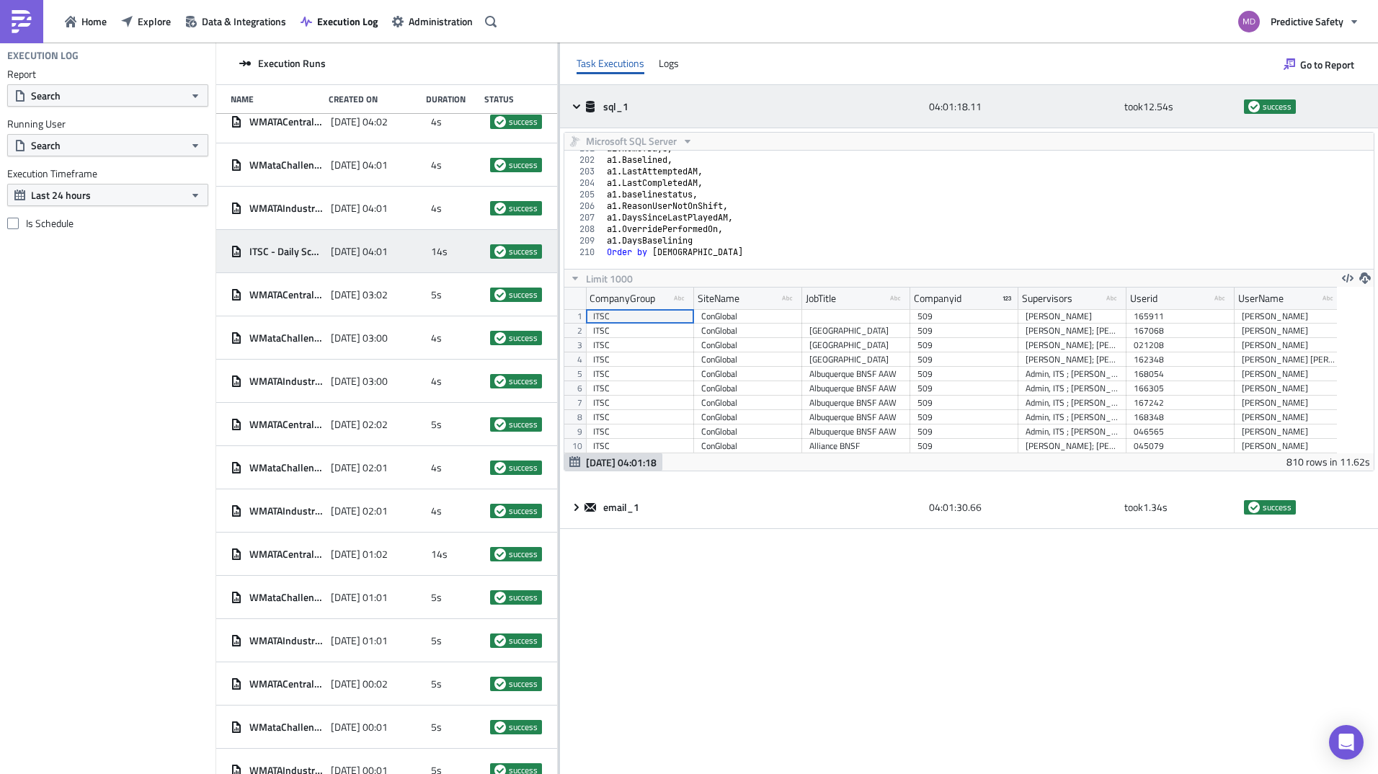
click at [580, 109] on icon at bounding box center [577, 107] width 12 height 12
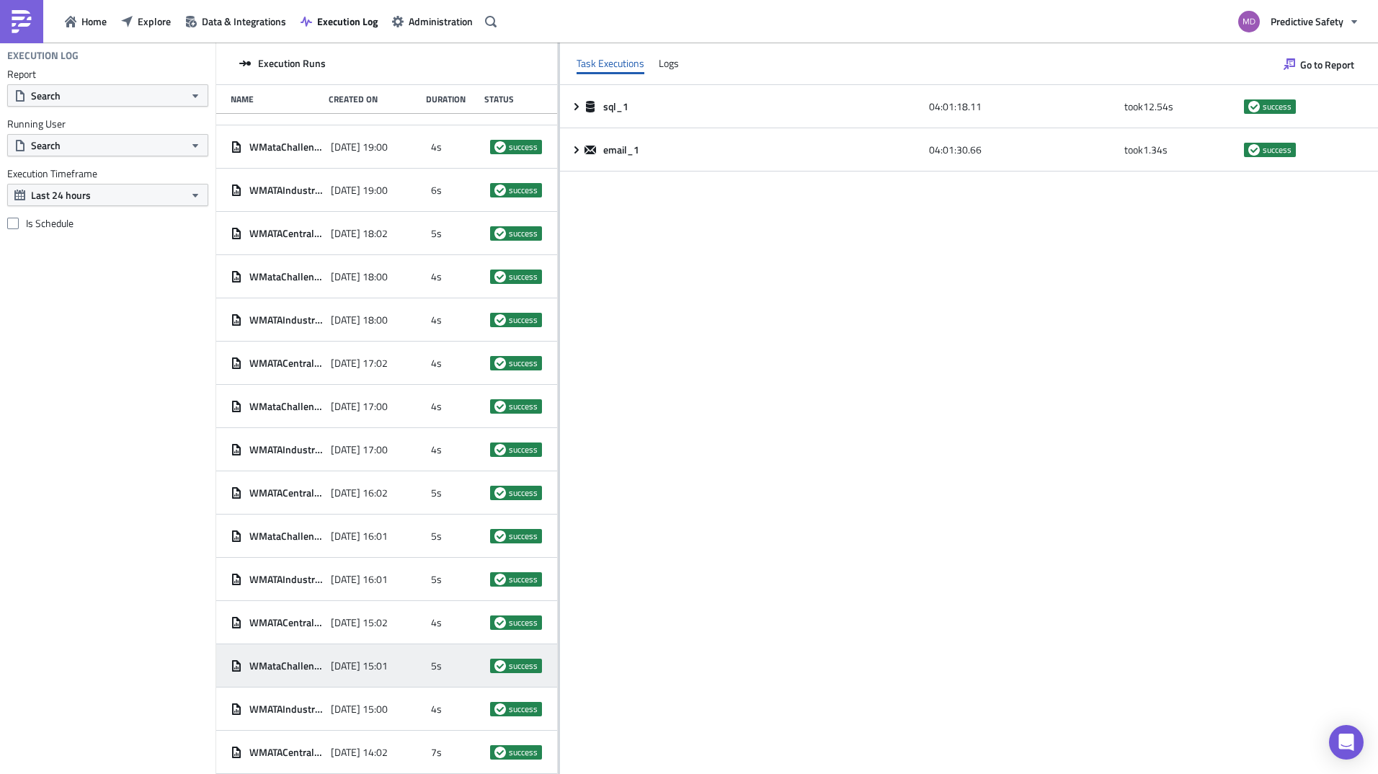
scroll to position [2193, 0]
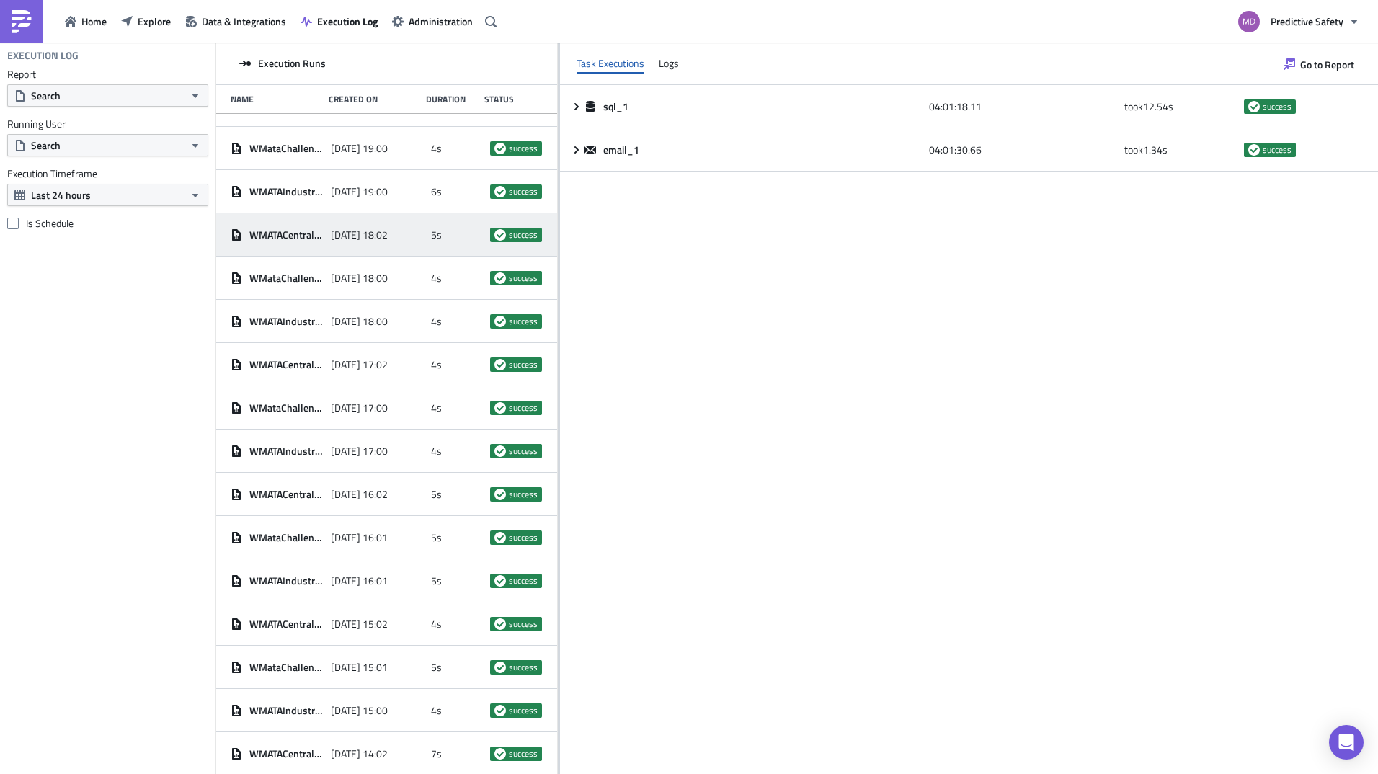
click at [278, 236] on span "WMATACentralAve - Other Users Suspected in Last Hour" at bounding box center [286, 234] width 74 height 13
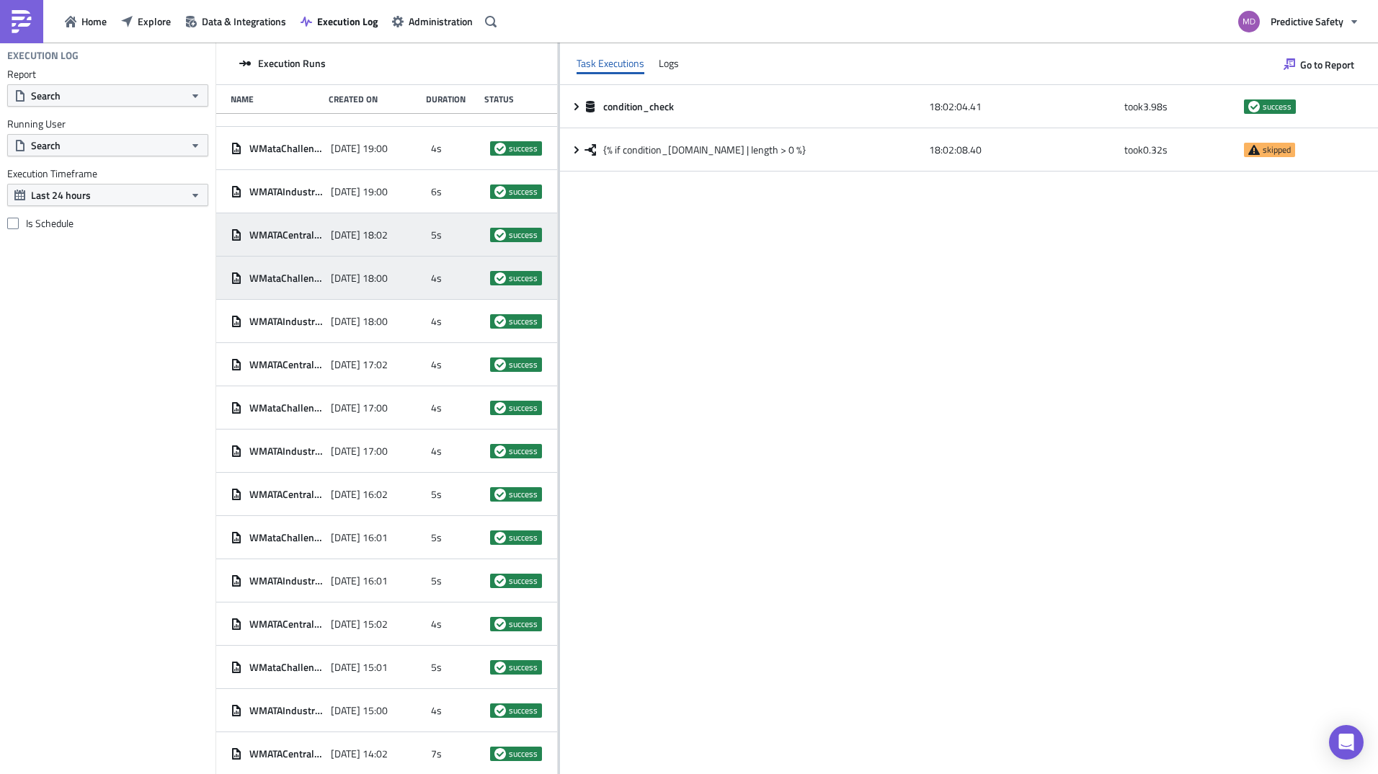
click at [290, 277] on span "WMataChallenger - Other Users Suspected in Last Hour" at bounding box center [286, 278] width 74 height 13
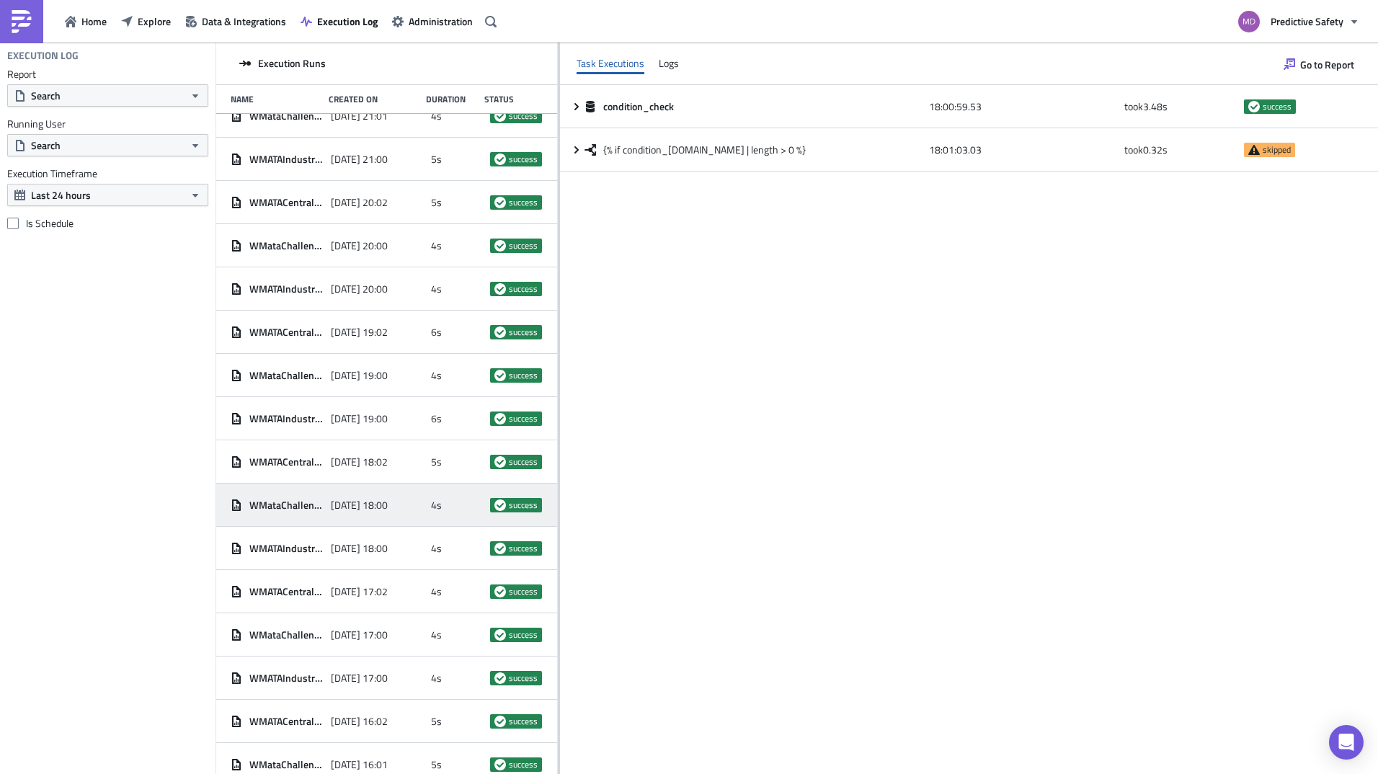
scroll to position [1965, 0]
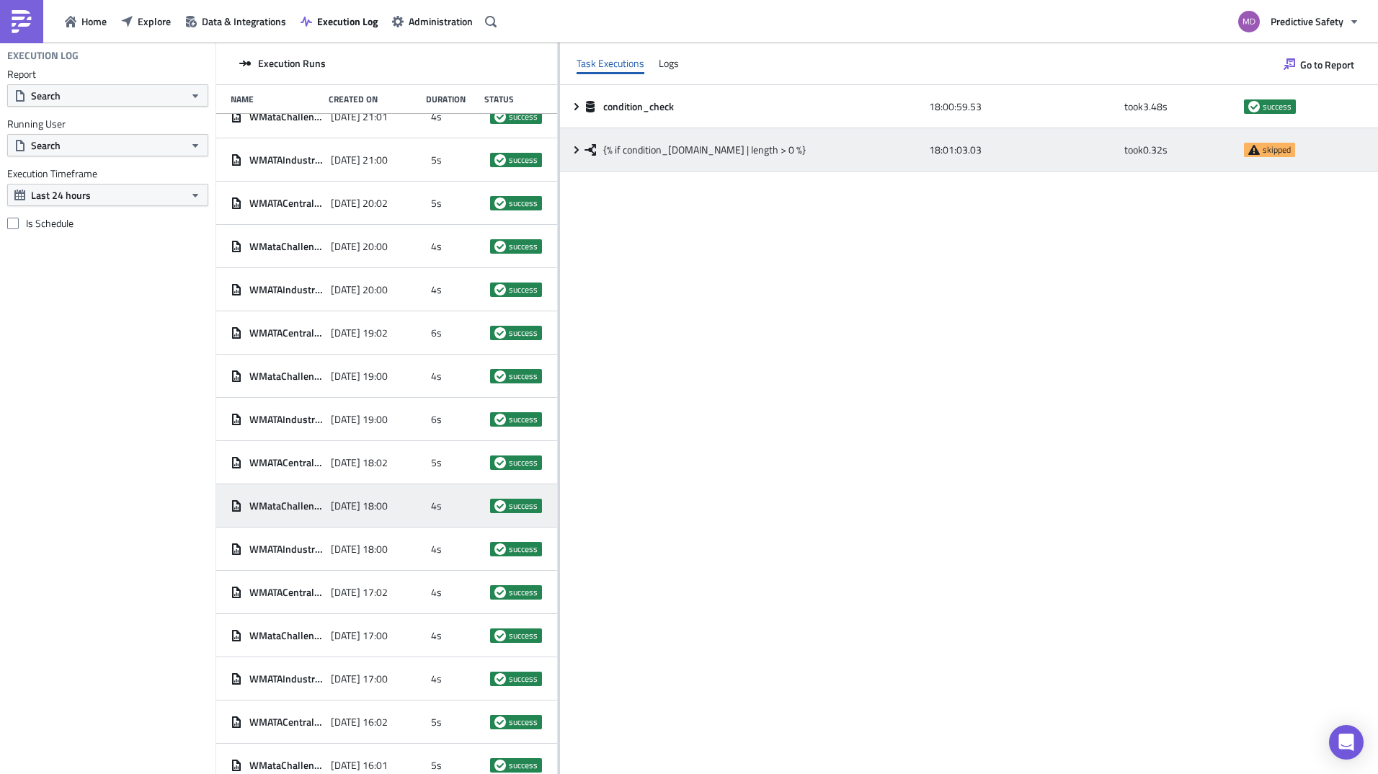
click at [580, 149] on icon at bounding box center [577, 150] width 12 height 12
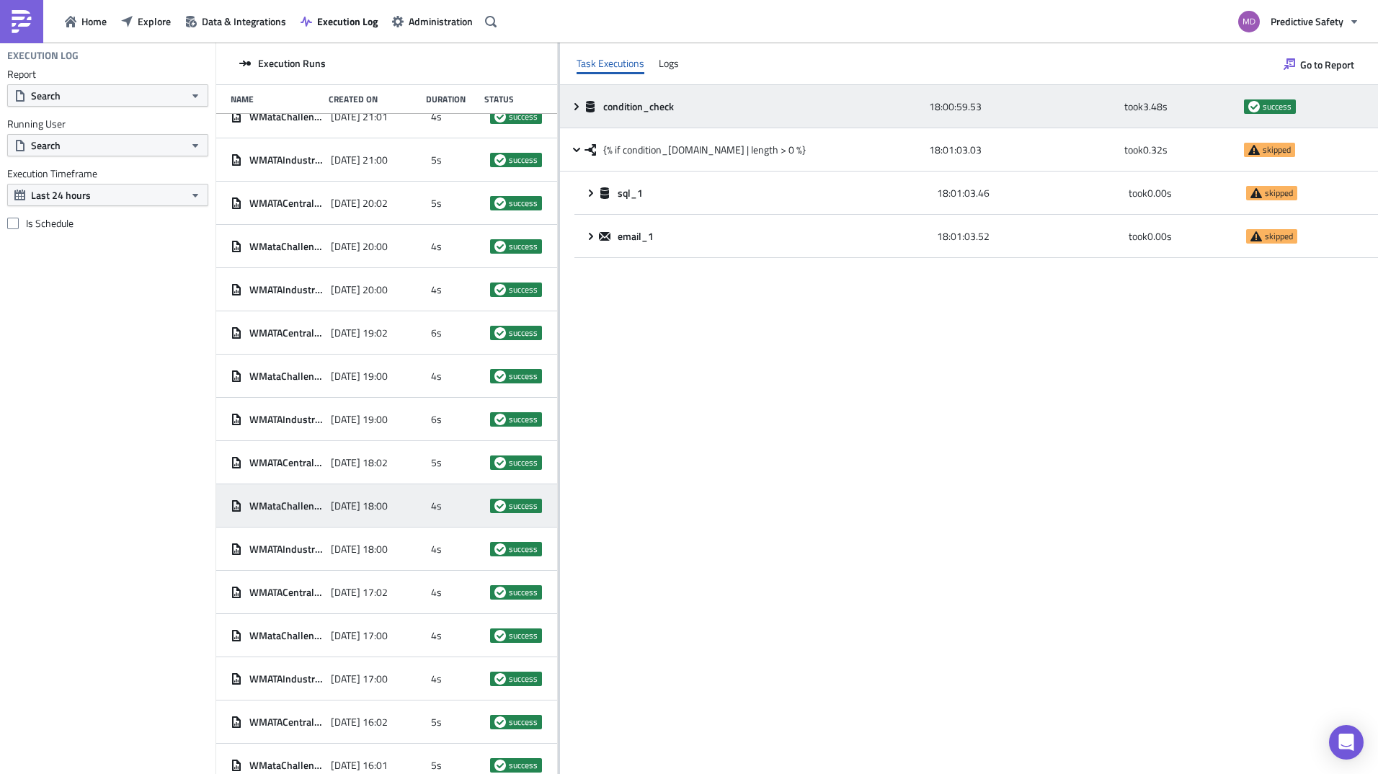
click at [577, 109] on icon at bounding box center [577, 107] width 12 height 12
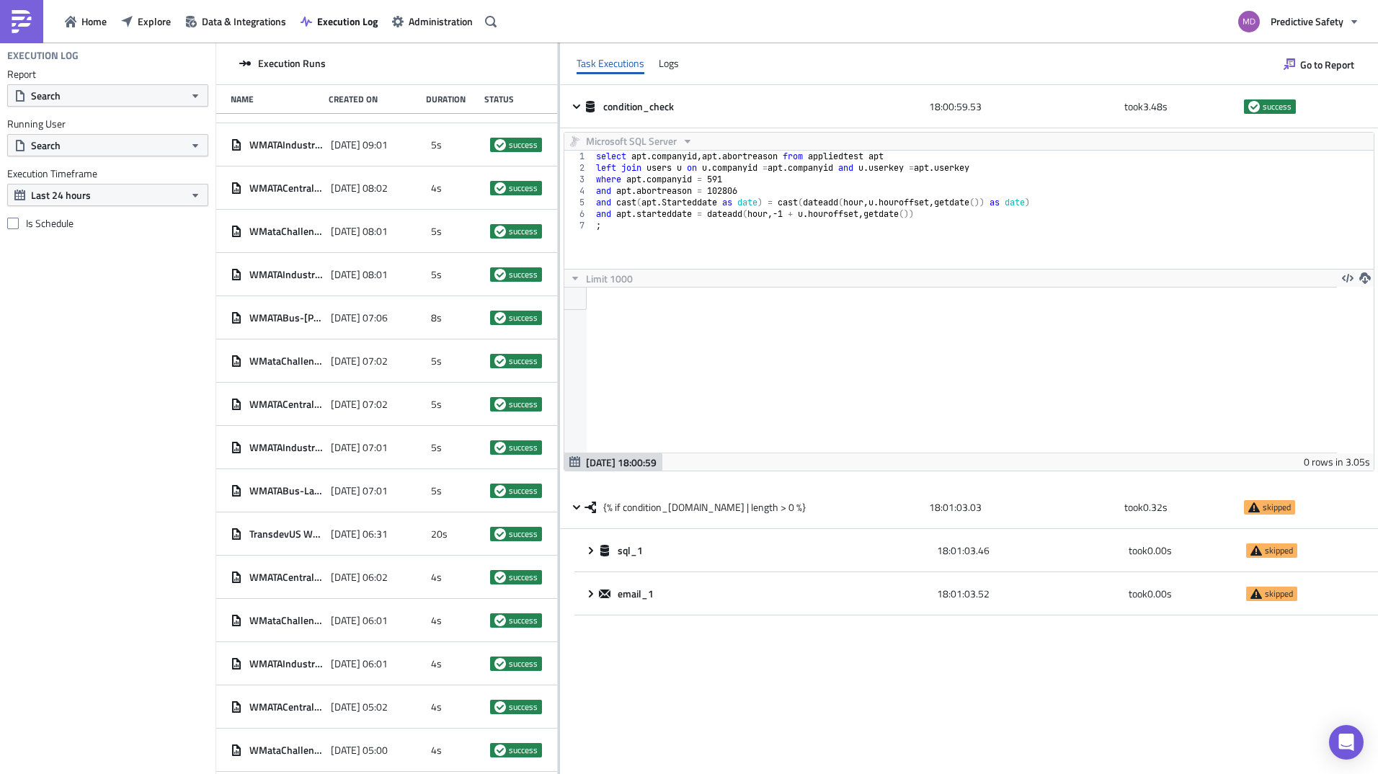
scroll to position [0, 0]
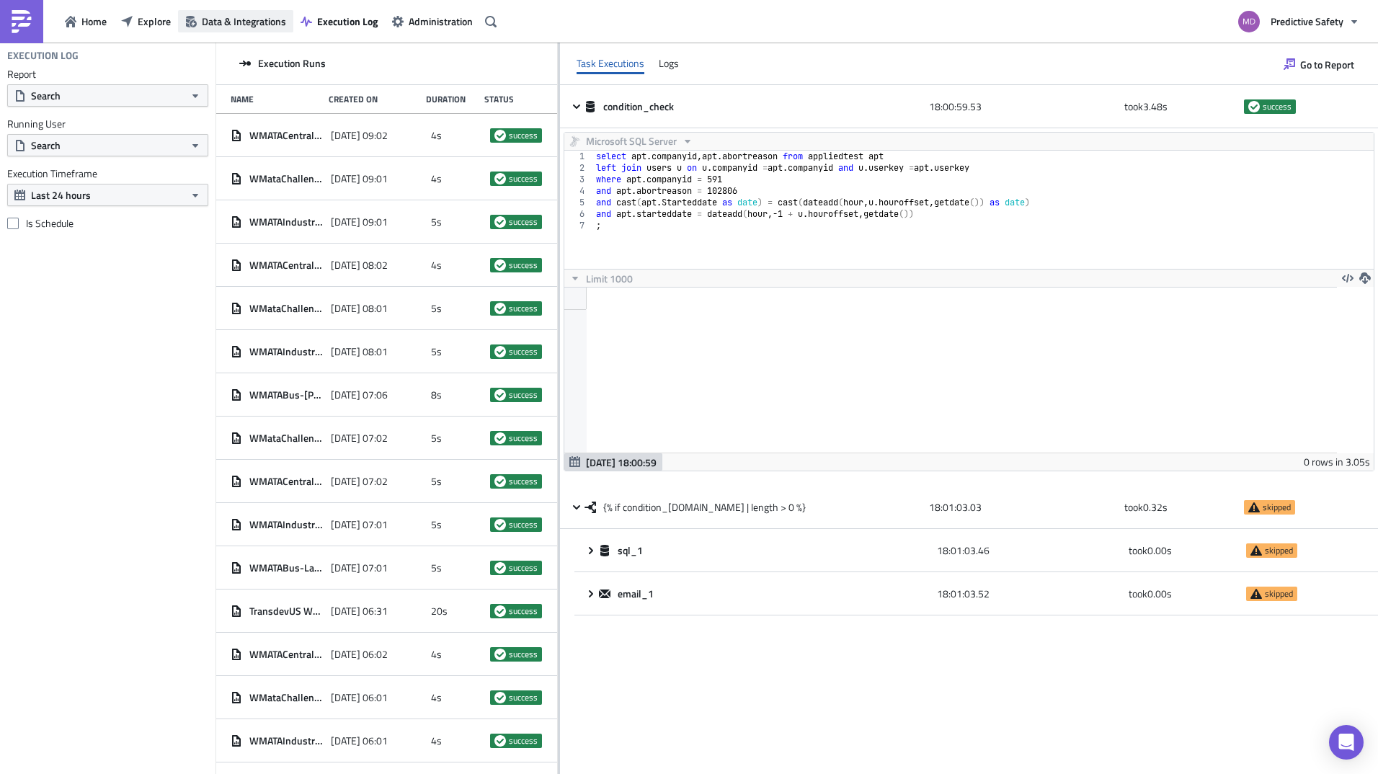
click at [255, 28] on span "Data & Integrations" at bounding box center [244, 21] width 84 height 15
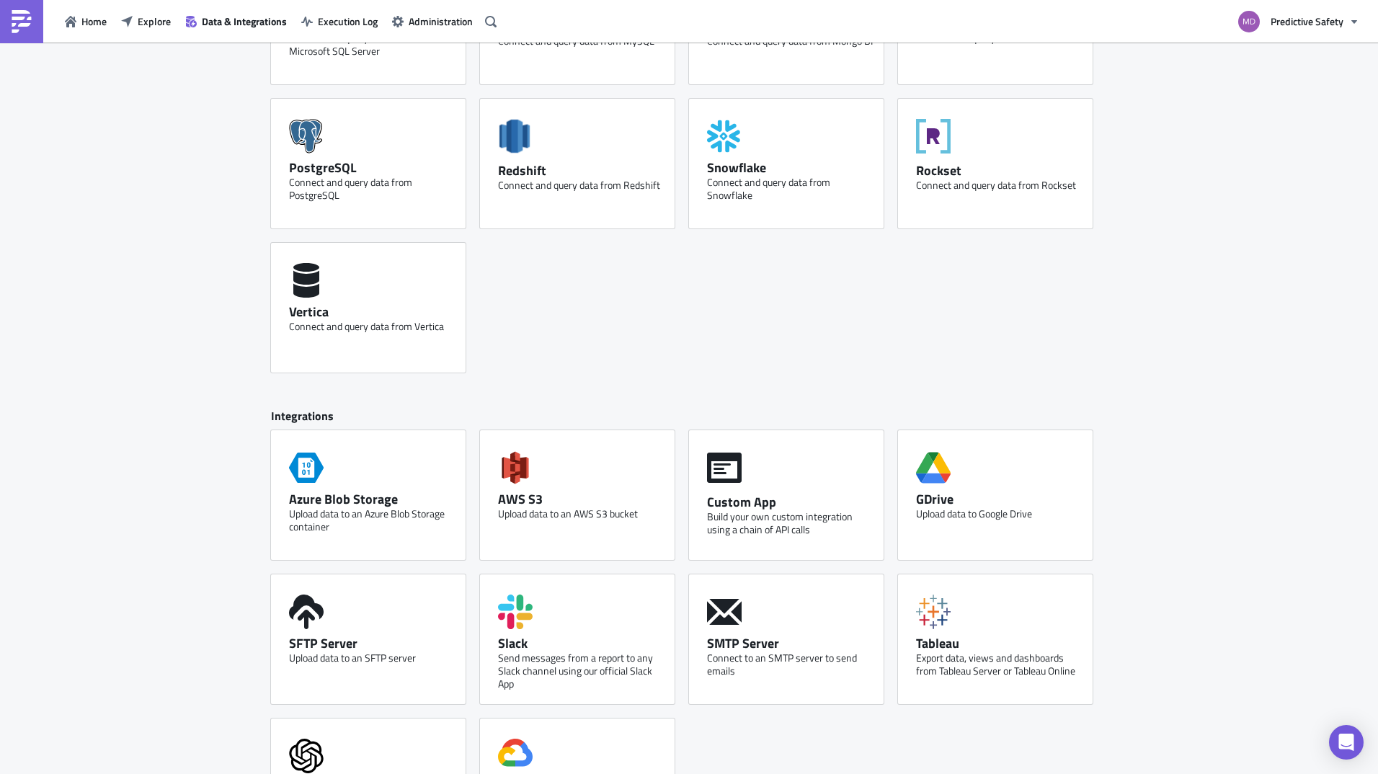
scroll to position [543, 0]
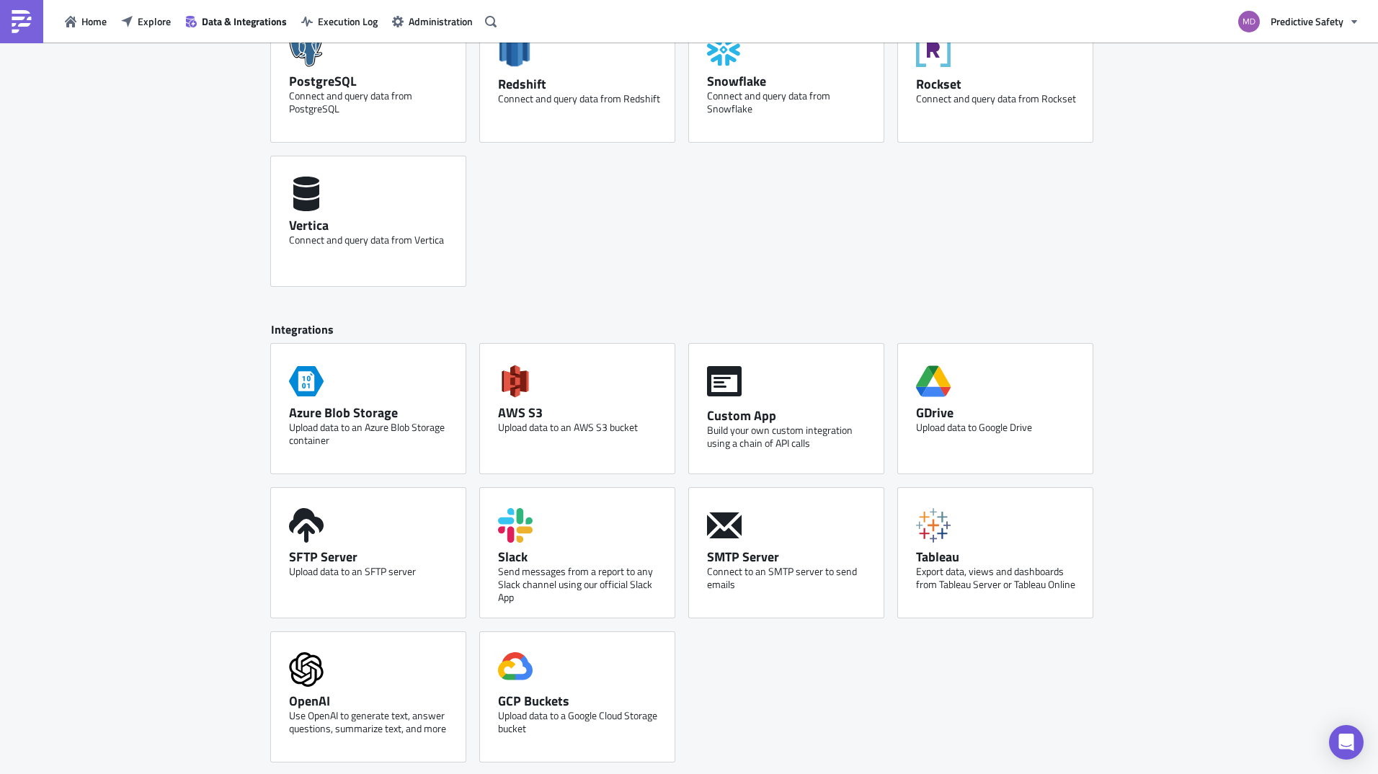
click at [1266, 300] on div "Discover new Connected Databases 6 Integrations 2 SQL Databases Amazon Athena C…" at bounding box center [689, 138] width 1378 height 1277
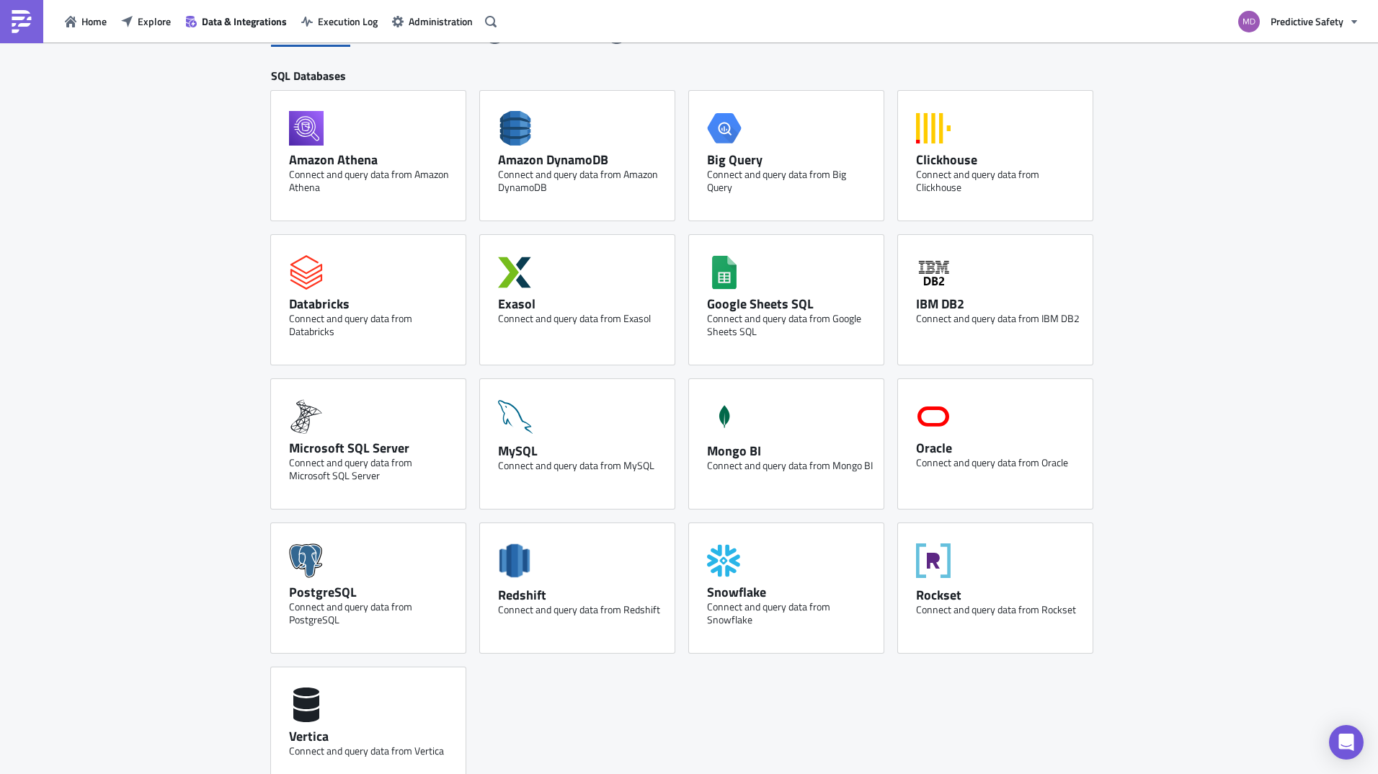
scroll to position [0, 0]
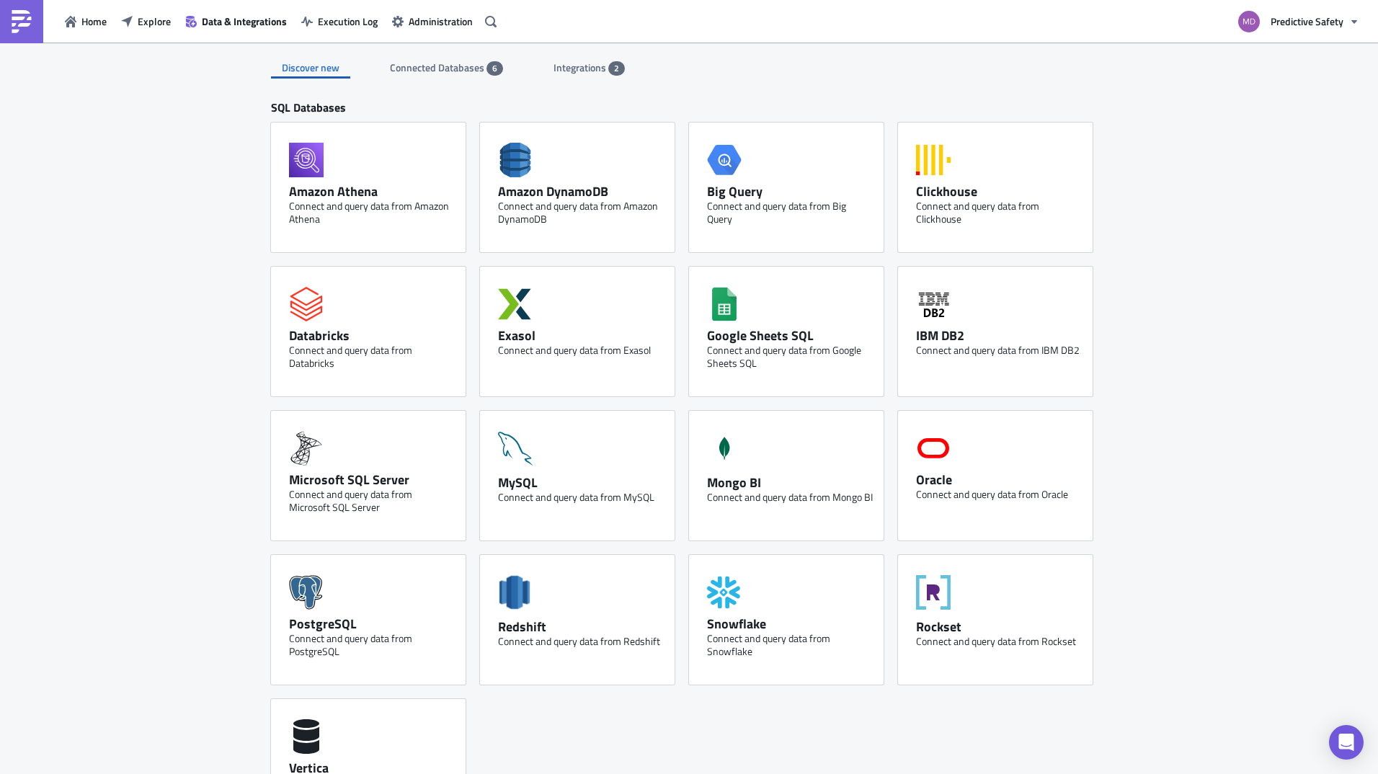
click at [569, 62] on span "Integrations" at bounding box center [581, 67] width 55 height 15
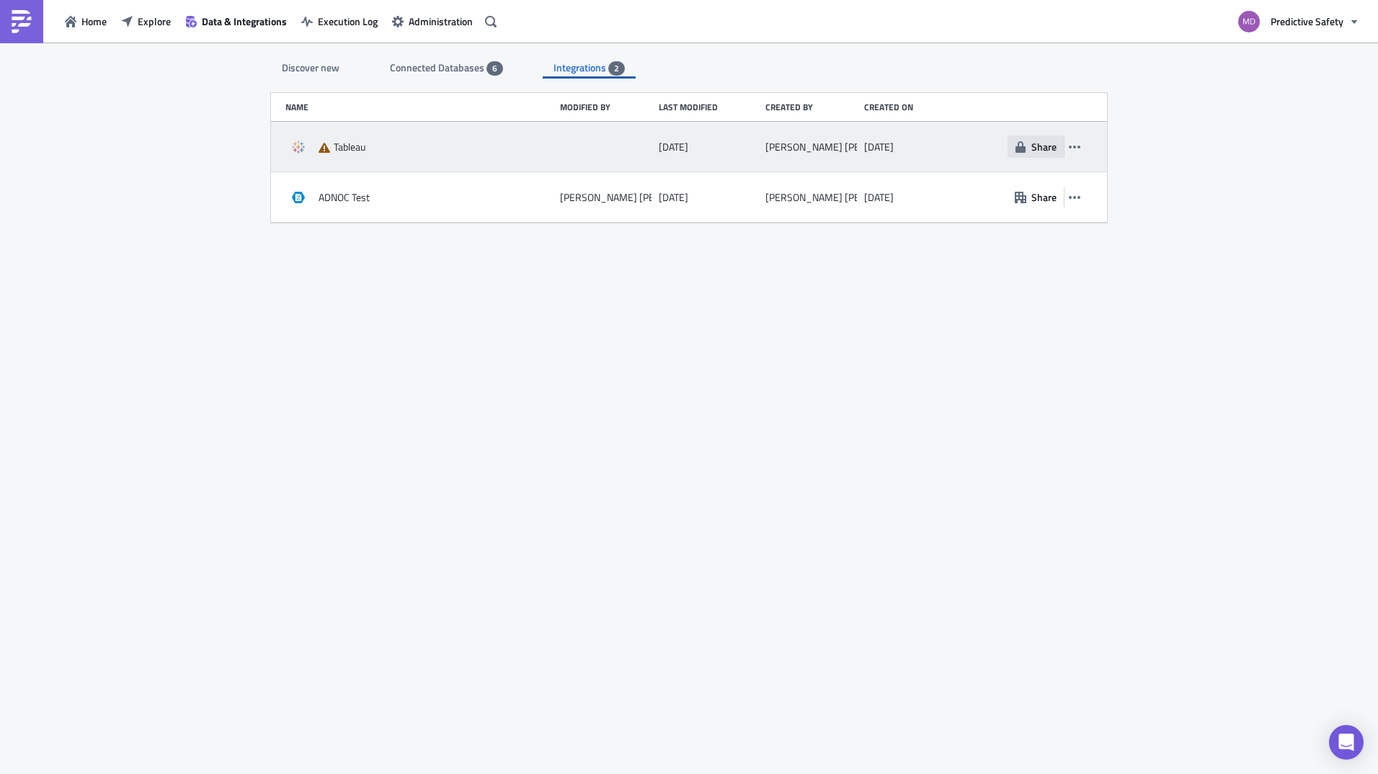
click at [1019, 153] on button "Share" at bounding box center [1036, 147] width 56 height 22
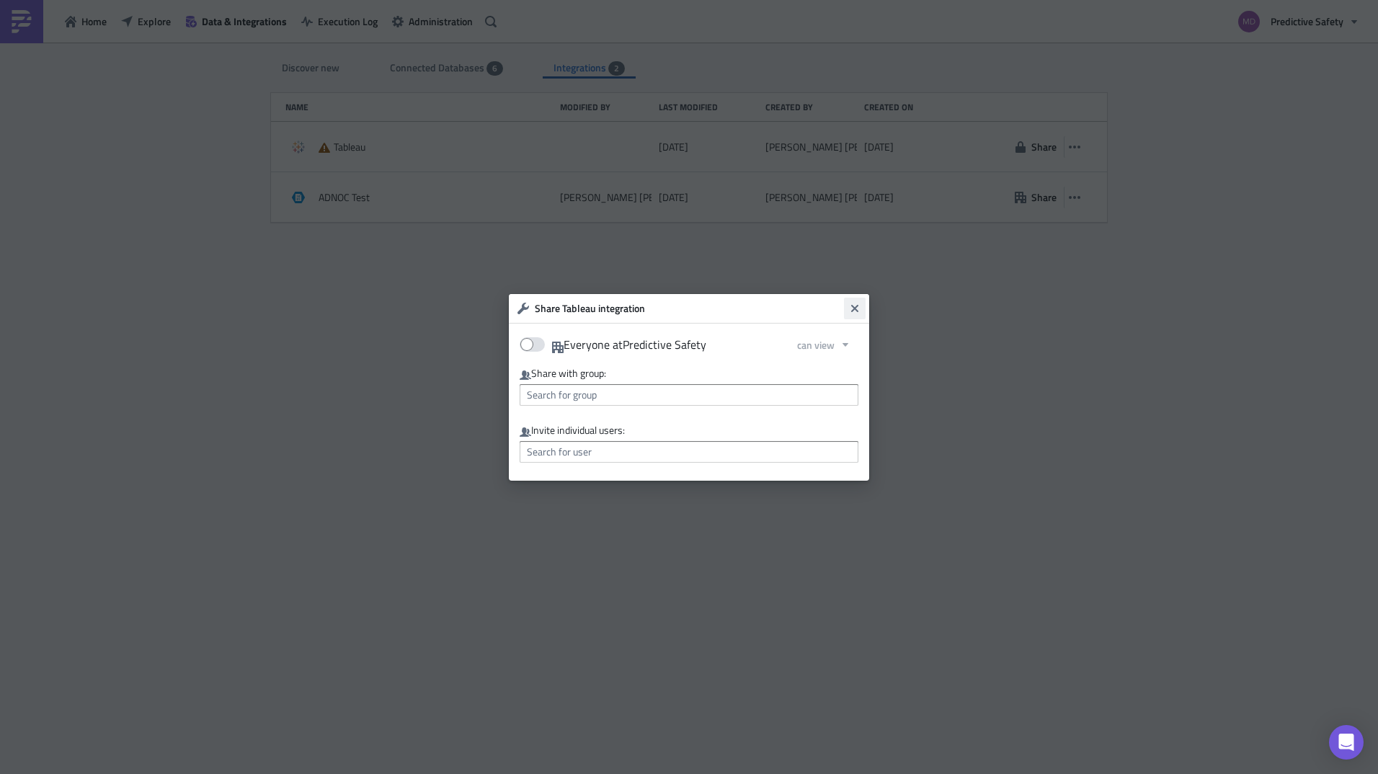
click at [852, 311] on icon "Close" at bounding box center [854, 307] width 7 height 7
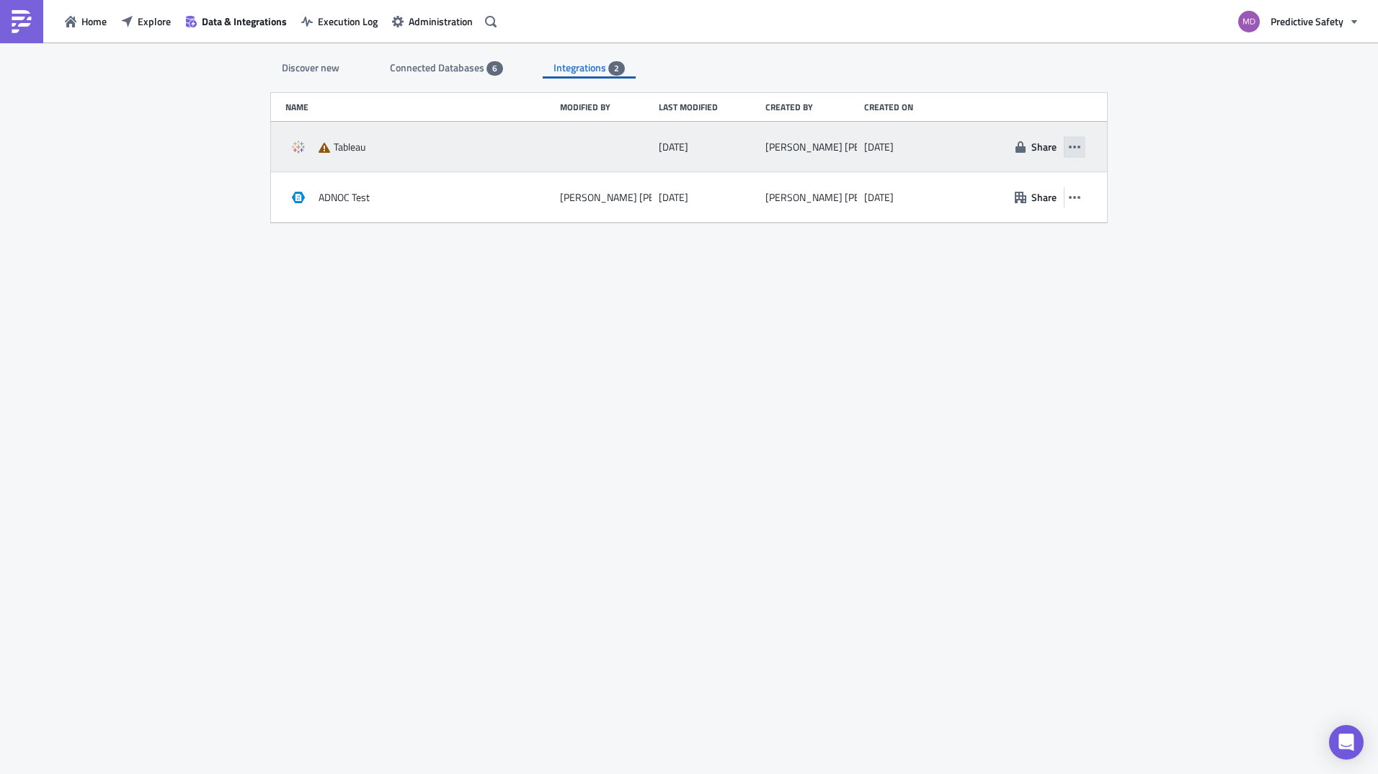
click at [1078, 151] on icon "button" at bounding box center [1075, 147] width 12 height 12
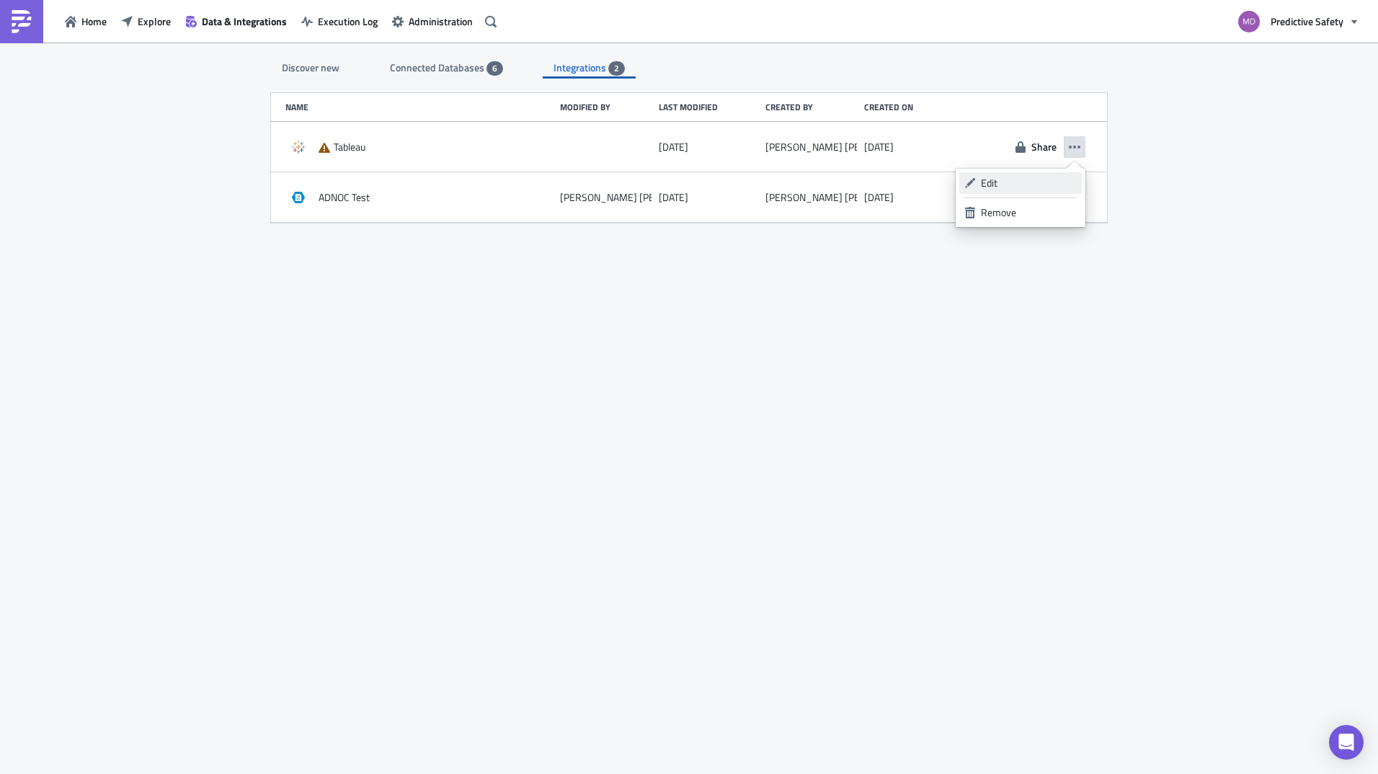
click at [1000, 182] on div "Edit" at bounding box center [1029, 183] width 96 height 14
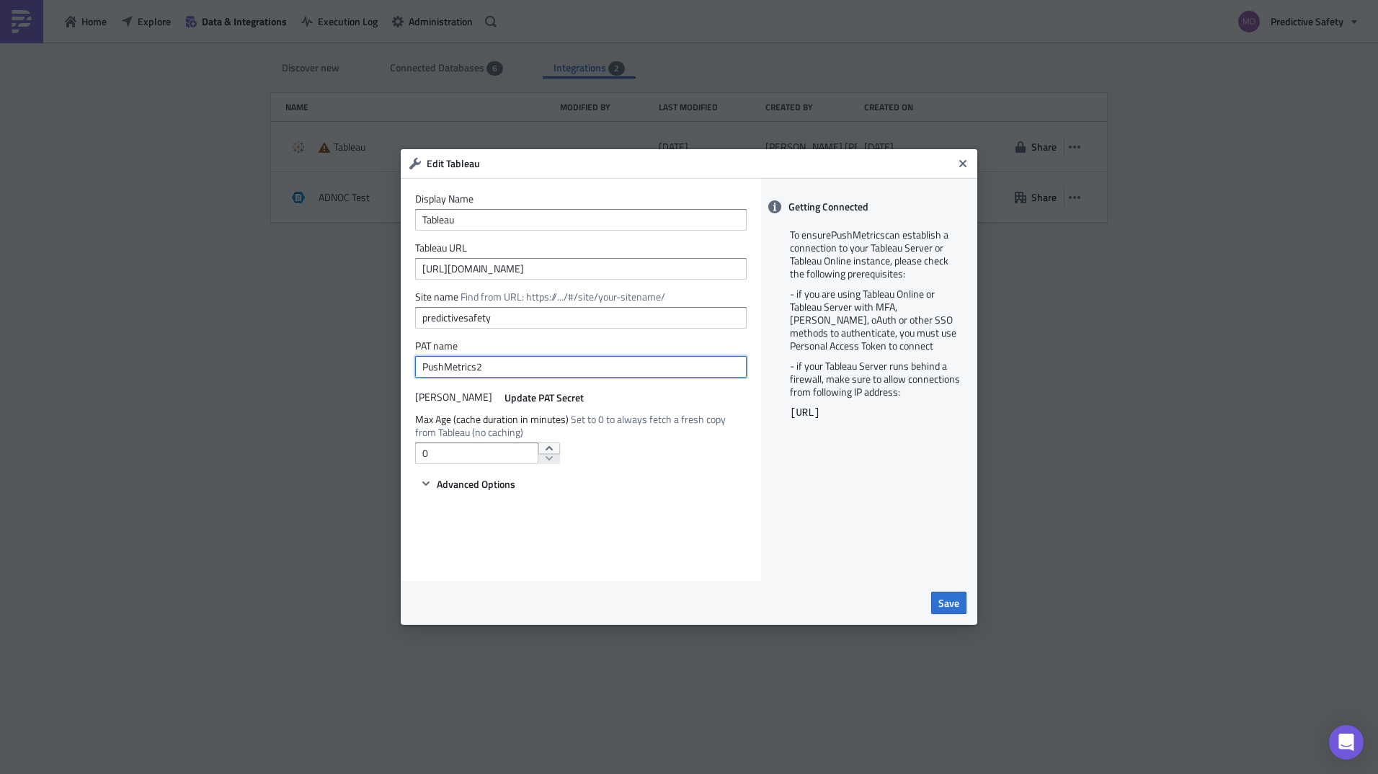
click at [526, 363] on input "PushMetrics2" at bounding box center [581, 367] width 332 height 22
type input "PushMetrics"
click at [519, 396] on span "Update PAT Secret" at bounding box center [544, 397] width 79 height 15
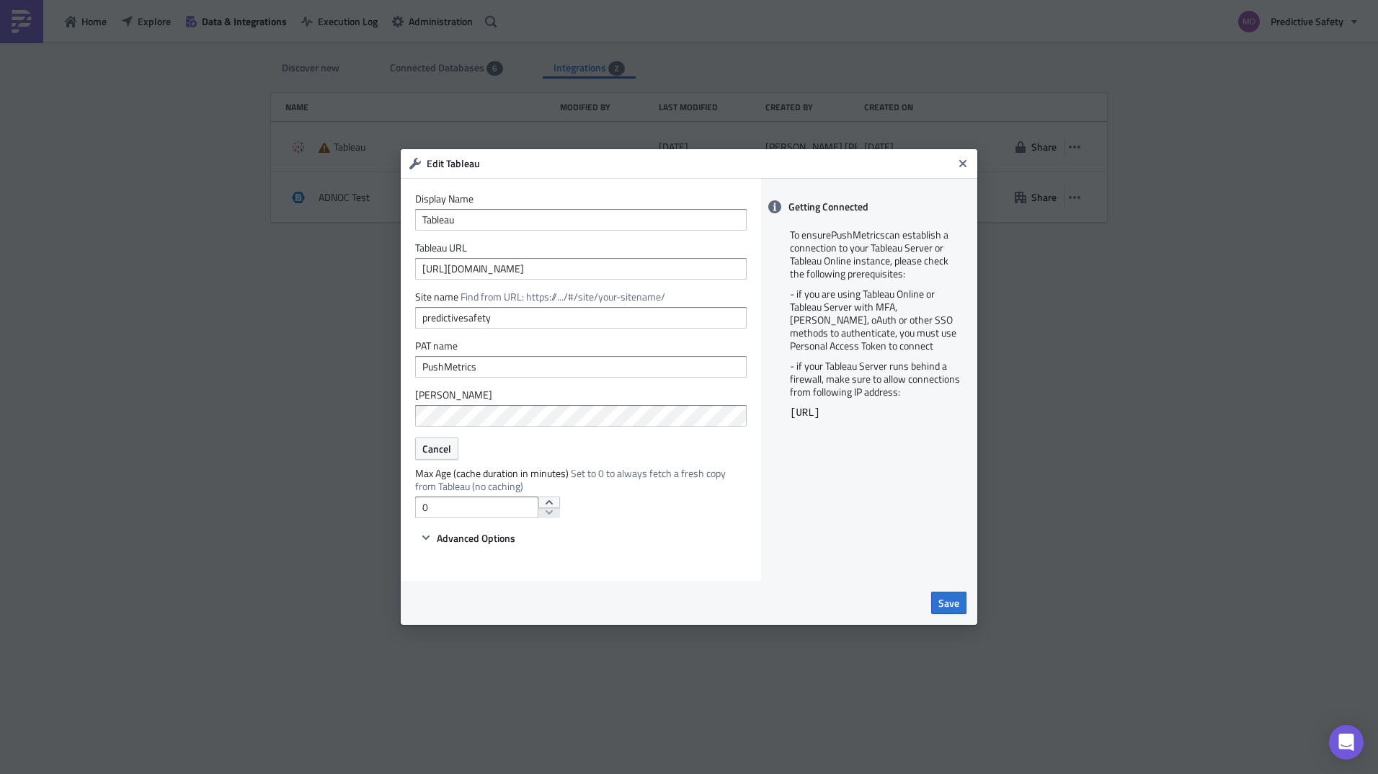
click at [527, 387] on form "Display Name Tableau Tableau URL https://10ay.online.tableau.com Site name Find…" at bounding box center [581, 369] width 332 height 354
click at [543, 500] on icon "increment" at bounding box center [549, 503] width 12 height 12
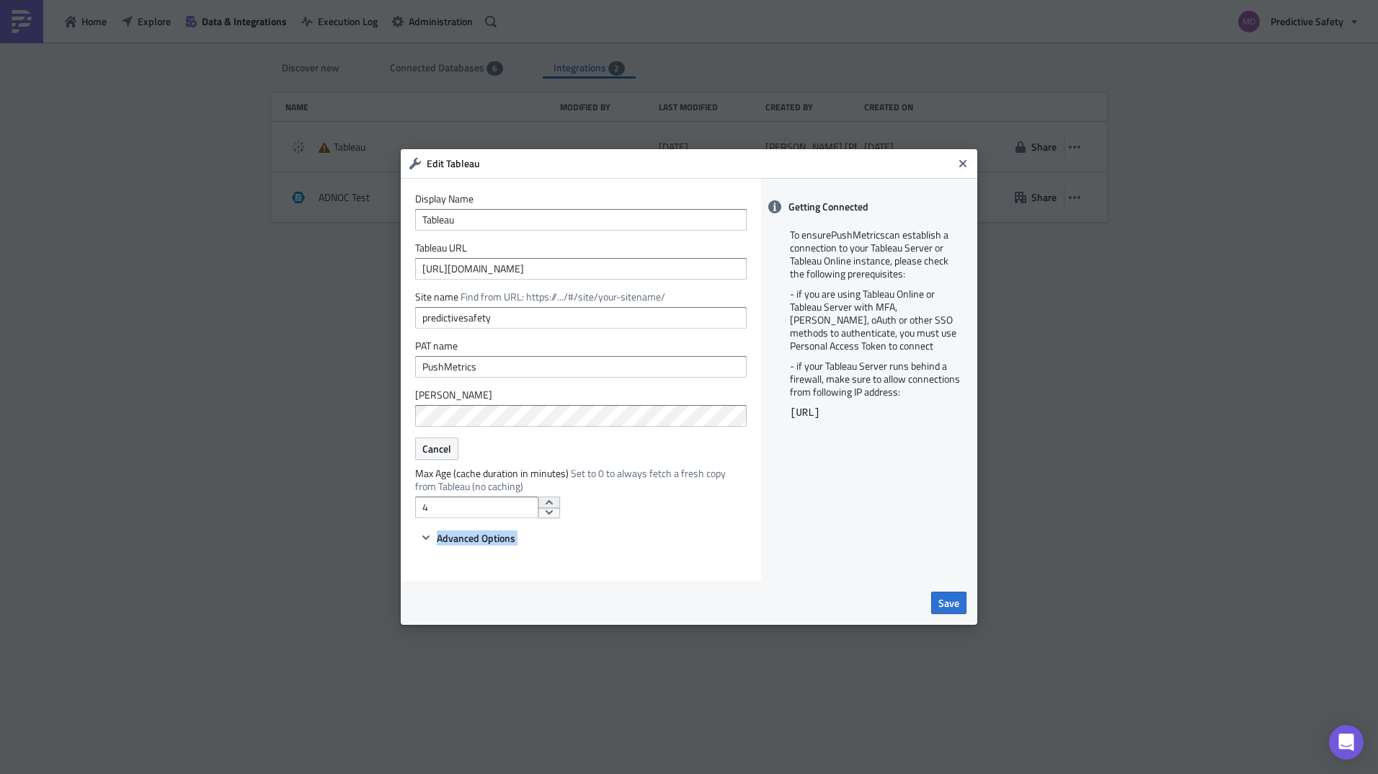
type input "5"
click at [544, 500] on icon "increment" at bounding box center [549, 503] width 12 height 12
click at [950, 606] on span "Save" at bounding box center [948, 602] width 21 height 15
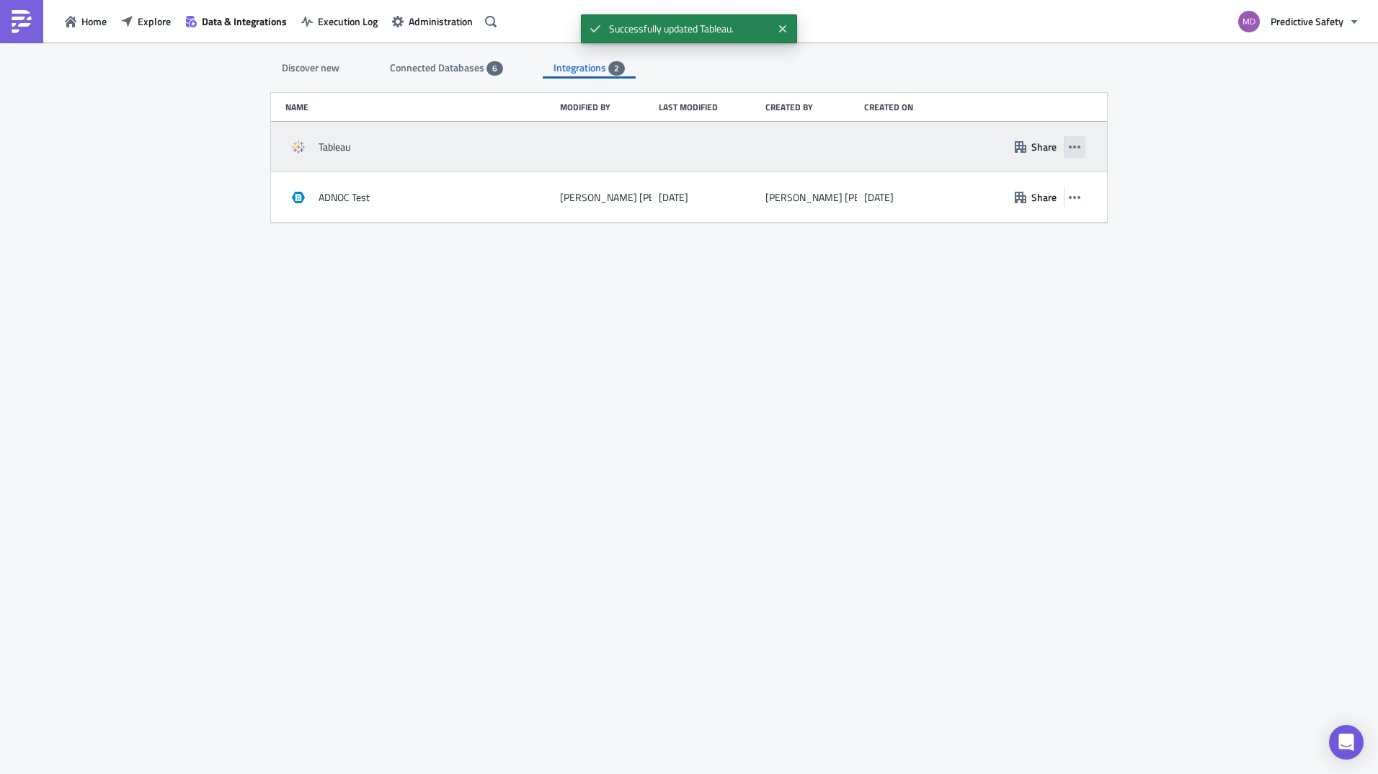
click at [1072, 138] on button "button" at bounding box center [1075, 147] width 22 height 22
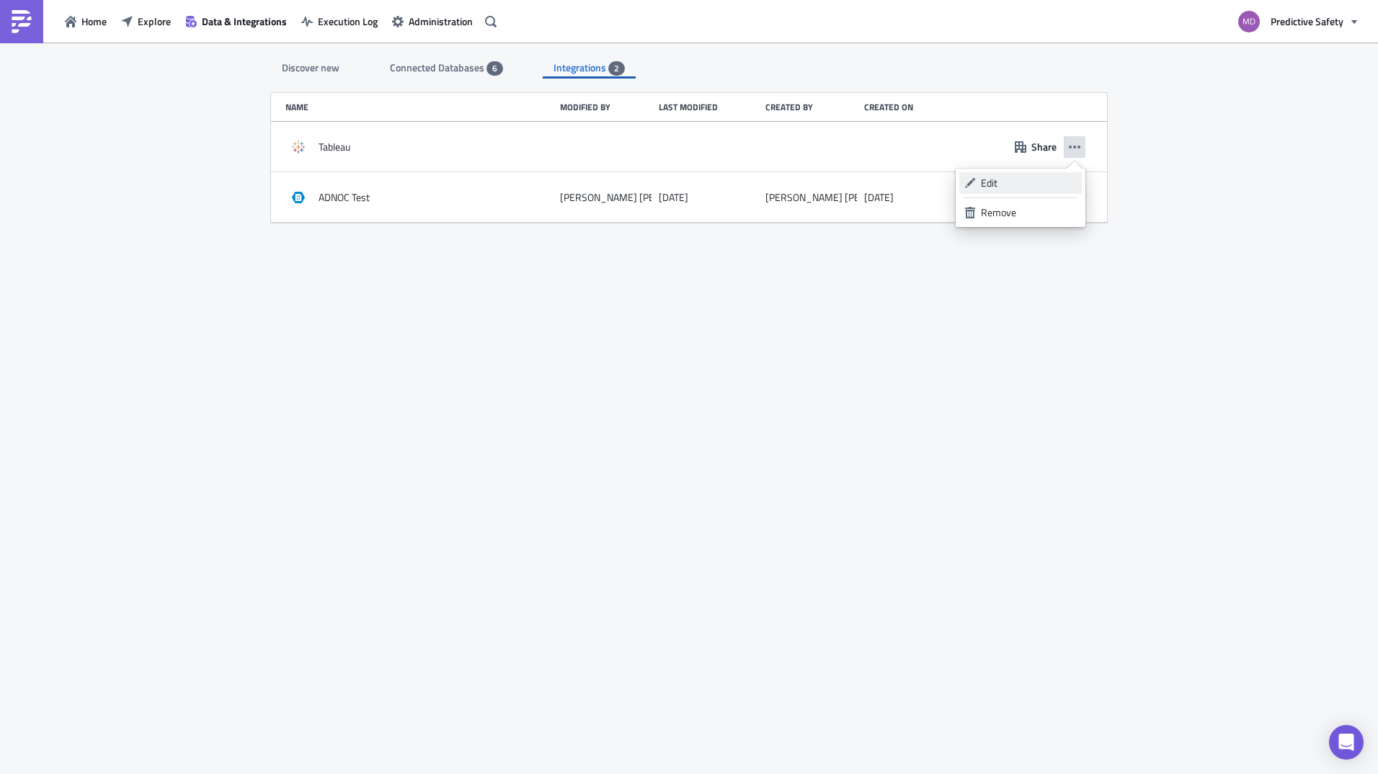
click at [995, 181] on div "Edit" at bounding box center [1029, 183] width 96 height 14
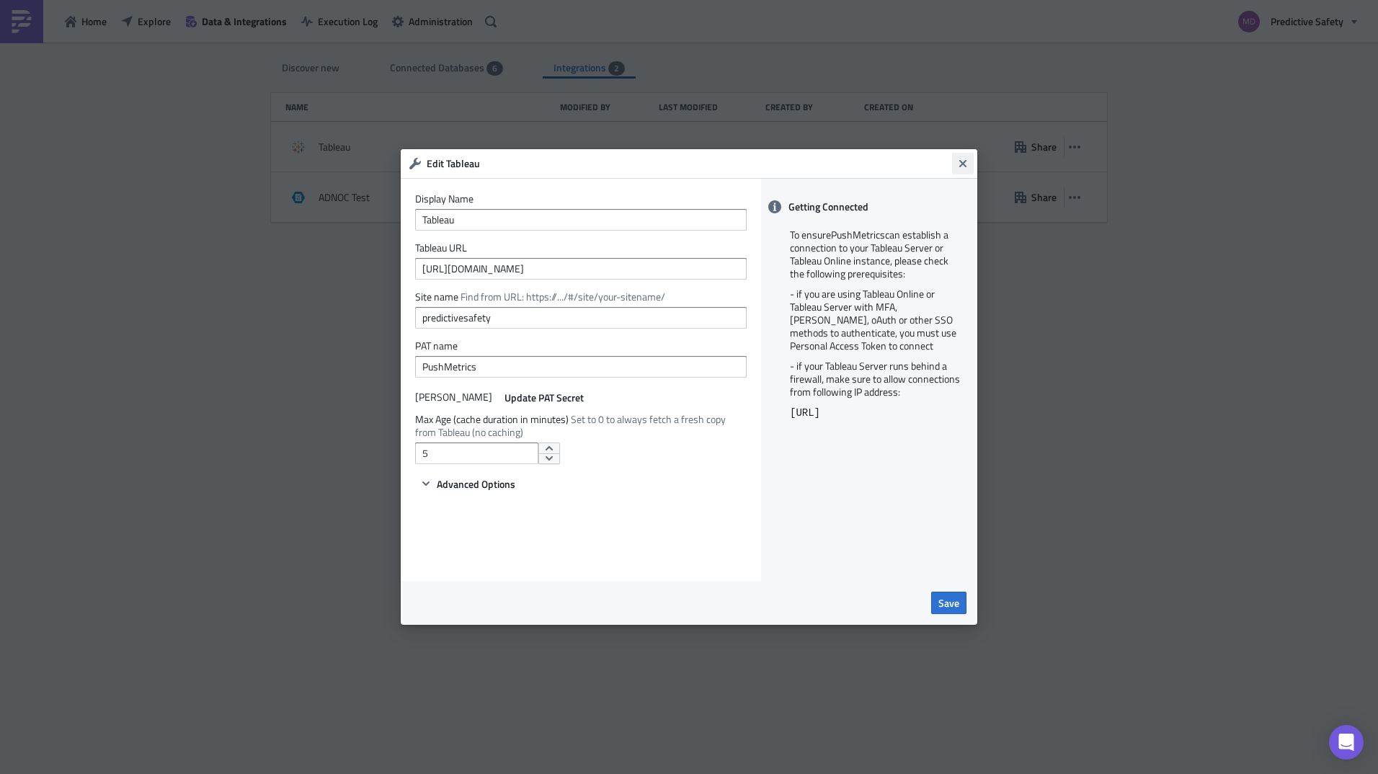
click at [967, 165] on icon "Close" at bounding box center [963, 164] width 12 height 12
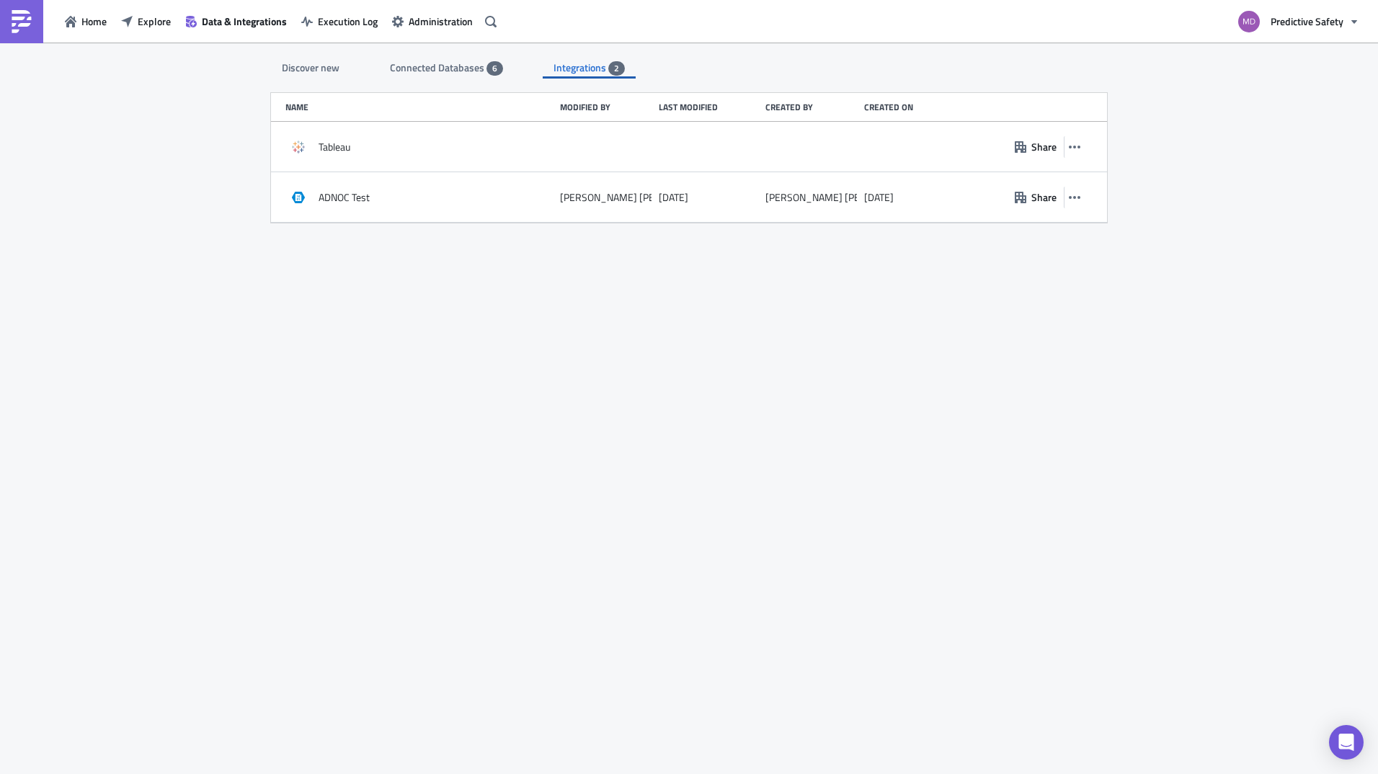
click at [1191, 239] on div "Discover new Connected Databases 6 Integrations 2 SQL Databases Amazon Athena C…" at bounding box center [689, 410] width 1378 height 734
